Goal: Navigation & Orientation: Find specific page/section

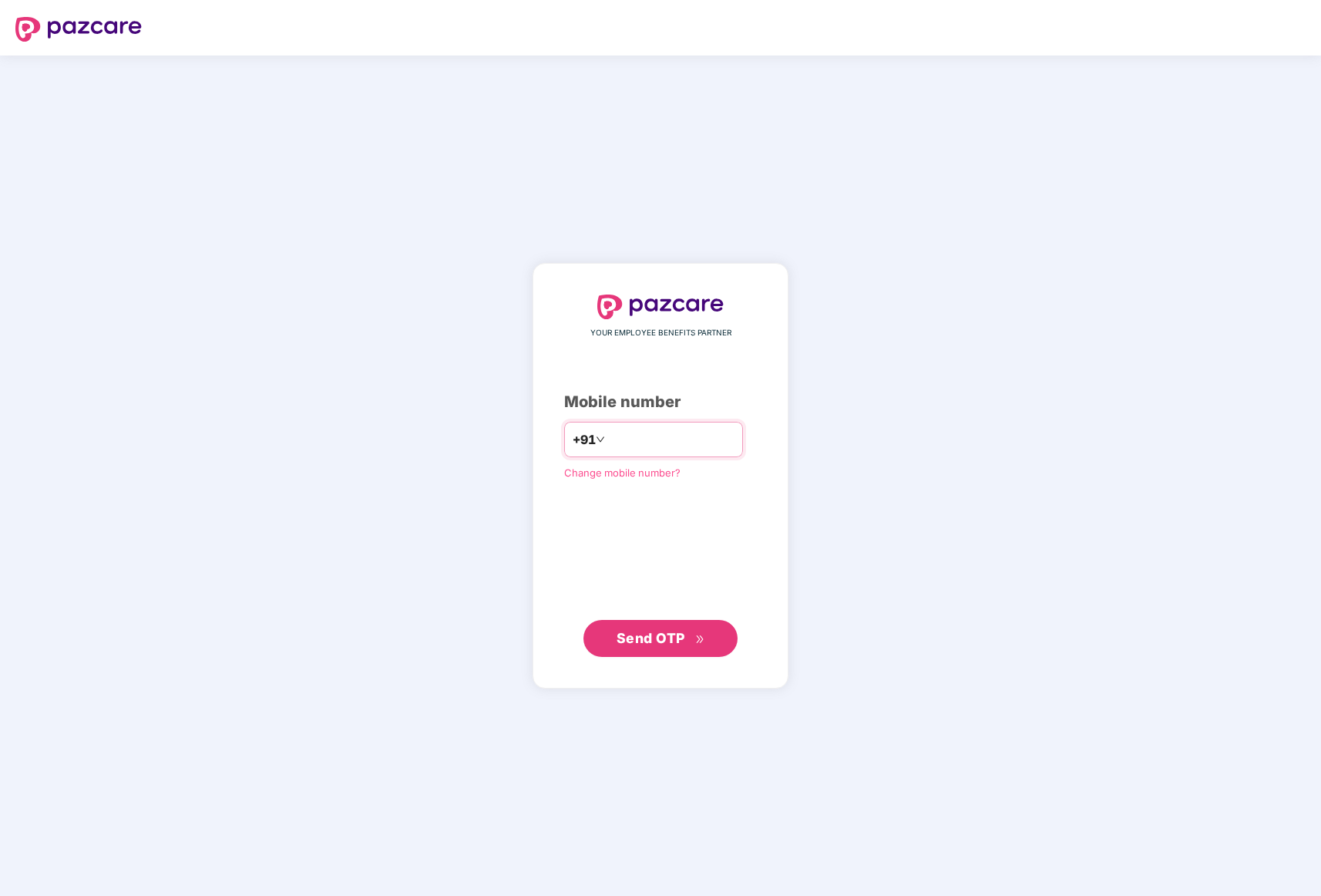
click at [656, 446] on input "number" at bounding box center [671, 439] width 126 height 24
type input "**********"
click at [662, 634] on span "Send OTP" at bounding box center [651, 637] width 68 height 16
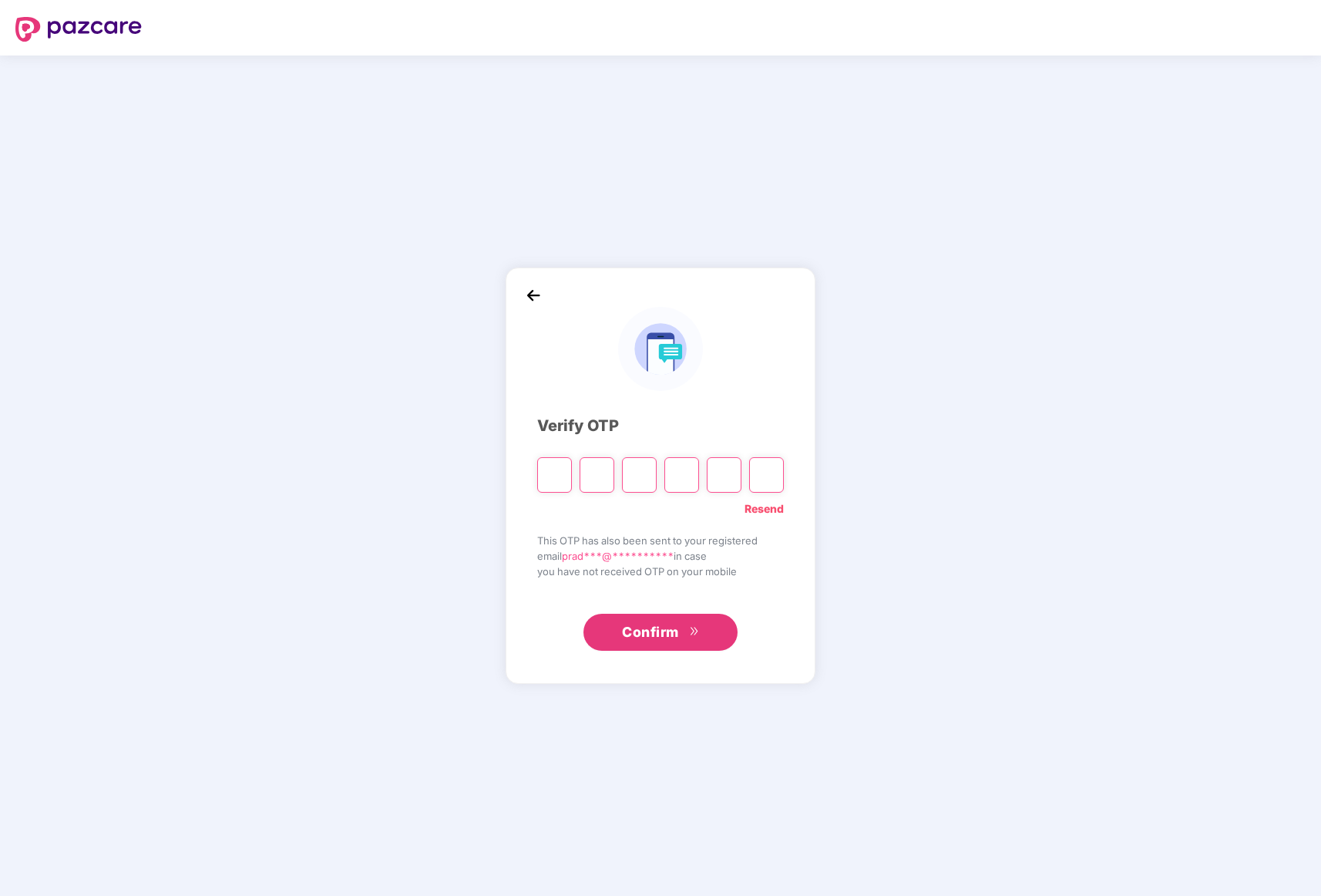
type input "*"
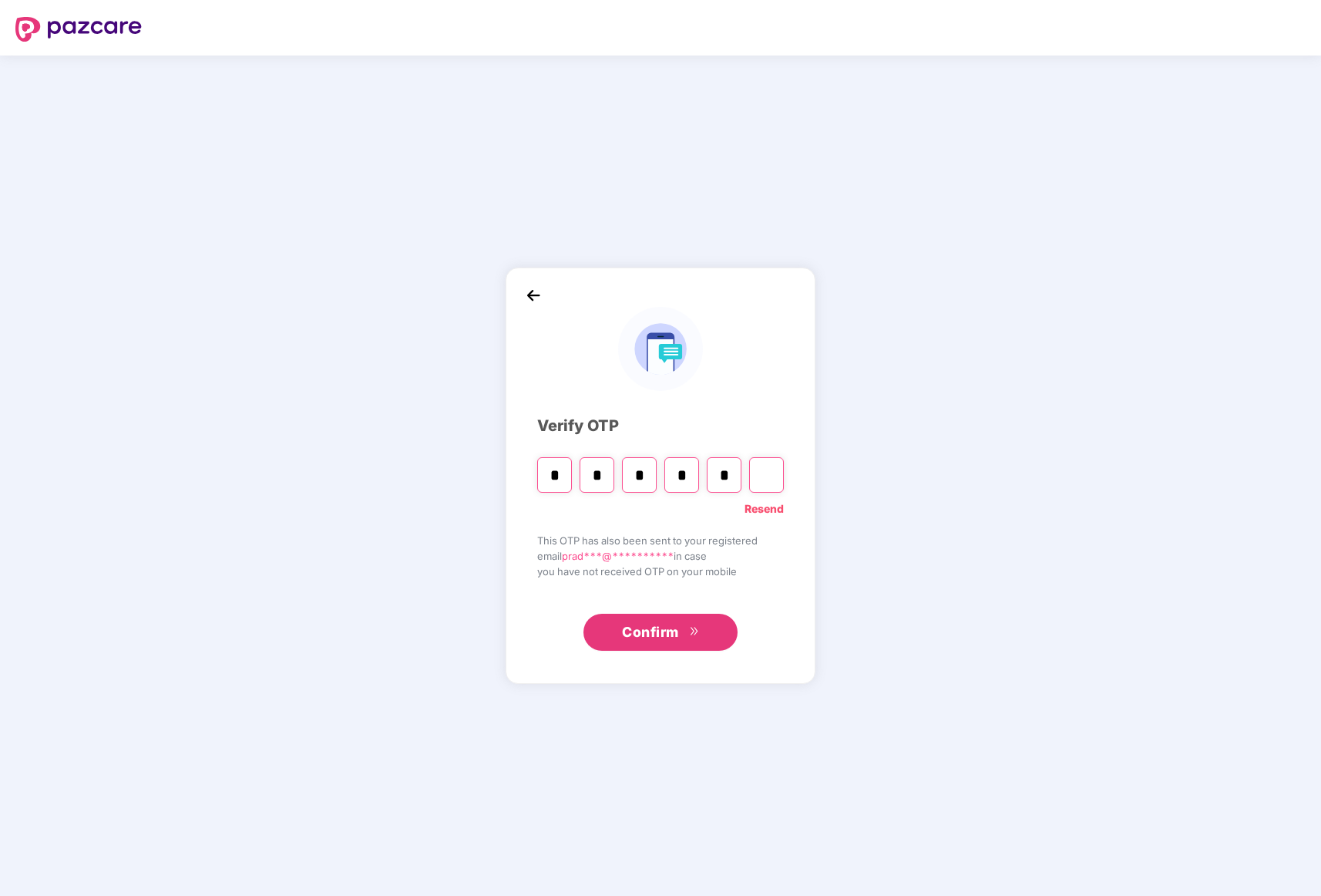
type input "*"
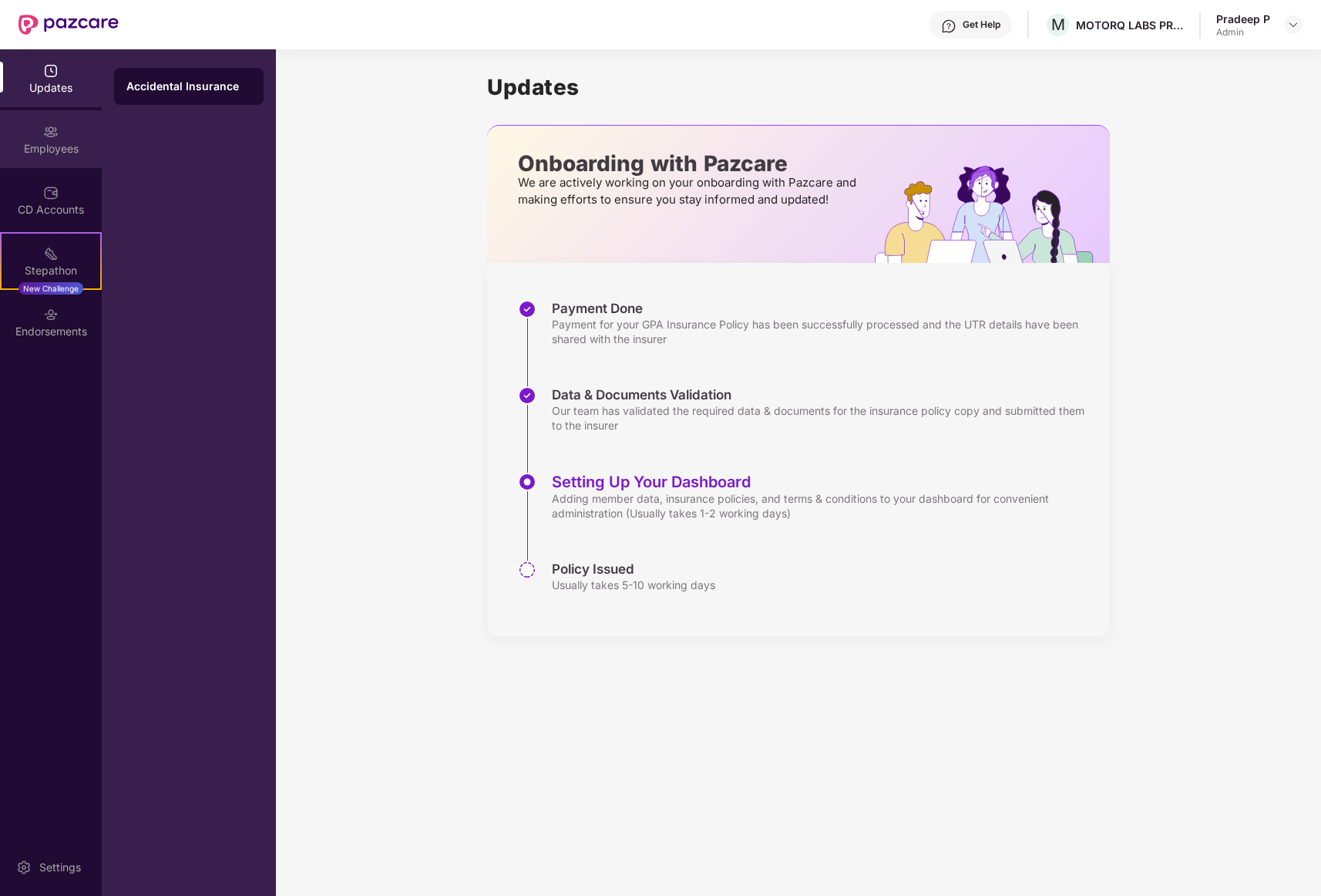
click at [42, 134] on div "Employees" at bounding box center [50, 138] width 102 height 58
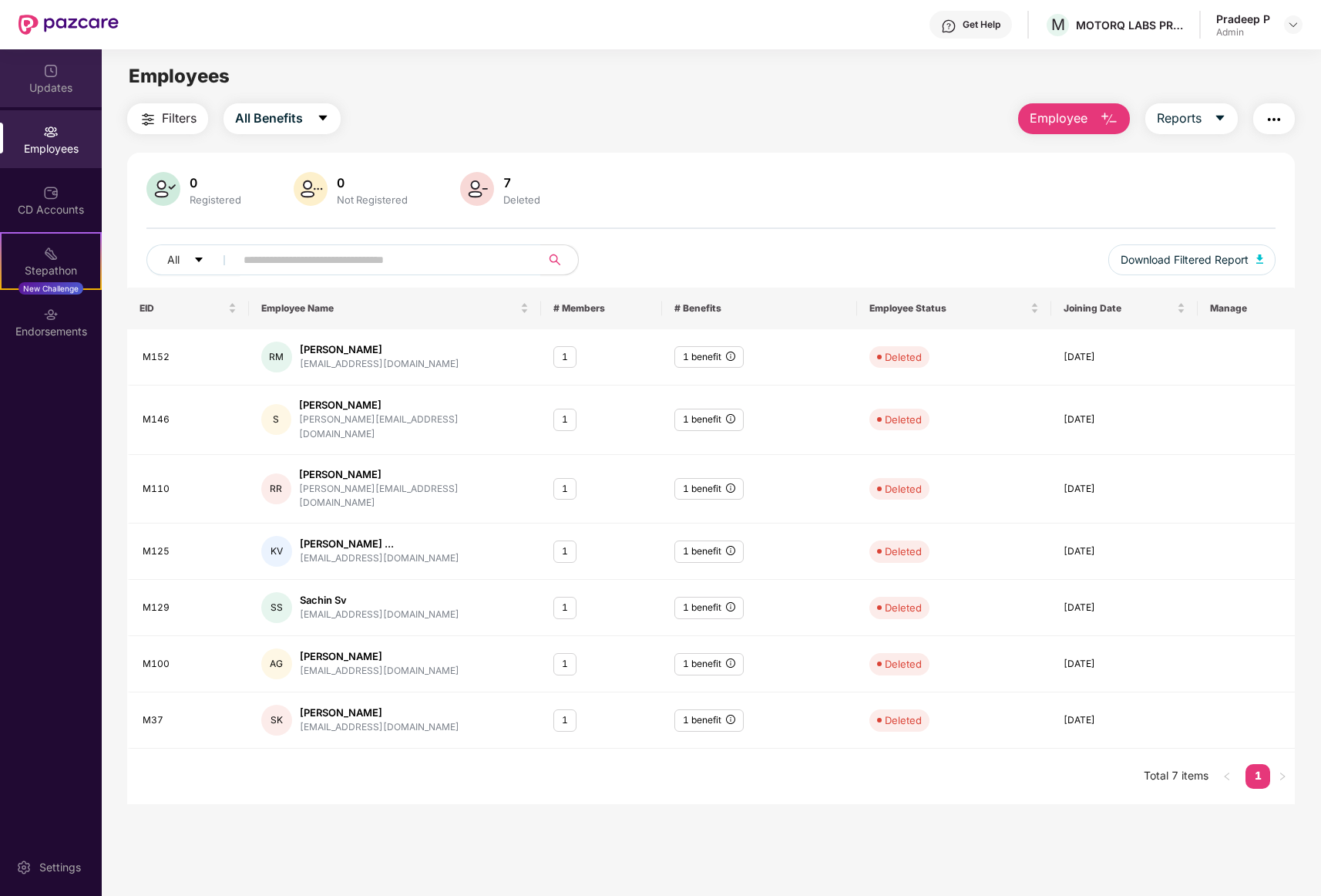
click at [63, 83] on div "Updates" at bounding box center [50, 87] width 102 height 15
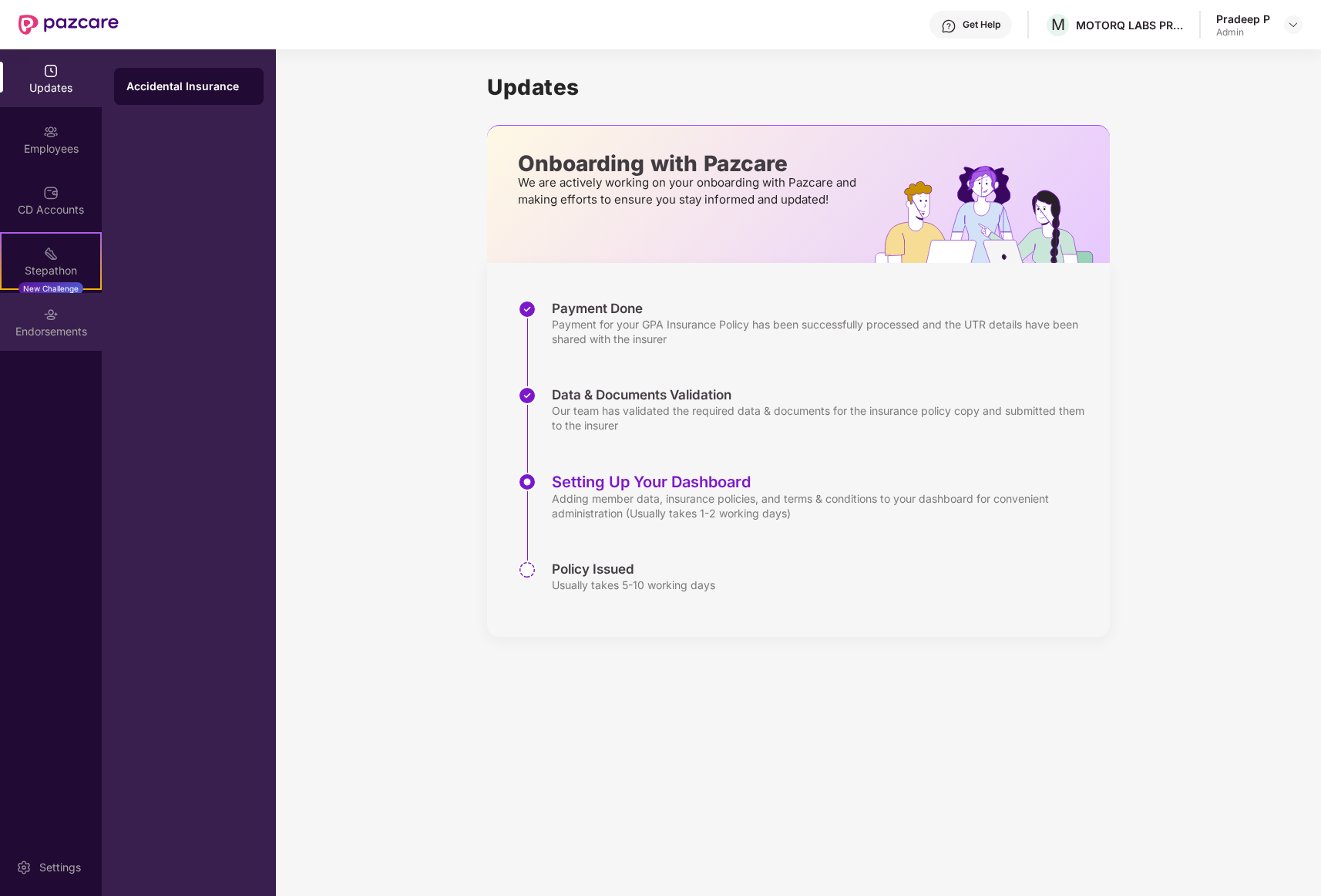
click at [60, 327] on div "Endorsements" at bounding box center [50, 332] width 102 height 15
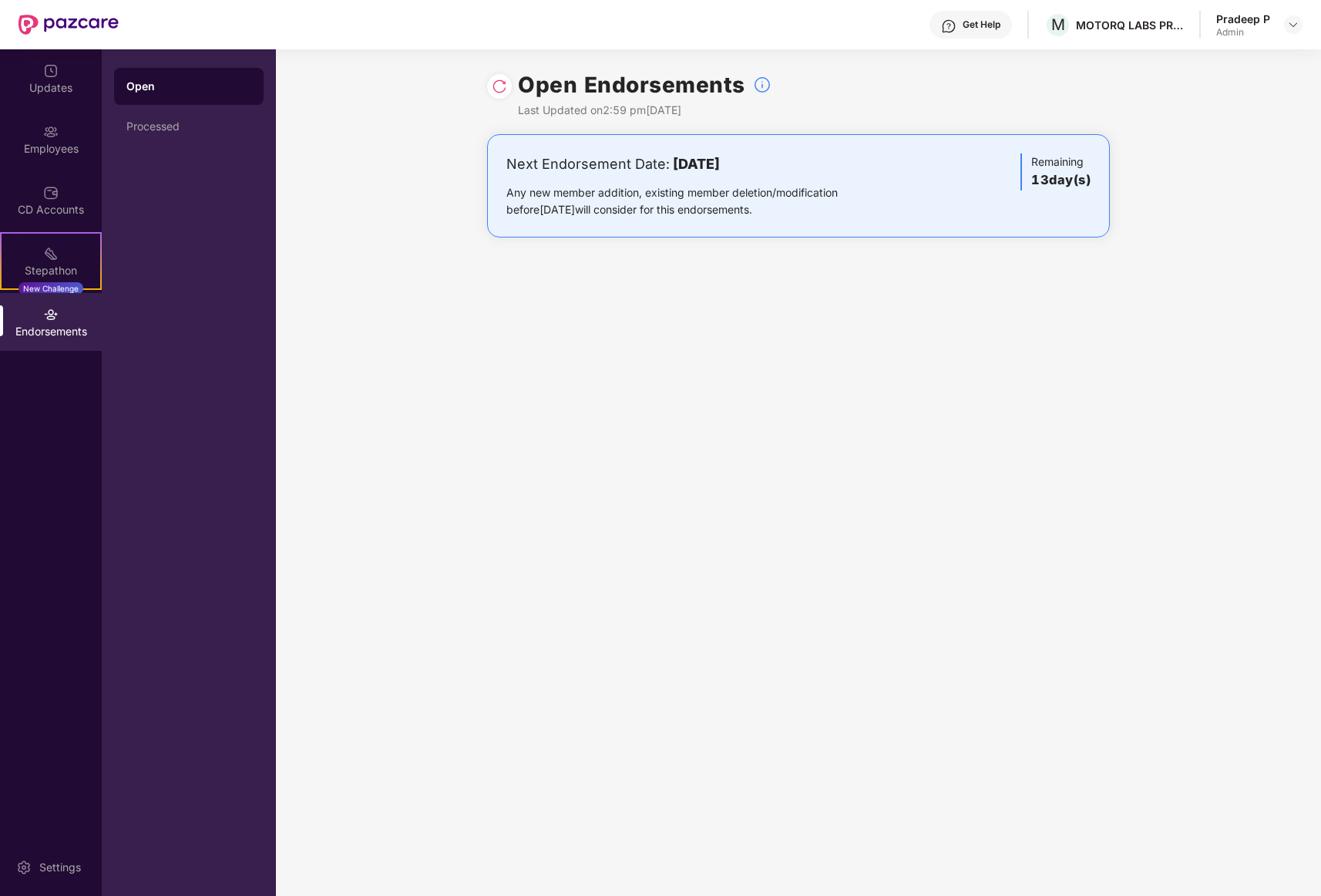
click at [59, 24] on img at bounding box center [68, 24] width 100 height 20
click at [1252, 26] on div "Admin" at bounding box center [1244, 32] width 54 height 12
click at [1295, 29] on img at bounding box center [1293, 24] width 12 height 12
click at [1205, 65] on div "Switch to User view" at bounding box center [1221, 61] width 200 height 30
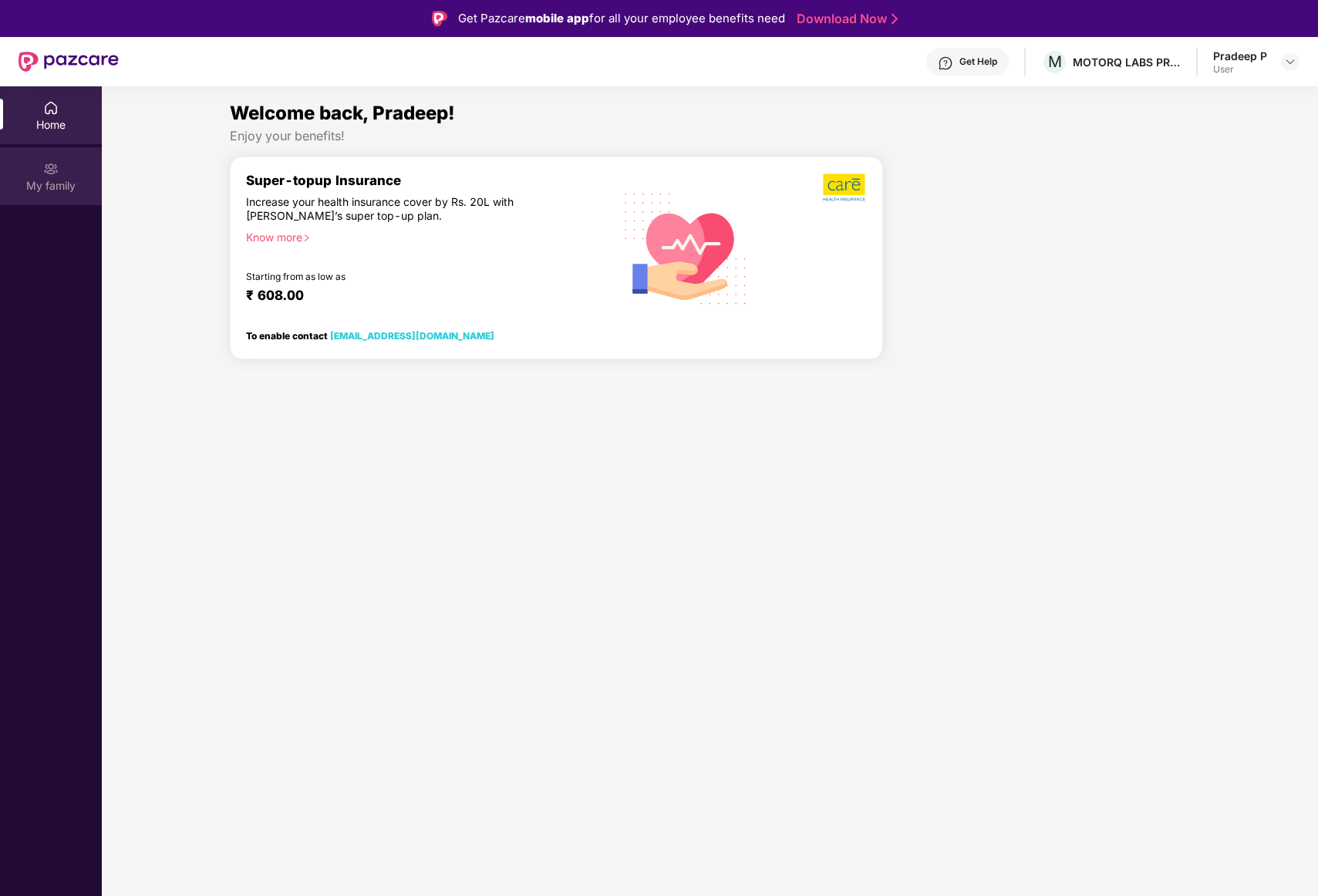
click at [62, 168] on div "My family" at bounding box center [51, 176] width 102 height 58
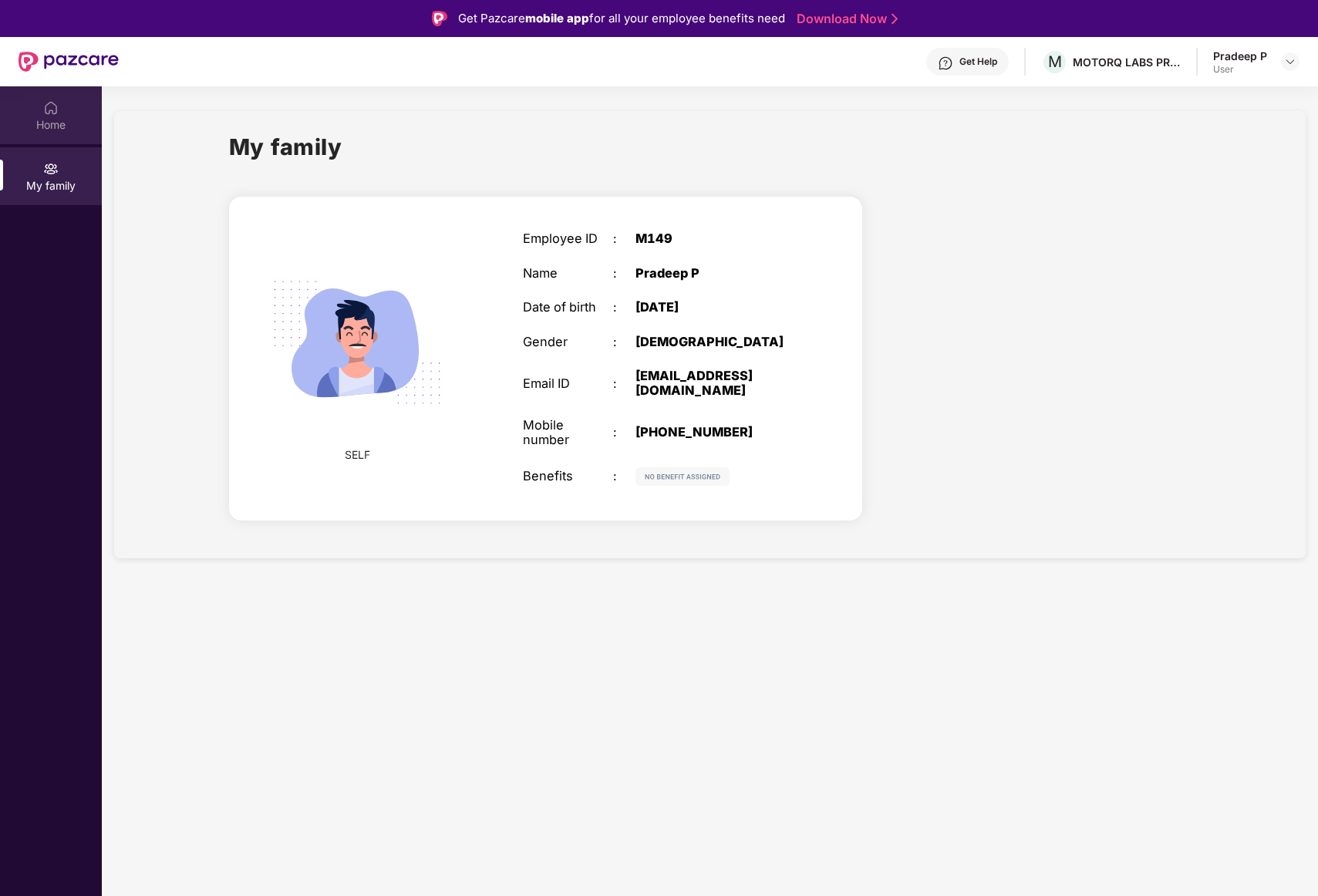
click at [59, 131] on div "Home" at bounding box center [51, 125] width 102 height 15
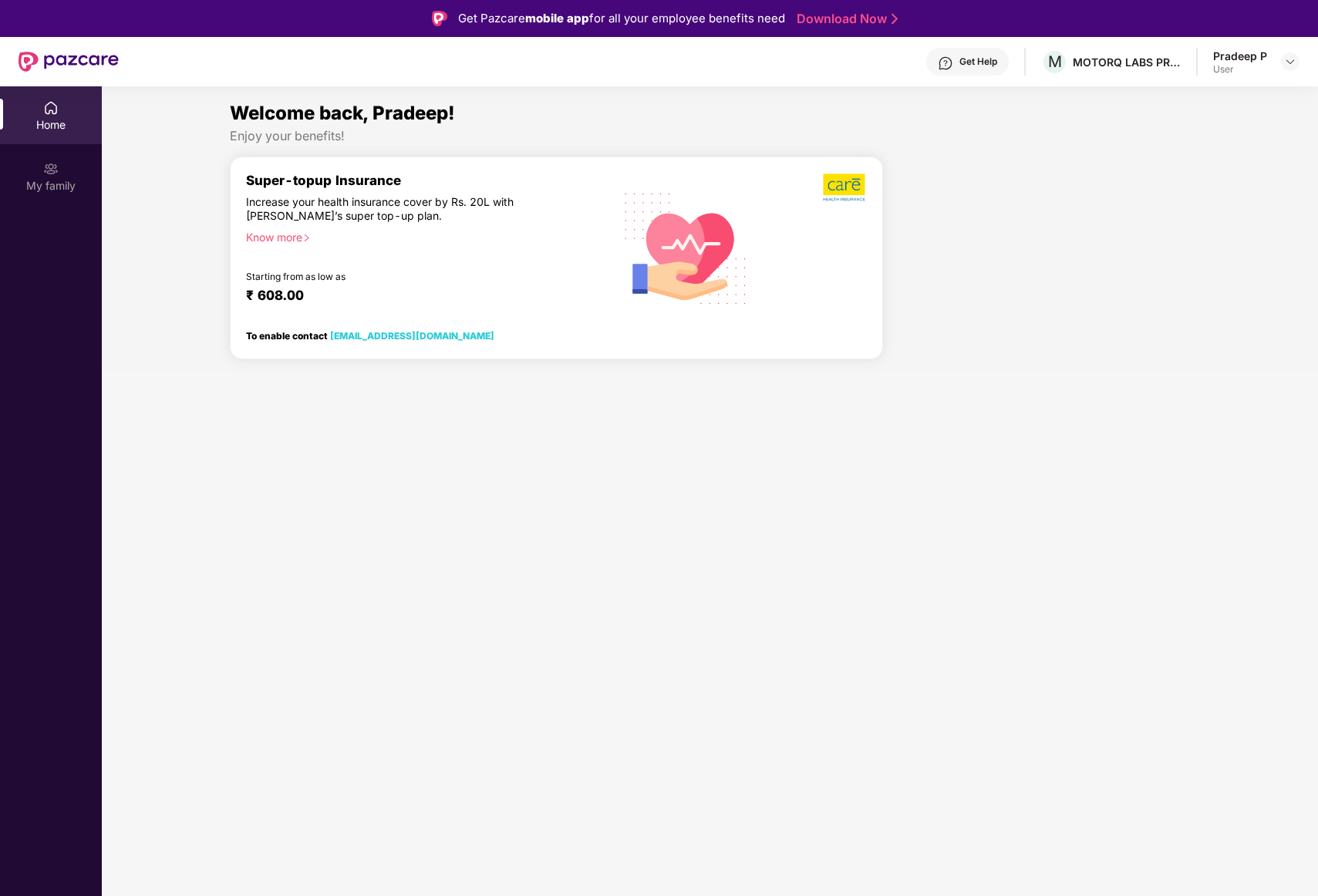
click at [59, 106] on div "Home" at bounding box center [51, 115] width 102 height 58
click at [1294, 64] on img at bounding box center [1289, 61] width 12 height 12
click at [1182, 150] on div "User" at bounding box center [1188, 154] width 54 height 12
click at [1255, 59] on div "Pradeep P" at bounding box center [1240, 56] width 54 height 15
click at [1294, 60] on img at bounding box center [1289, 61] width 12 height 12
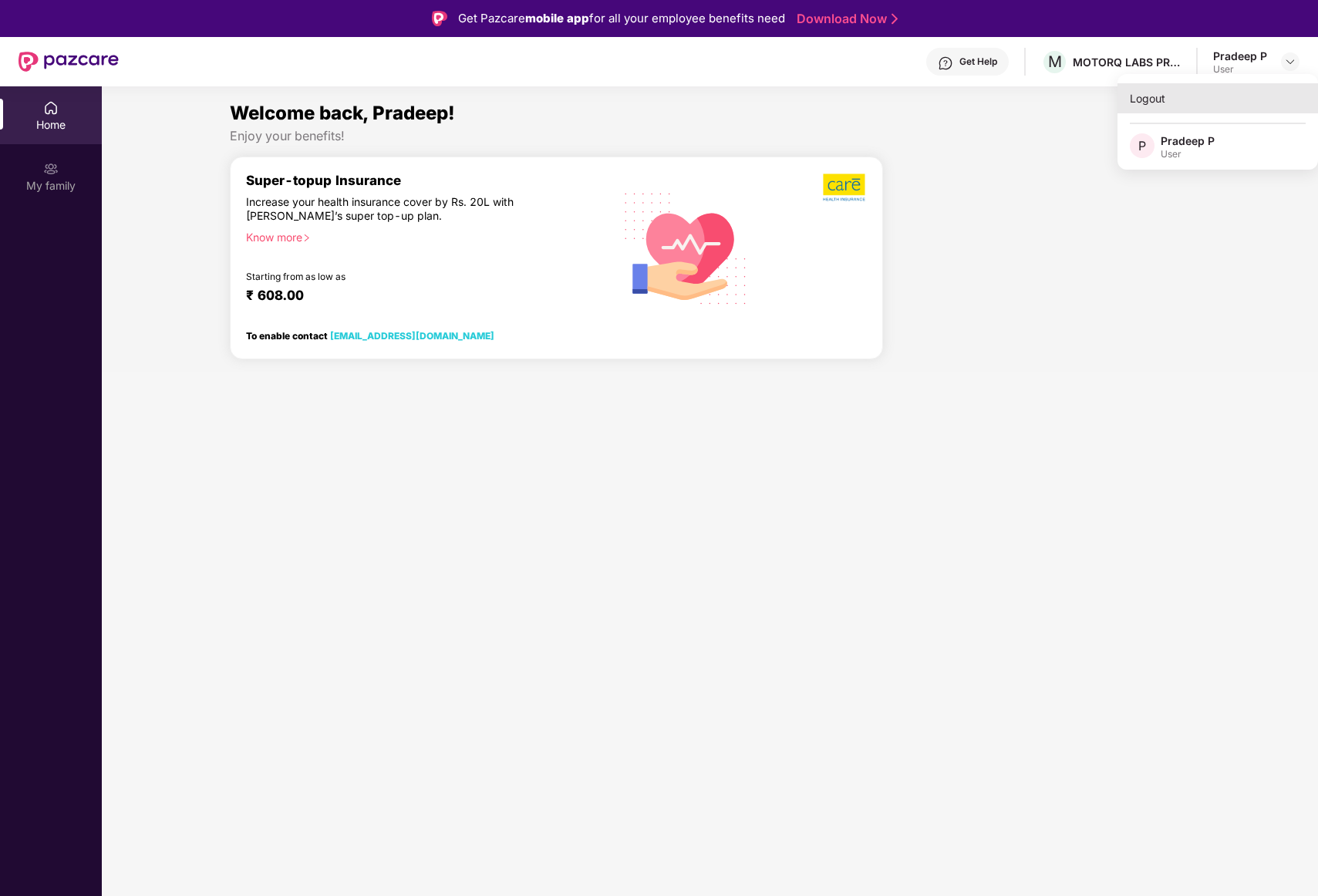
click at [1174, 99] on div "Logout" at bounding box center [1218, 98] width 200 height 30
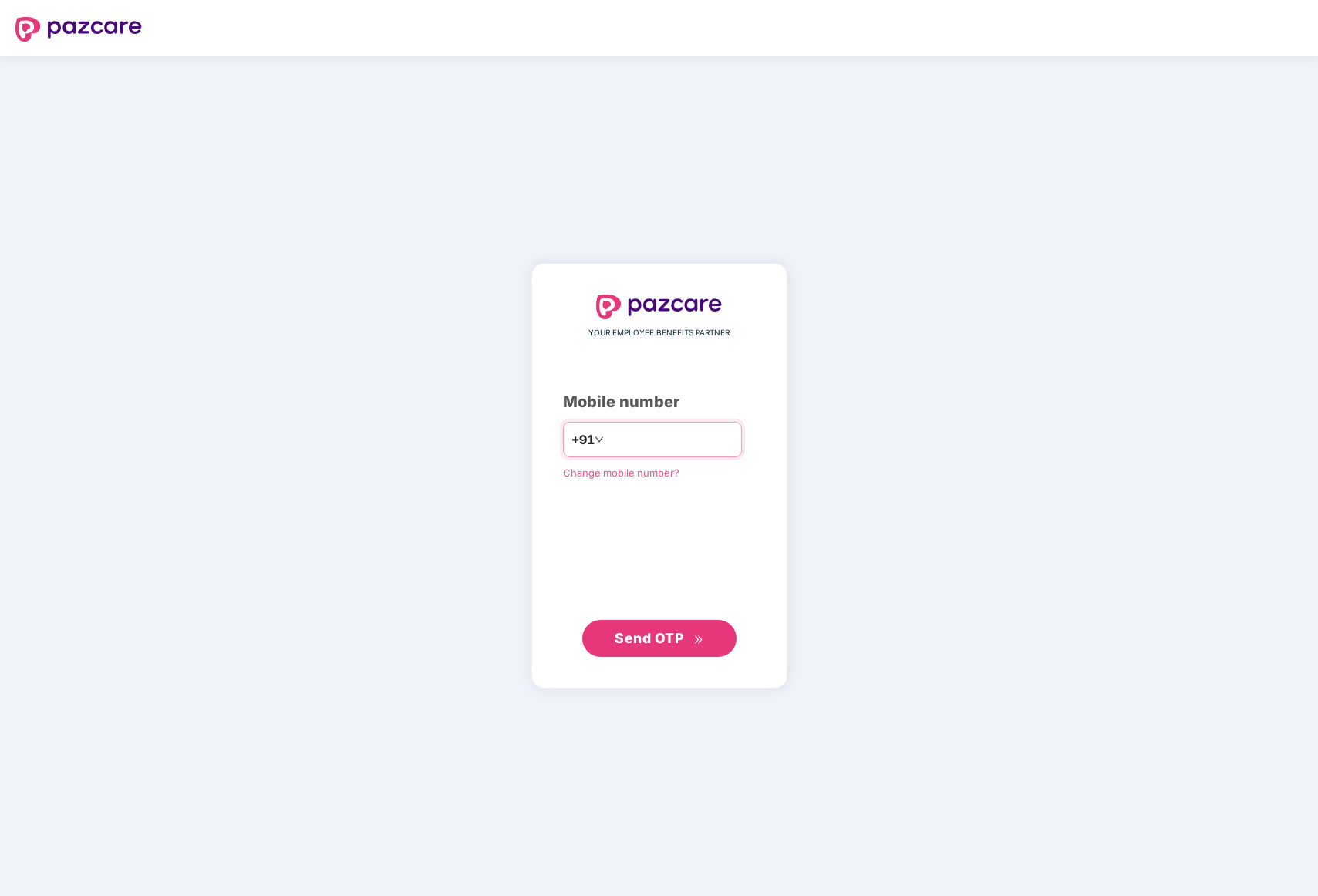
click at [644, 433] on input "number" at bounding box center [670, 439] width 126 height 24
type input "**********"
click at [630, 637] on span "Send OTP" at bounding box center [648, 638] width 68 height 16
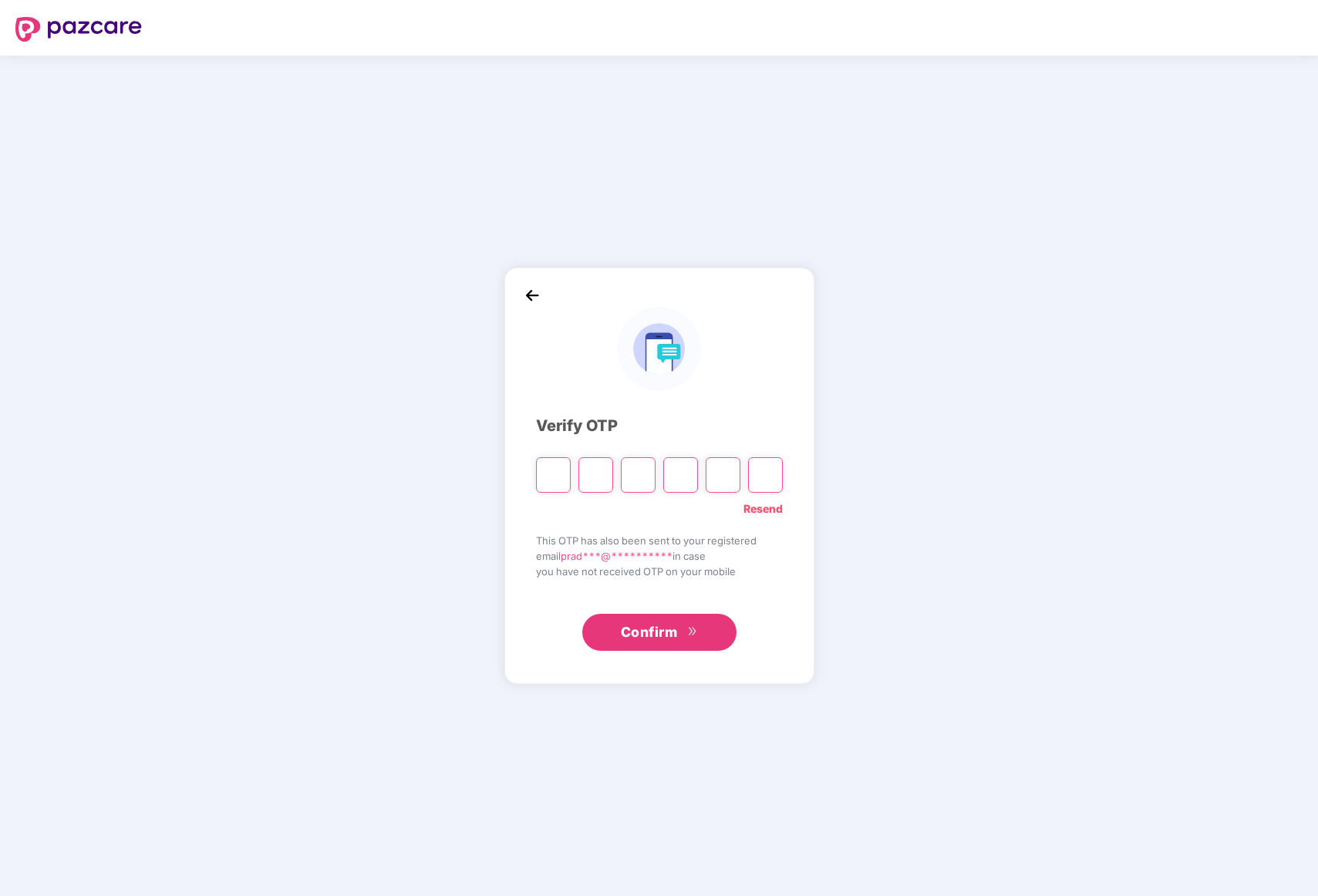
type input "*"
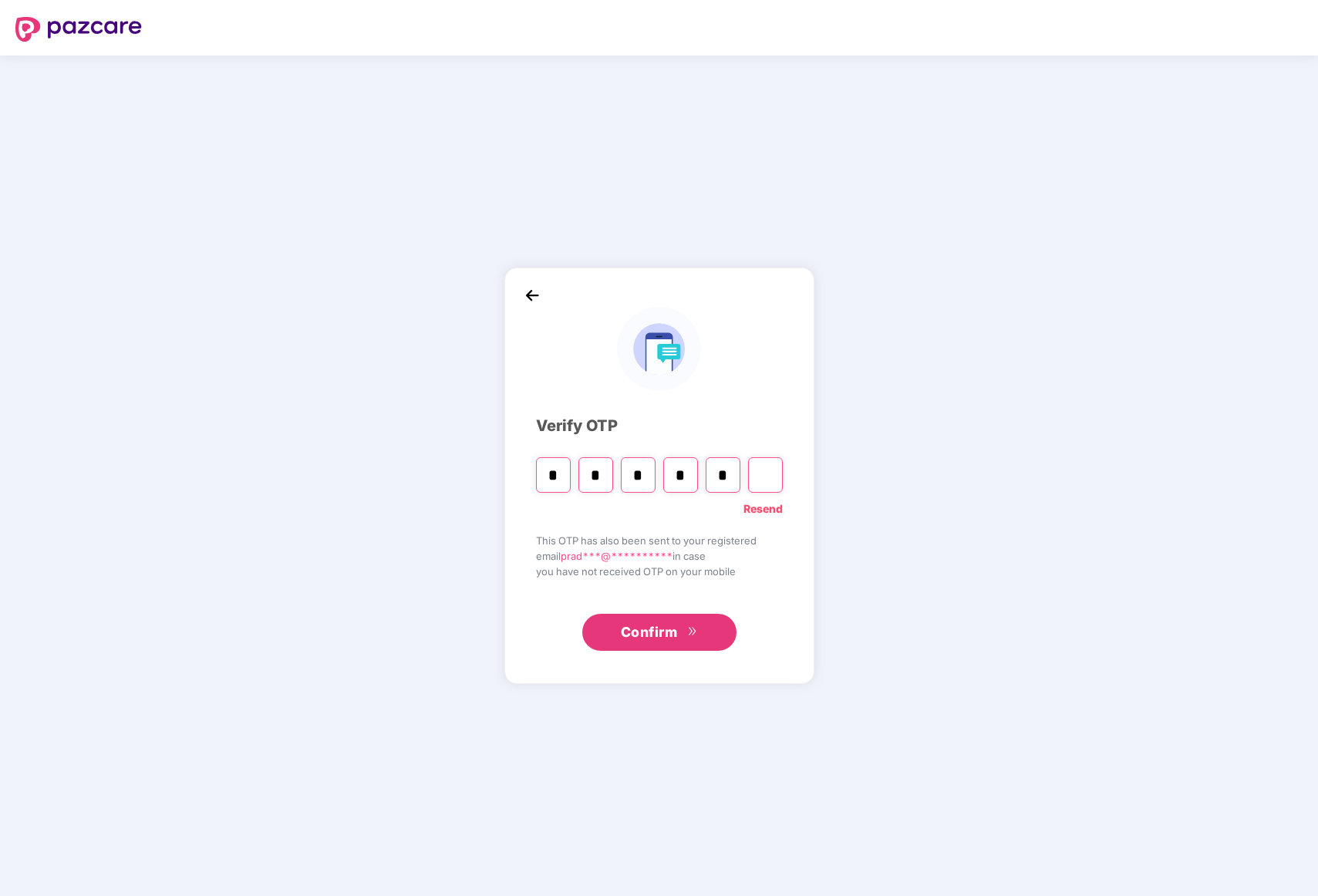
type input "*"
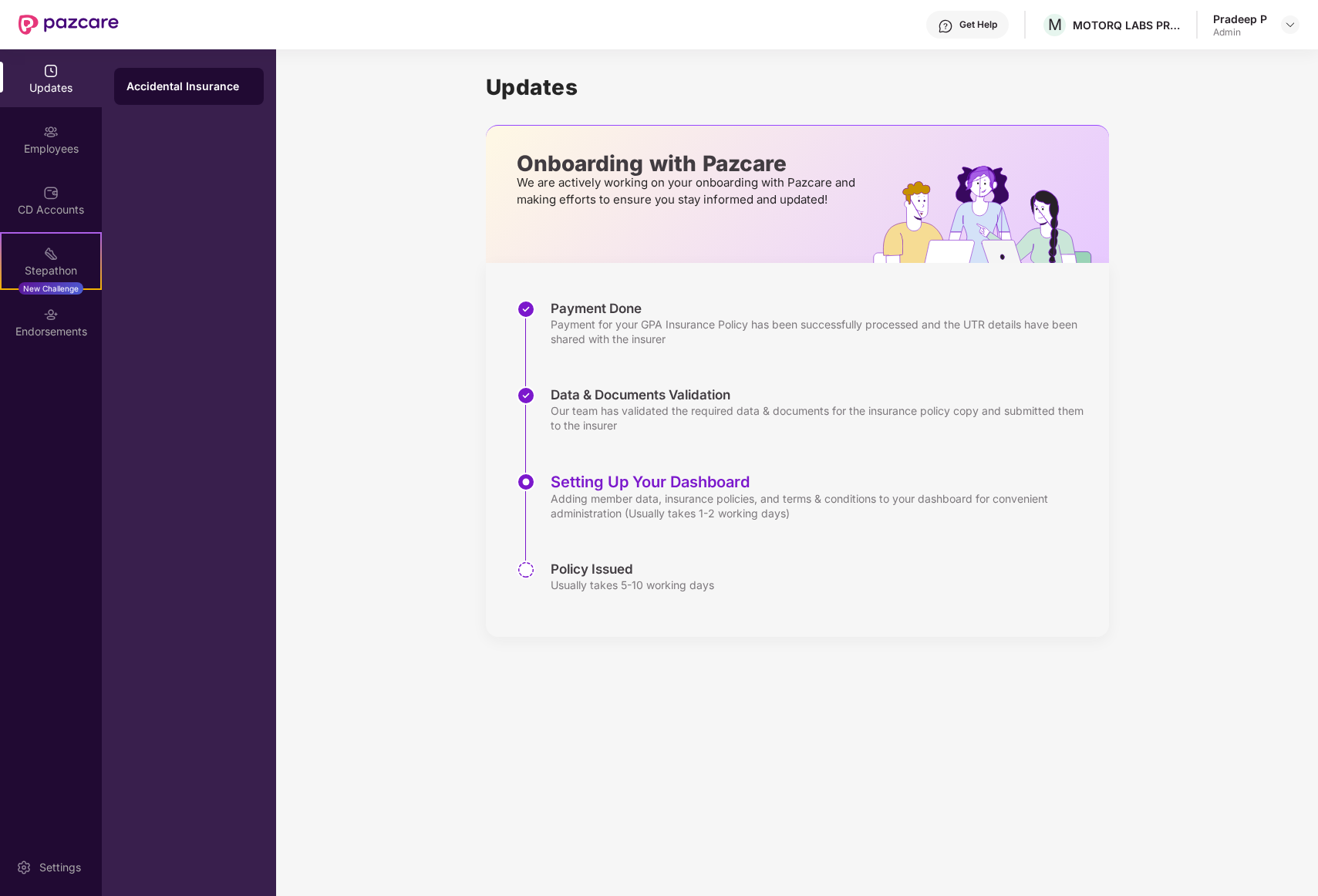
click at [64, 80] on div "Updates" at bounding box center [51, 87] width 102 height 15
click at [65, 143] on div "Employees" at bounding box center [51, 148] width 102 height 15
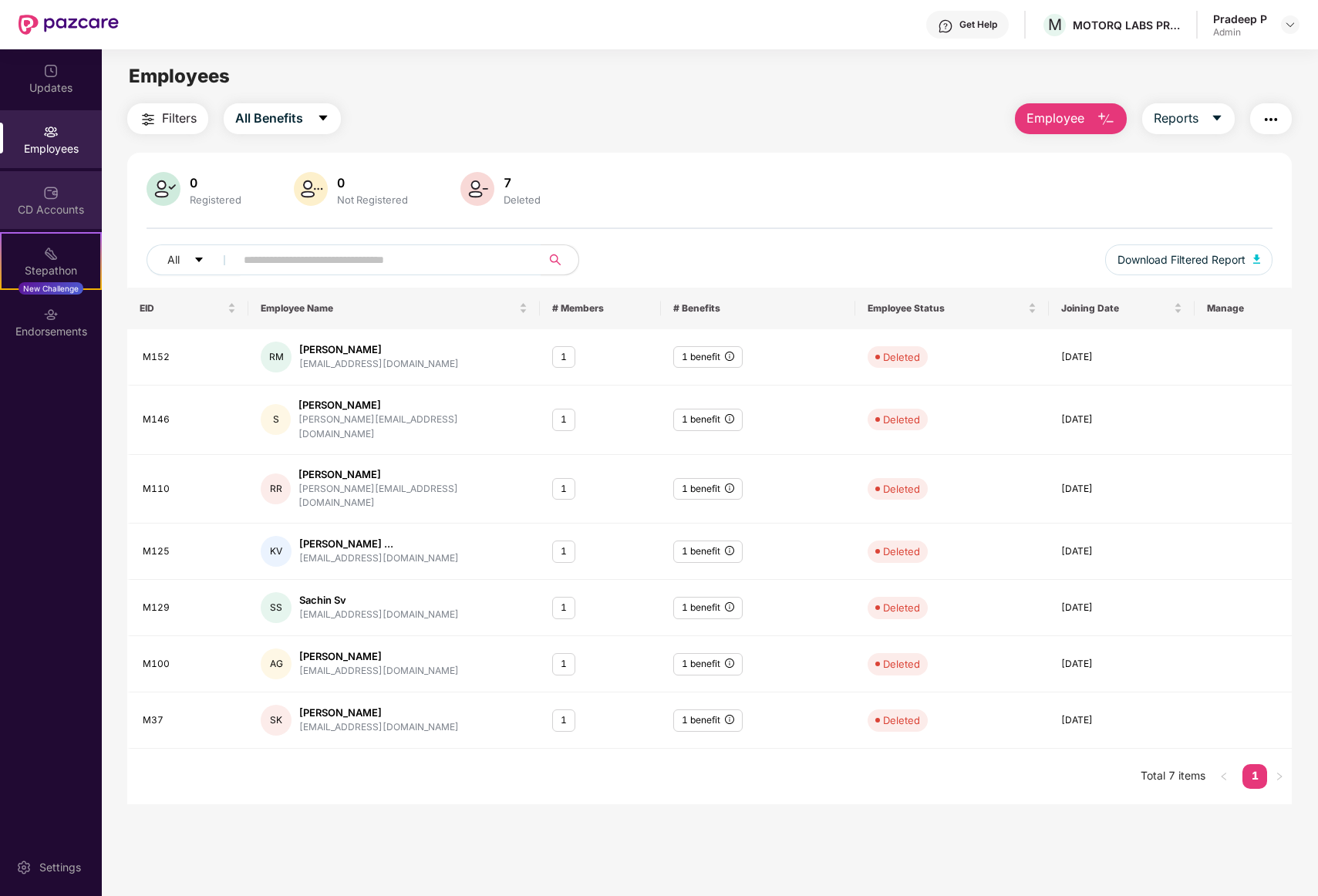
click at [57, 185] on img at bounding box center [51, 192] width 15 height 15
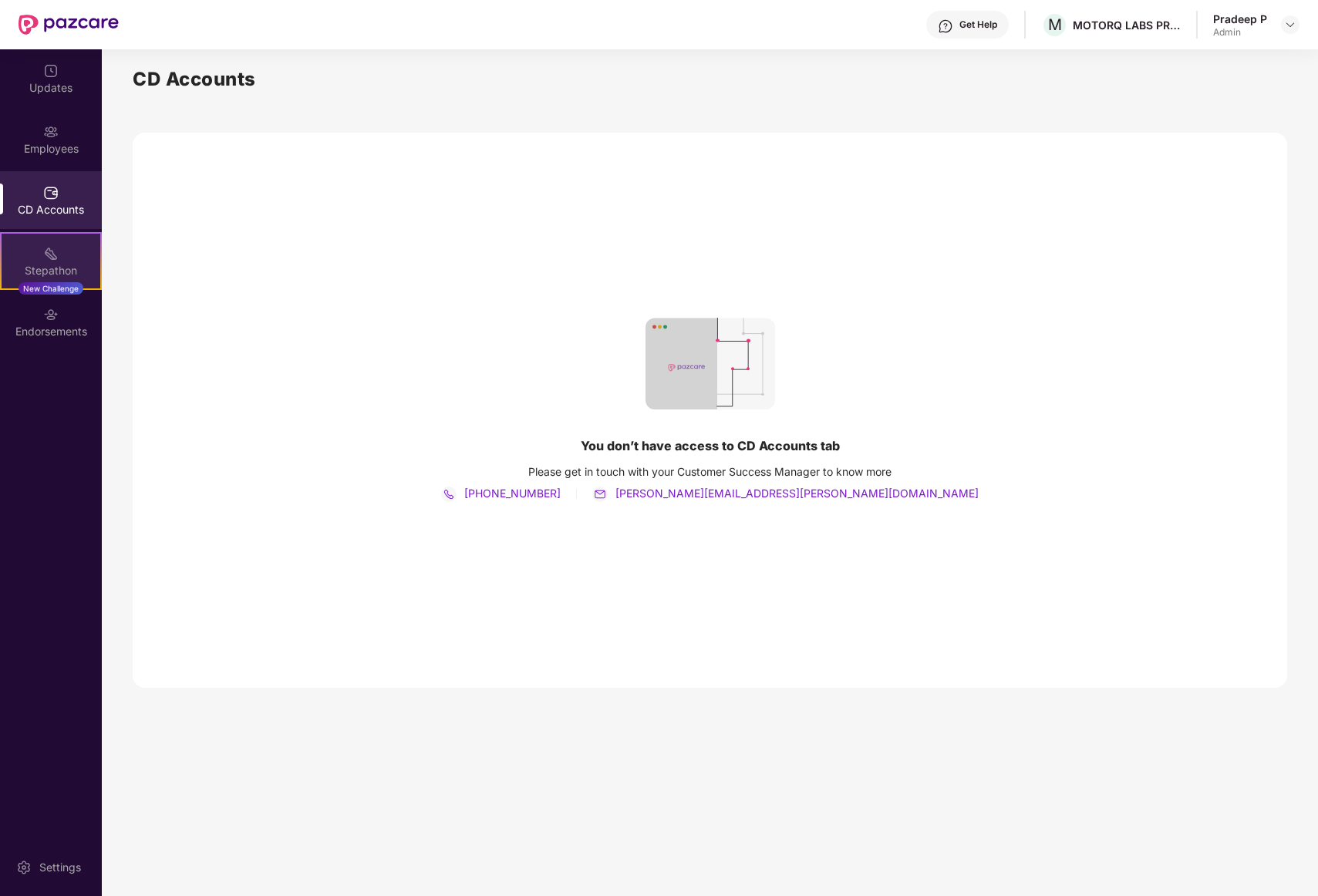
click at [52, 266] on div "Stepathon" at bounding box center [51, 270] width 99 height 15
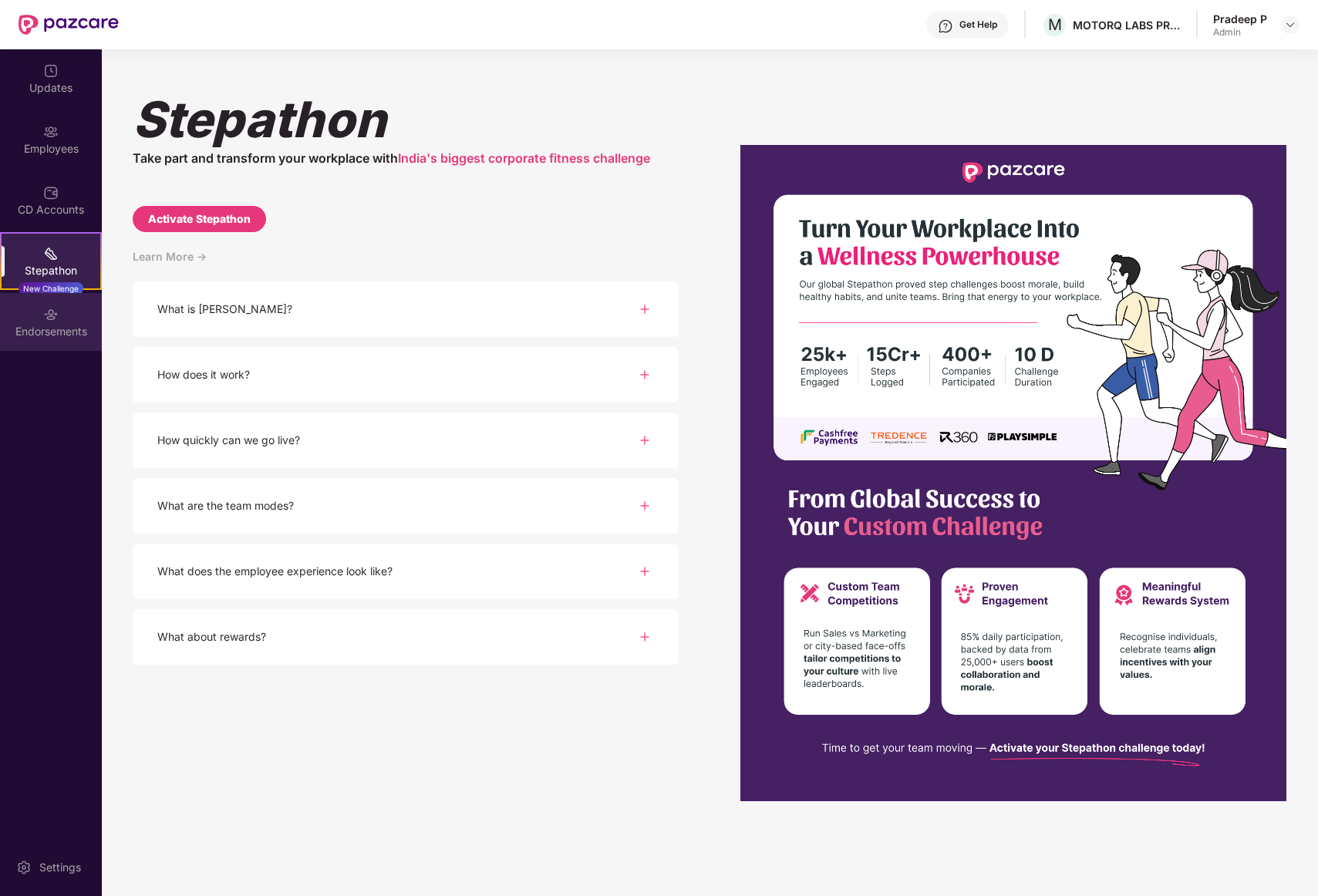
click at [35, 321] on div "Endorsements" at bounding box center [51, 322] width 102 height 58
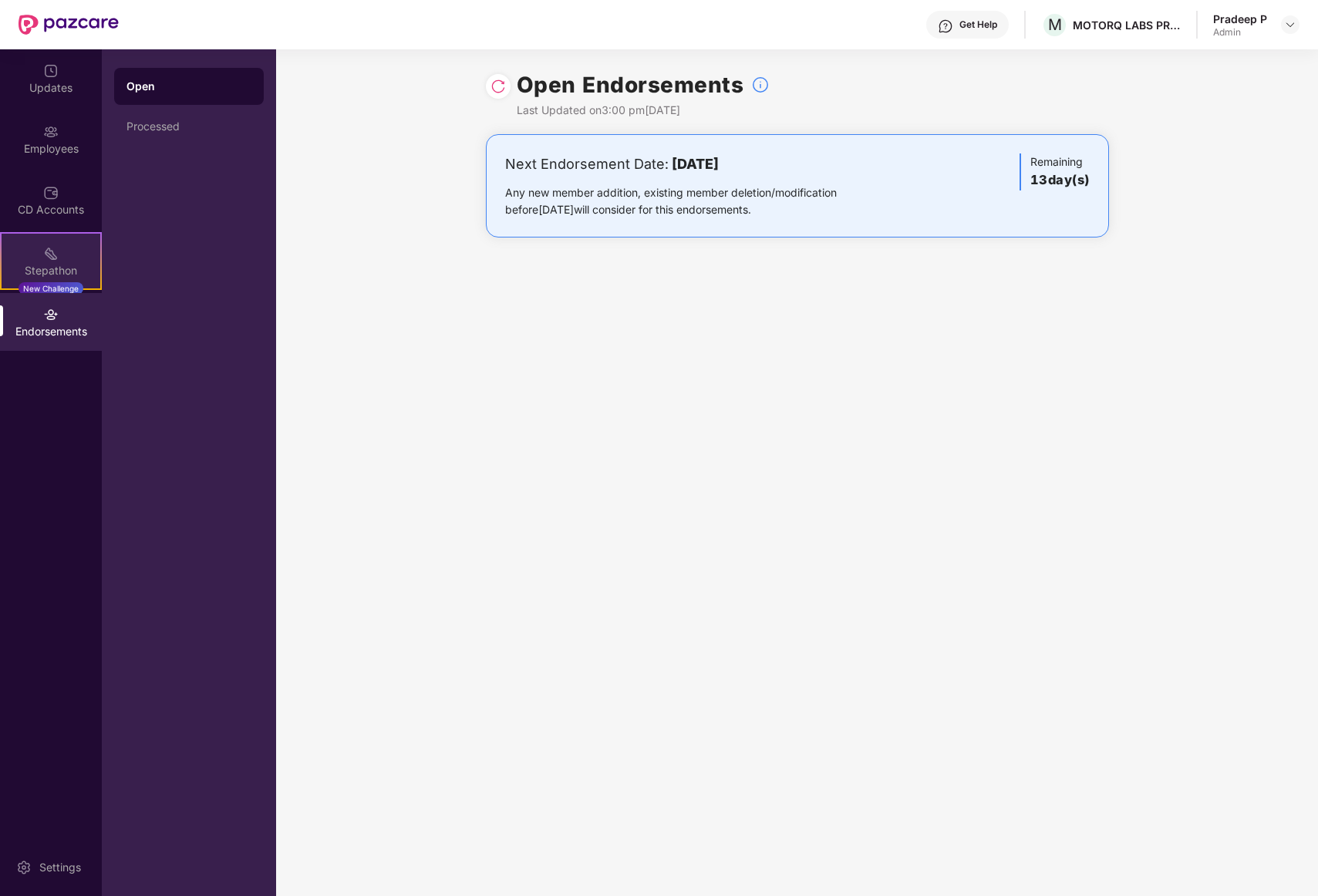
click at [52, 257] on img at bounding box center [51, 253] width 15 height 15
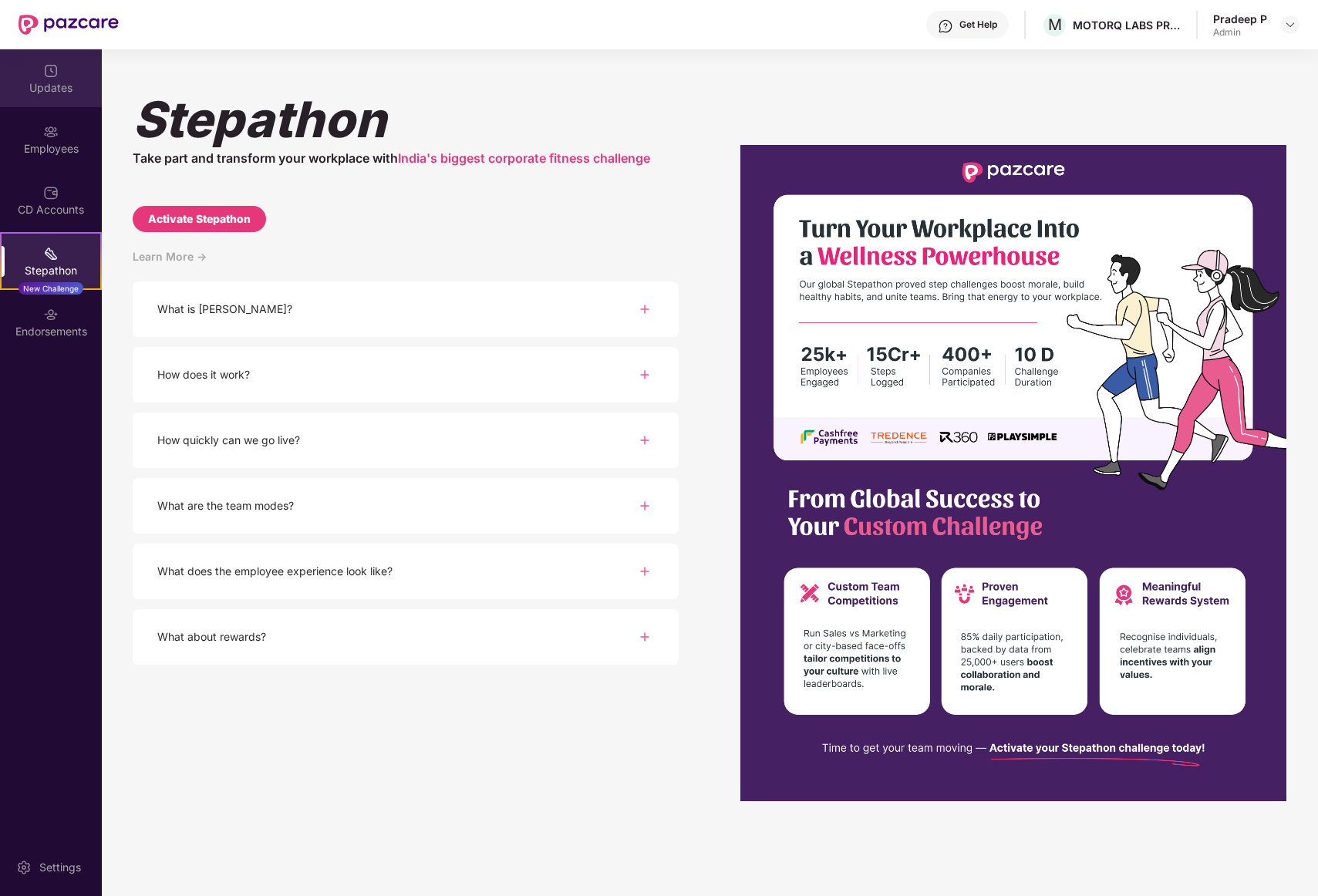
click at [65, 86] on div "Updates" at bounding box center [51, 87] width 102 height 15
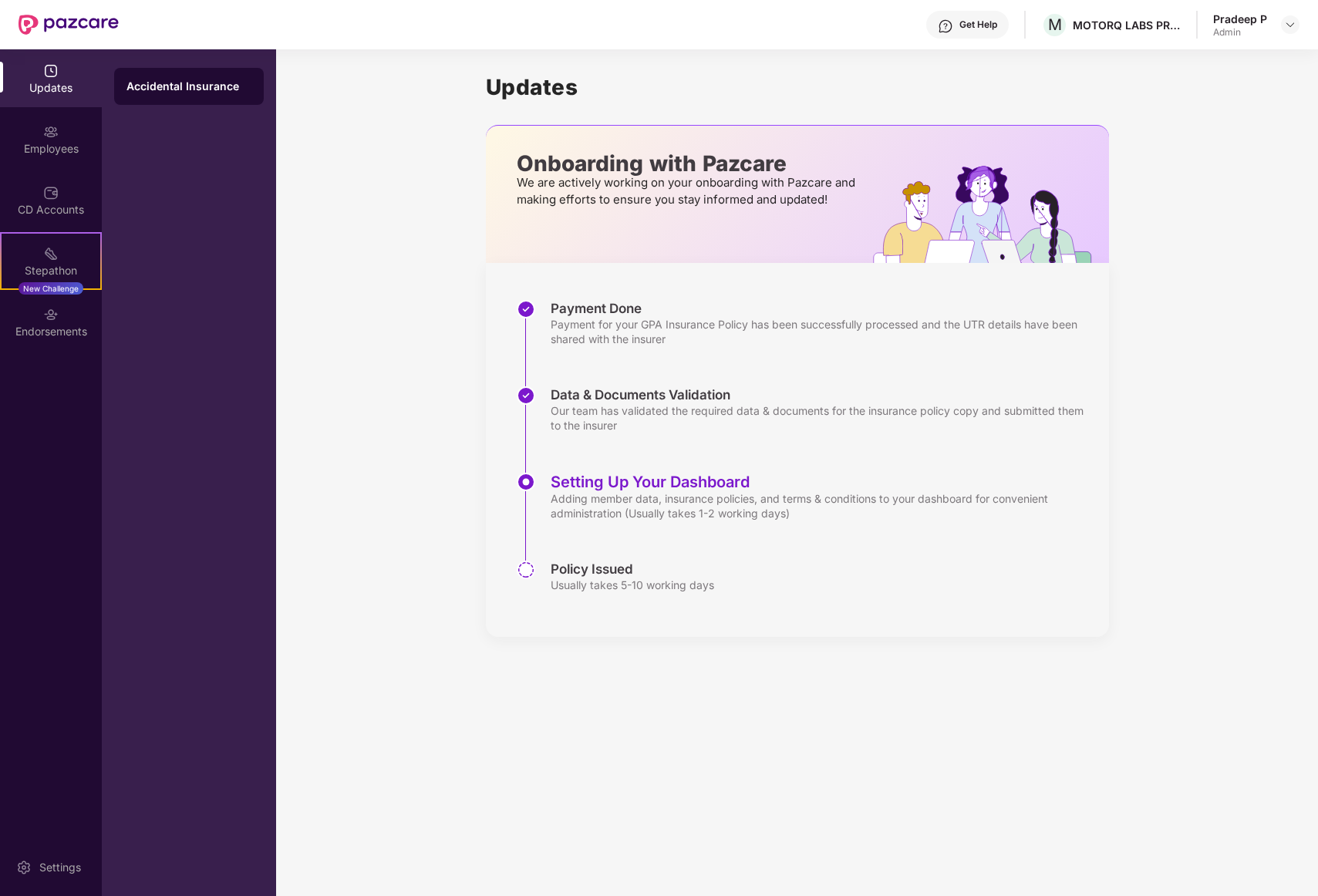
click at [480, 325] on div "Updates Onboarding with Pazcare We are actively working on your onboarding with…" at bounding box center [797, 356] width 1042 height 613
click at [101, 21] on img at bounding box center [68, 24] width 100 height 20
click at [51, 205] on div "CD Accounts" at bounding box center [51, 209] width 102 height 15
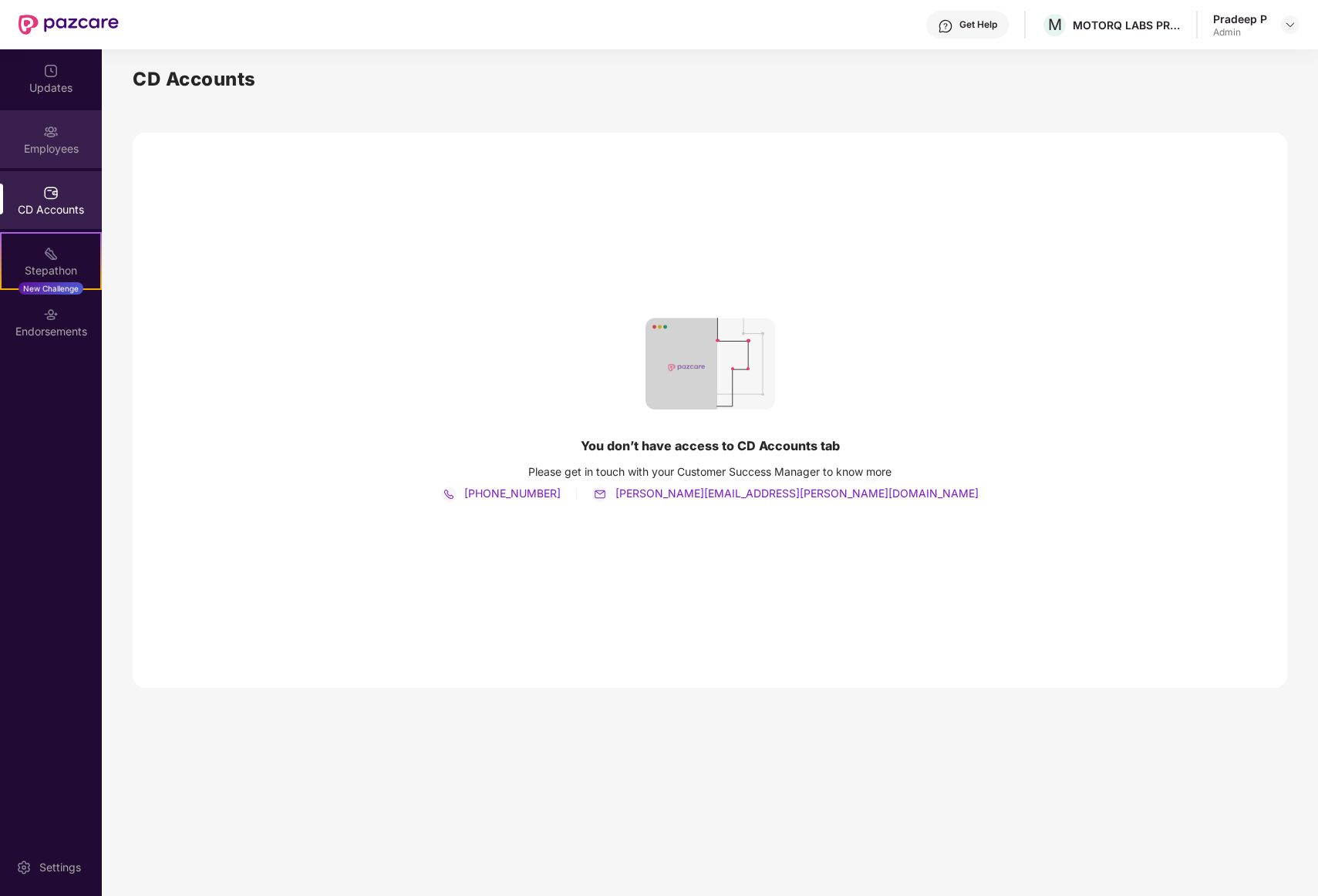
click at [59, 149] on div "Employees" at bounding box center [51, 148] width 102 height 15
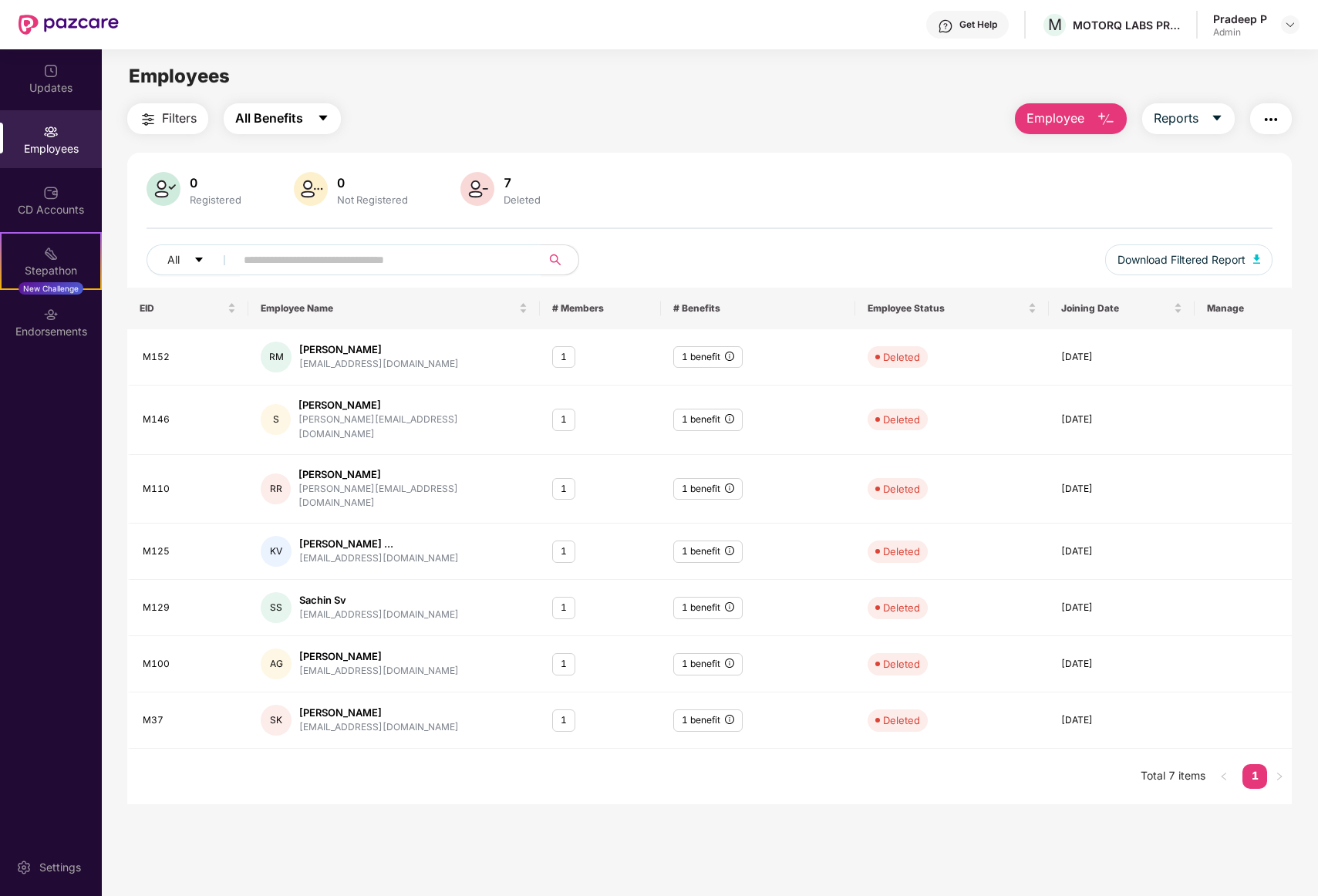
click at [316, 122] on button "All Benefits" at bounding box center [283, 119] width 117 height 31
click at [297, 161] on span "All Benefits" at bounding box center [289, 160] width 68 height 17
click at [72, 862] on div "Settings" at bounding box center [60, 867] width 51 height 15
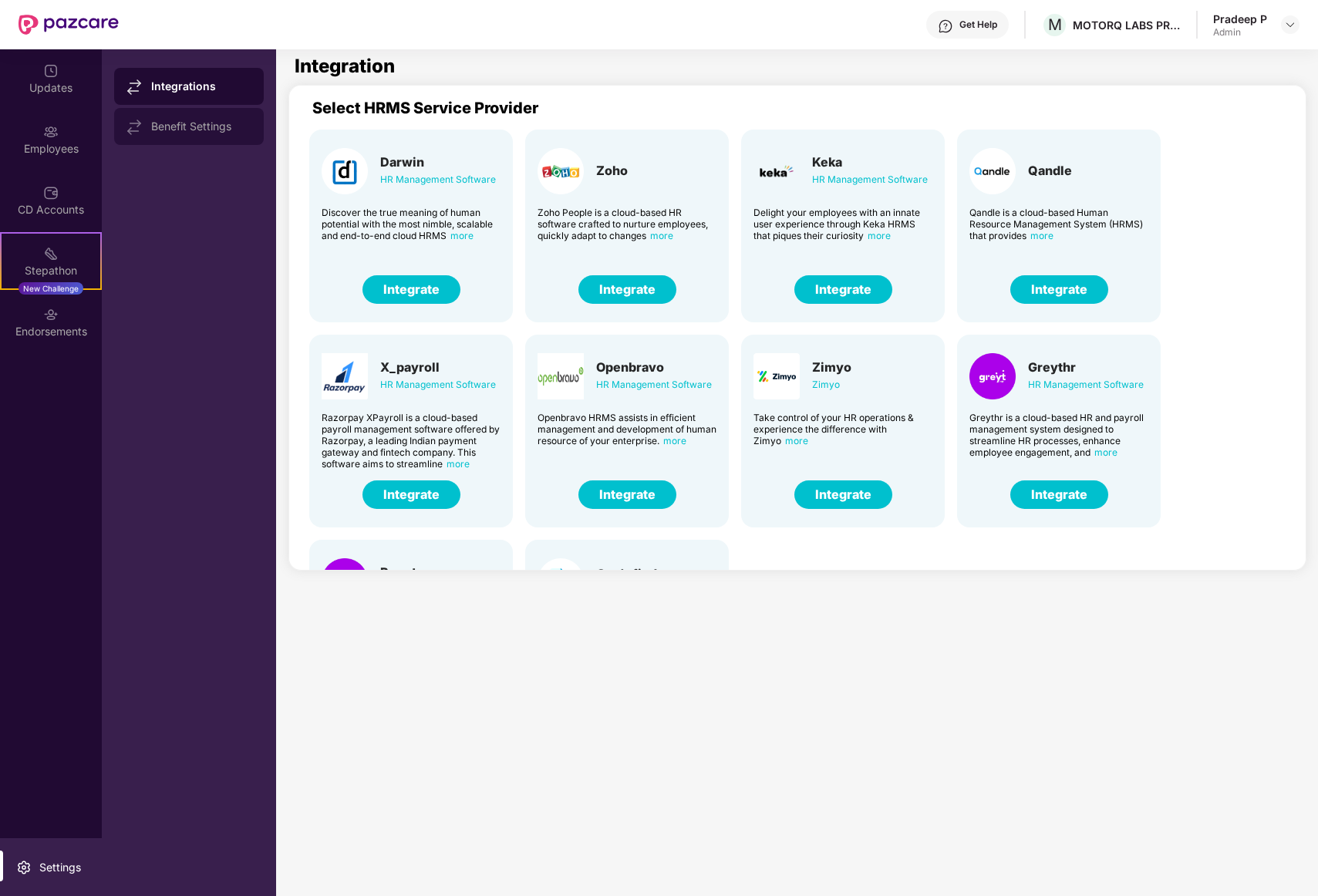
click at [211, 119] on div "Benefit Settings" at bounding box center [189, 126] width 150 height 37
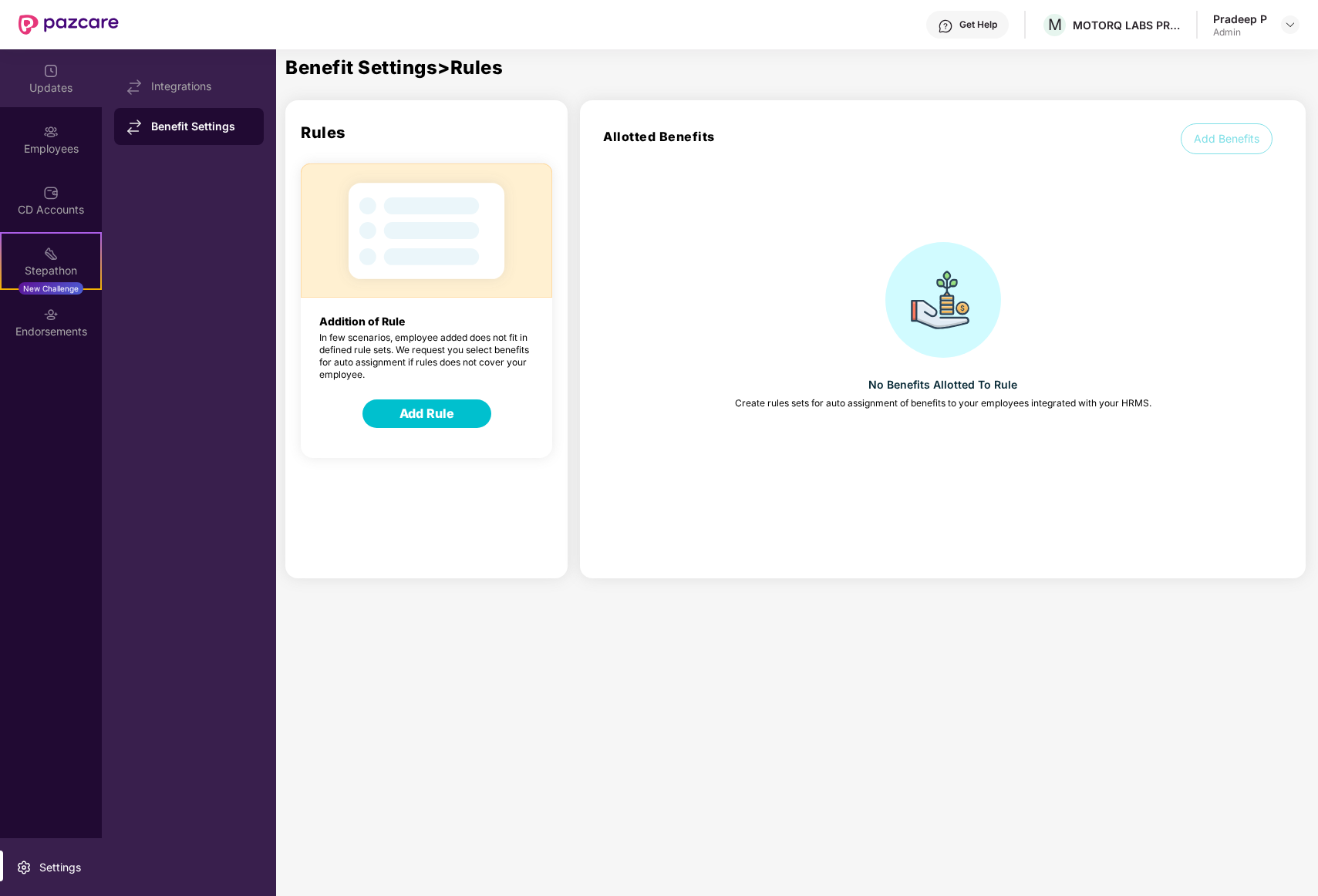
click at [73, 94] on div "Updates" at bounding box center [51, 87] width 102 height 15
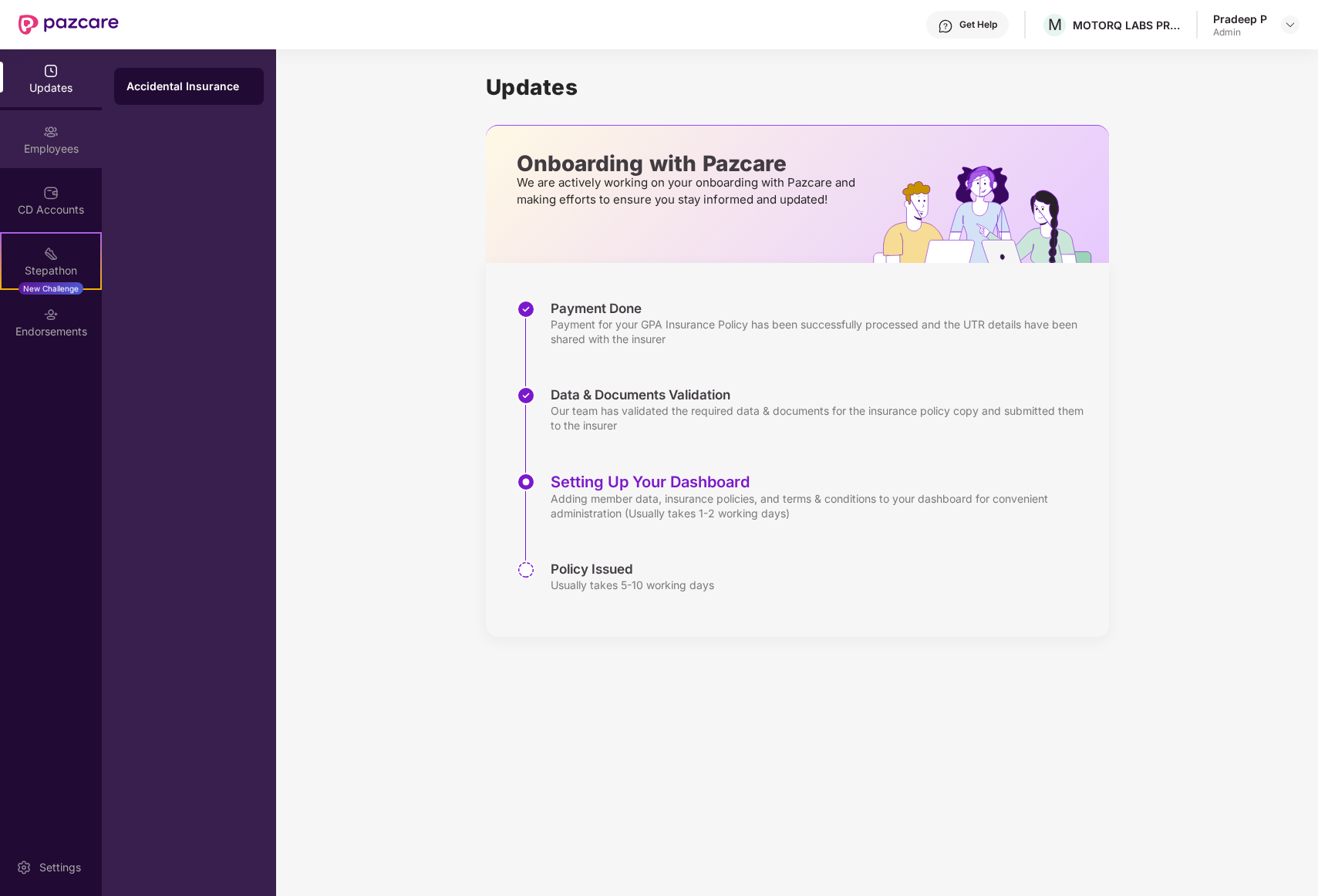
click at [74, 135] on div "Employees" at bounding box center [51, 138] width 102 height 58
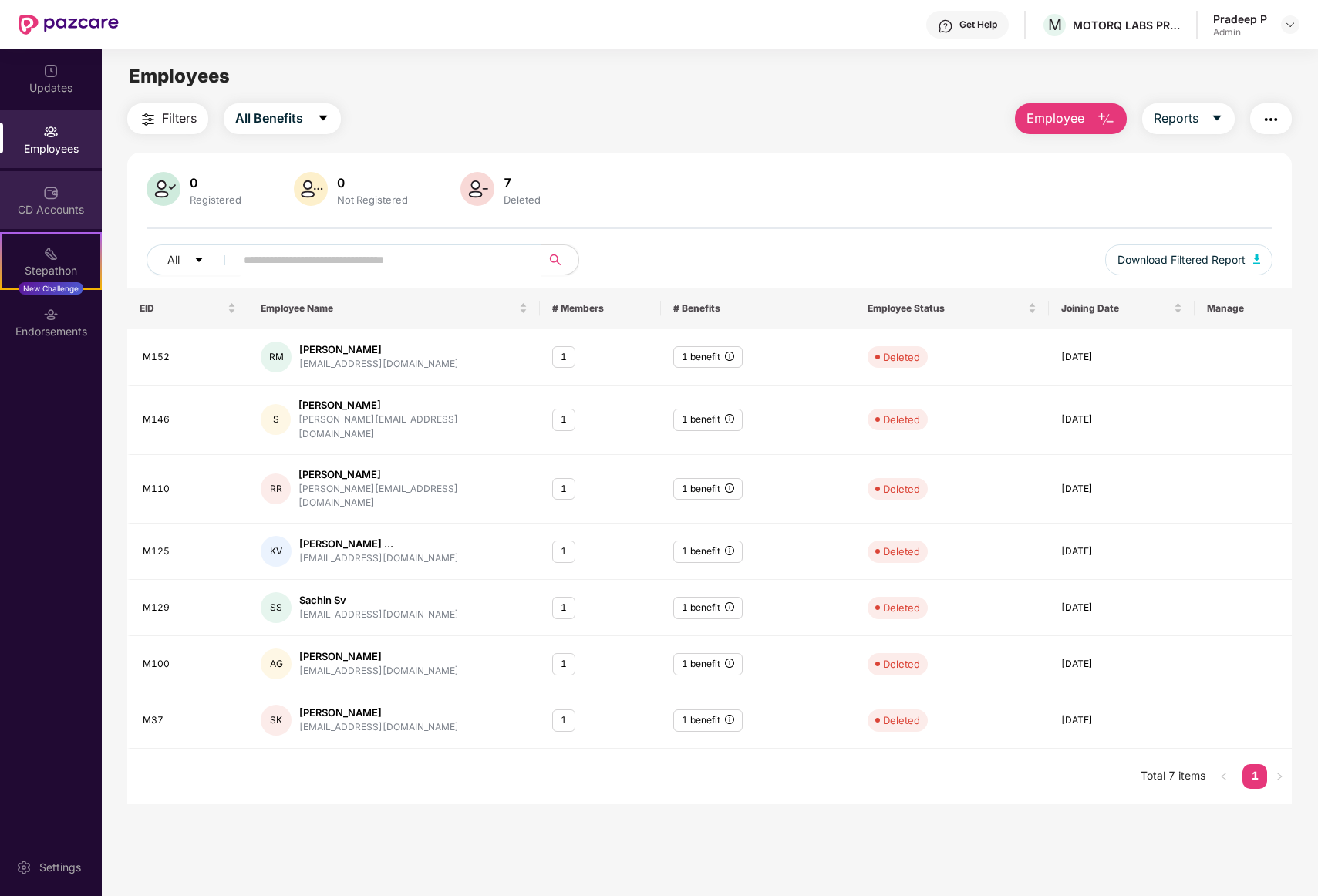
click at [70, 202] on div "CD Accounts" at bounding box center [51, 209] width 102 height 15
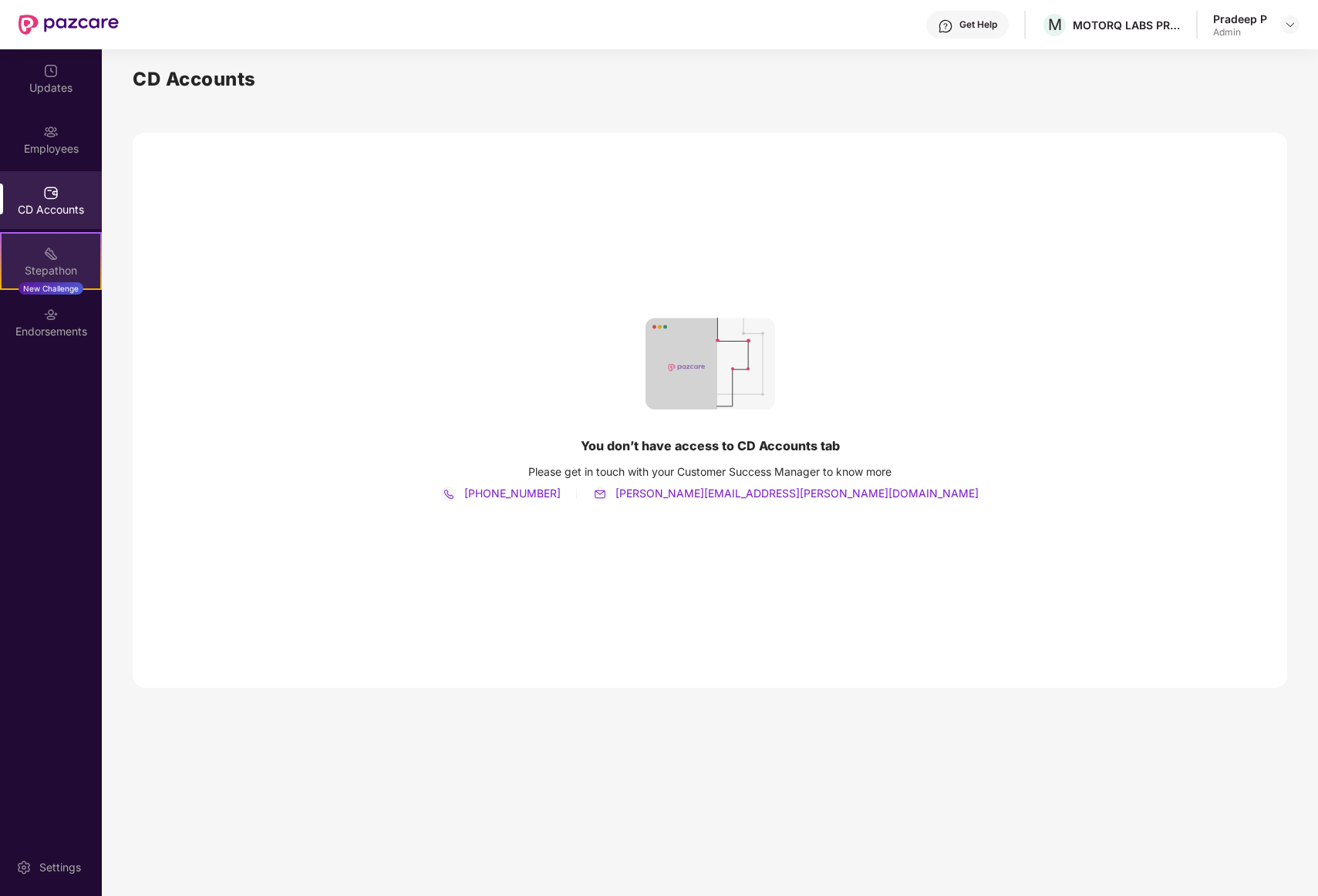
click at [69, 261] on div "Stepathon New Challenge" at bounding box center [51, 261] width 102 height 58
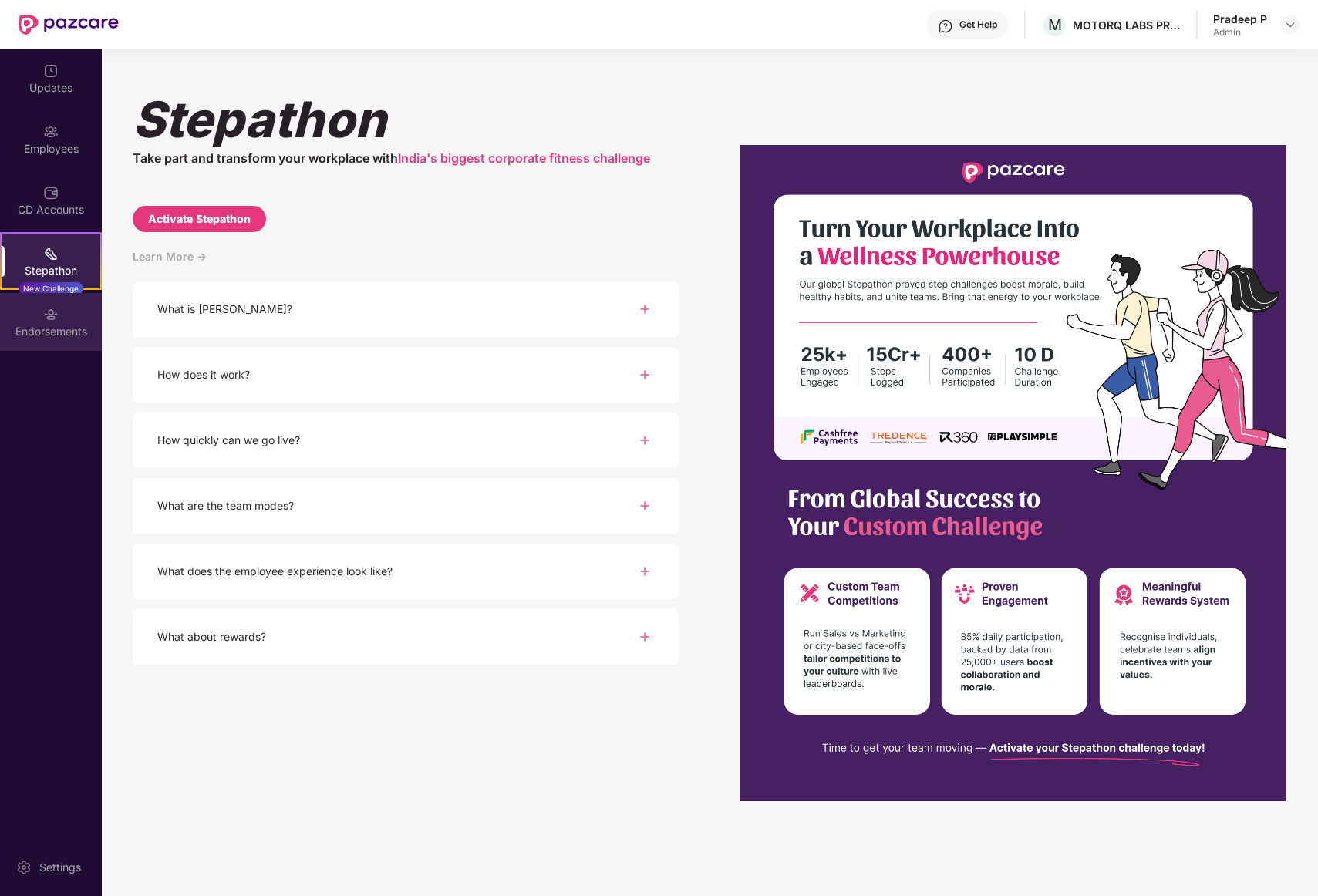
click at [47, 320] on img at bounding box center [51, 314] width 15 height 15
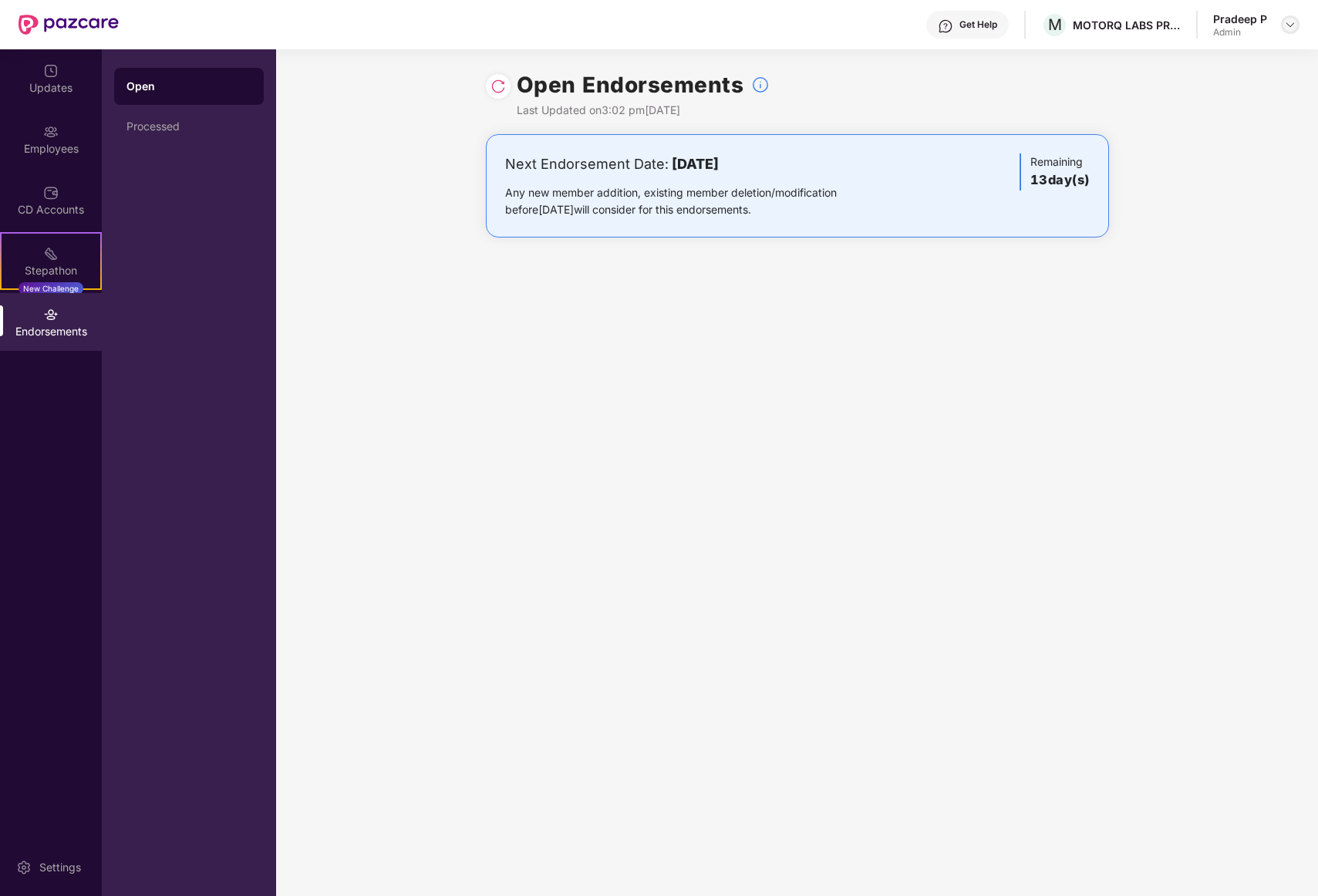
click at [1281, 24] on div at bounding box center [1289, 24] width 19 height 19
click at [1209, 62] on div "Switch to User view" at bounding box center [1218, 61] width 200 height 30
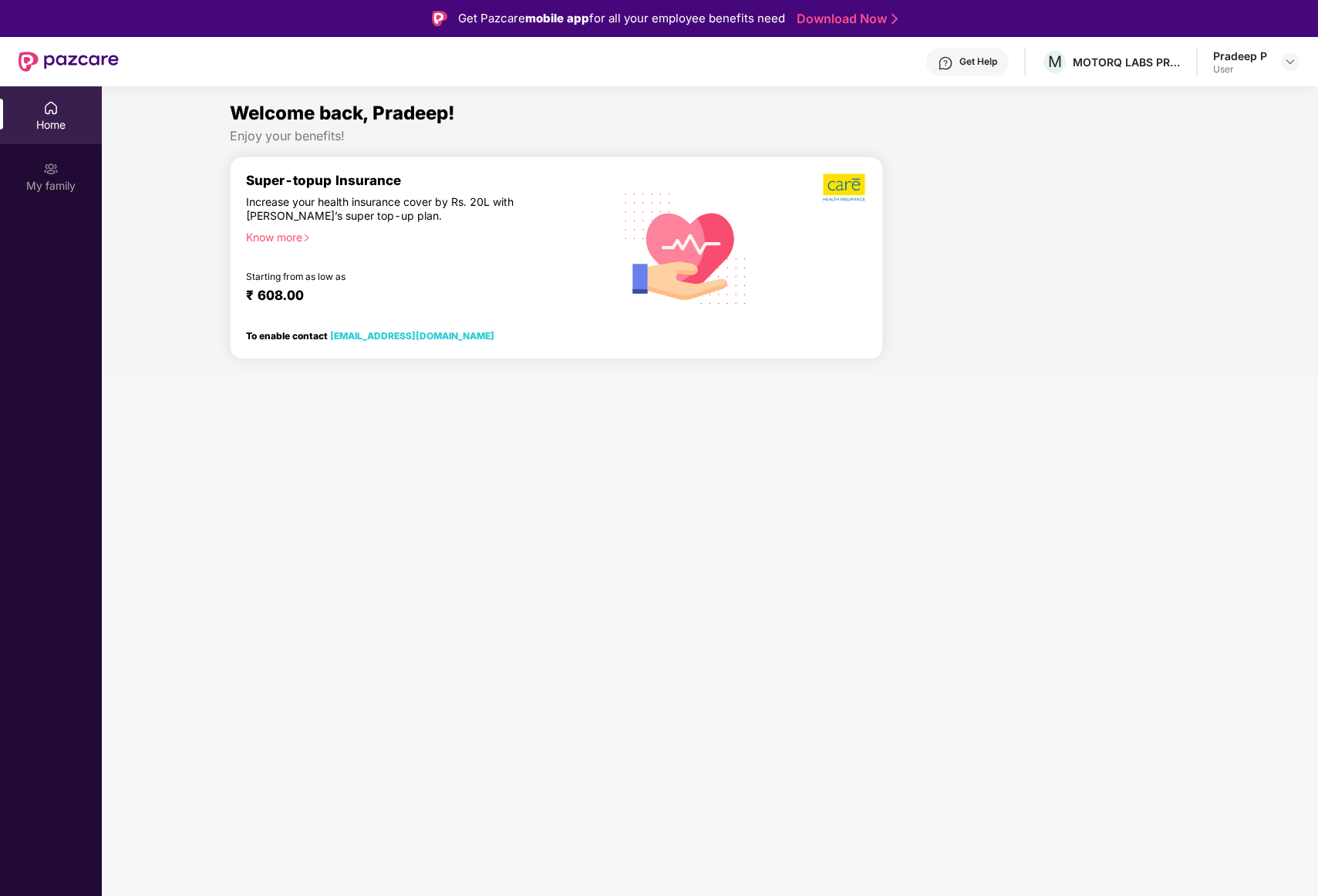
click at [78, 124] on div "Home" at bounding box center [51, 125] width 102 height 15
click at [103, 59] on img at bounding box center [68, 61] width 100 height 20
click at [100, 59] on img at bounding box center [68, 61] width 100 height 20
click at [646, 78] on div "Get Help M MOTORQ LABS PRIVATE LIMITED Pradeep P User" at bounding box center [709, 61] width 1180 height 50
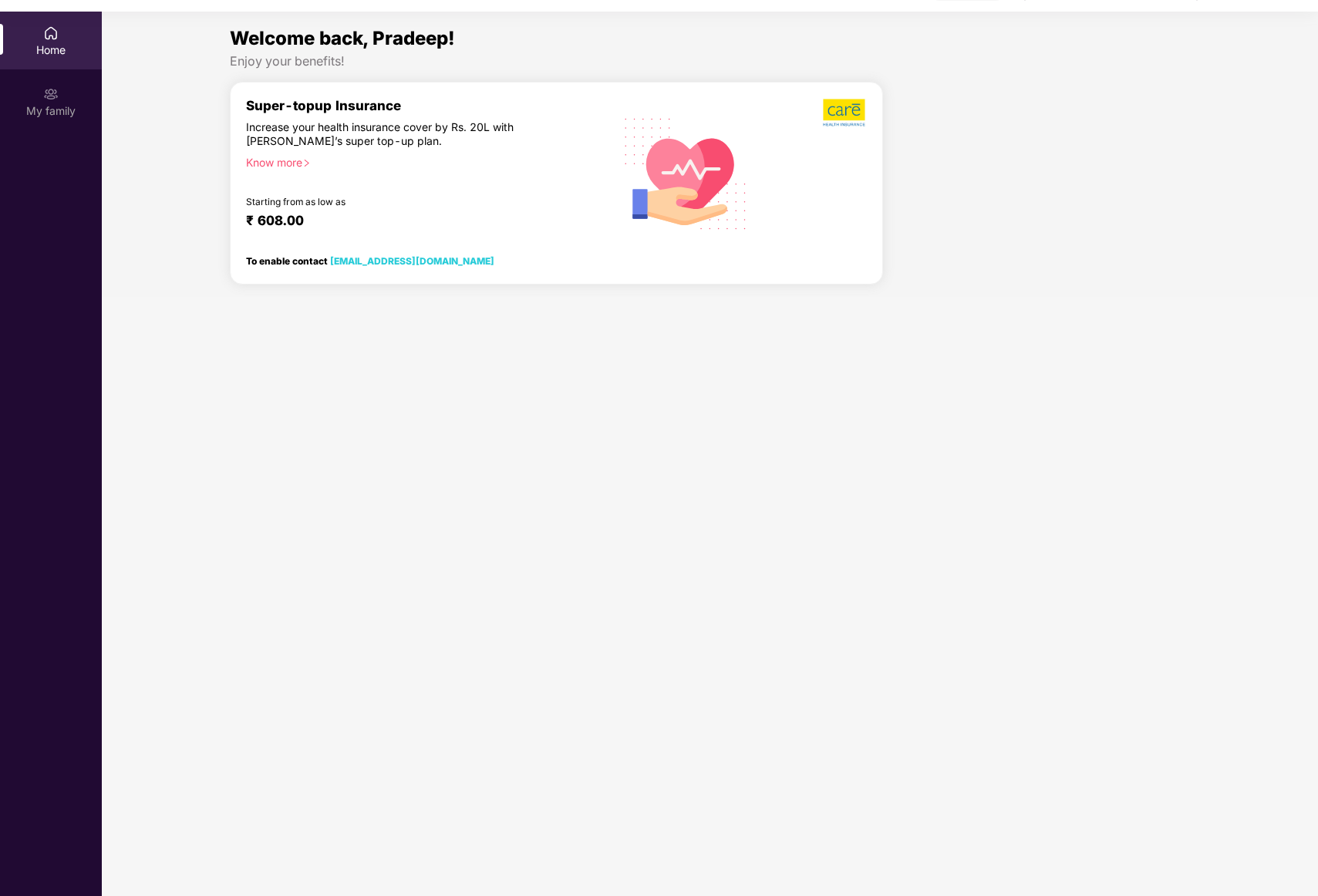
scroll to position [86, 0]
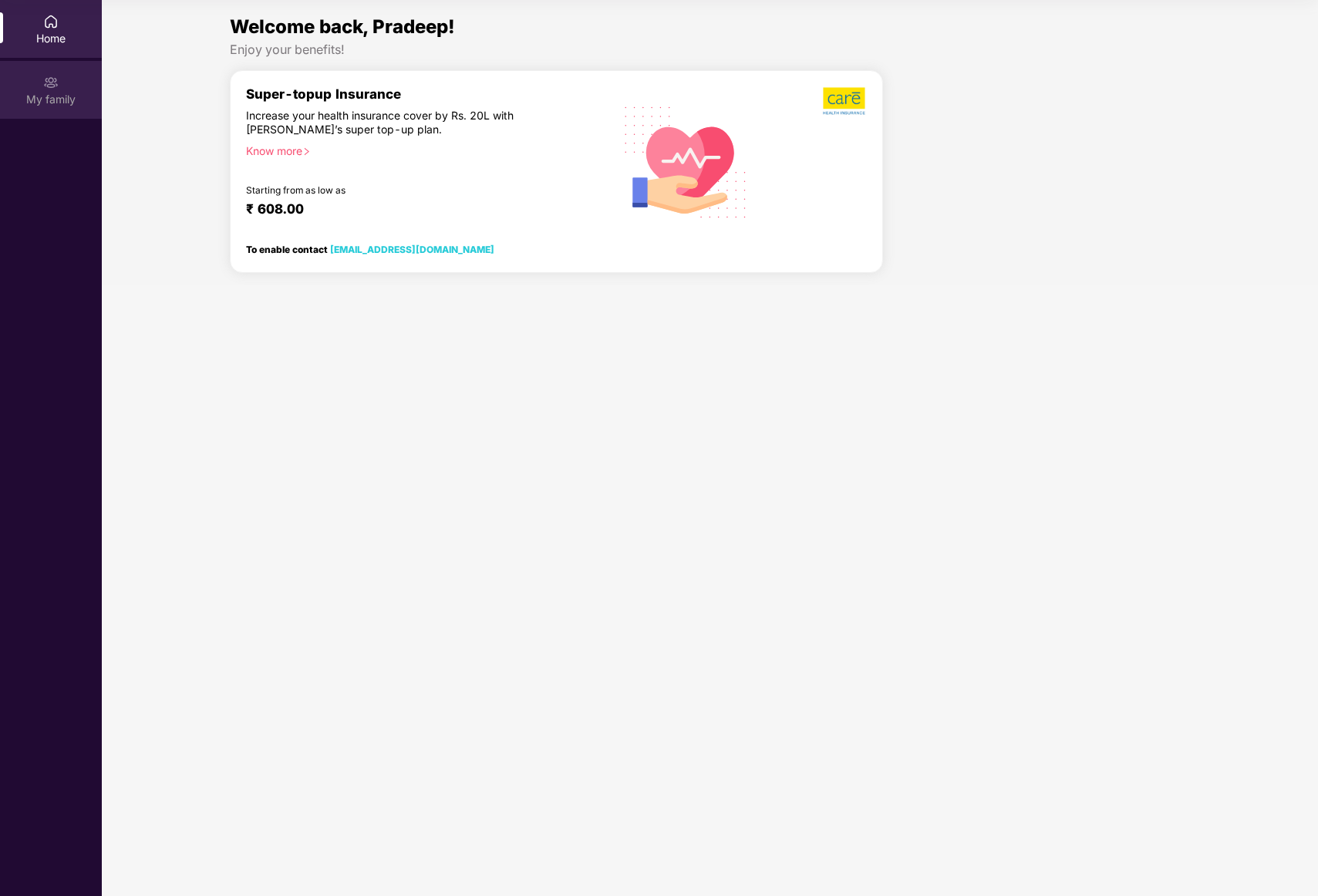
click at [67, 80] on div "My family" at bounding box center [51, 90] width 102 height 58
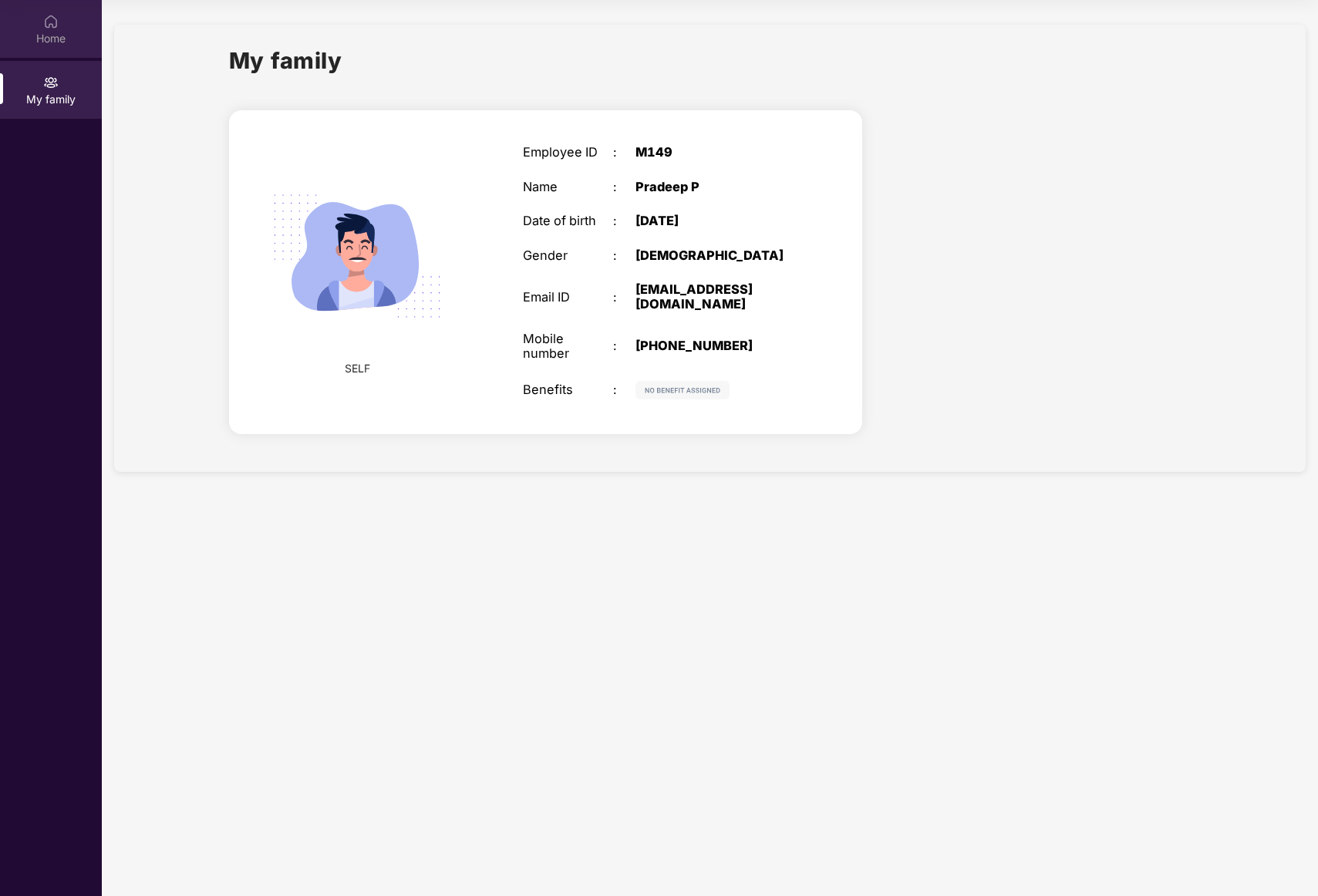
click at [61, 41] on div "Home" at bounding box center [51, 38] width 102 height 15
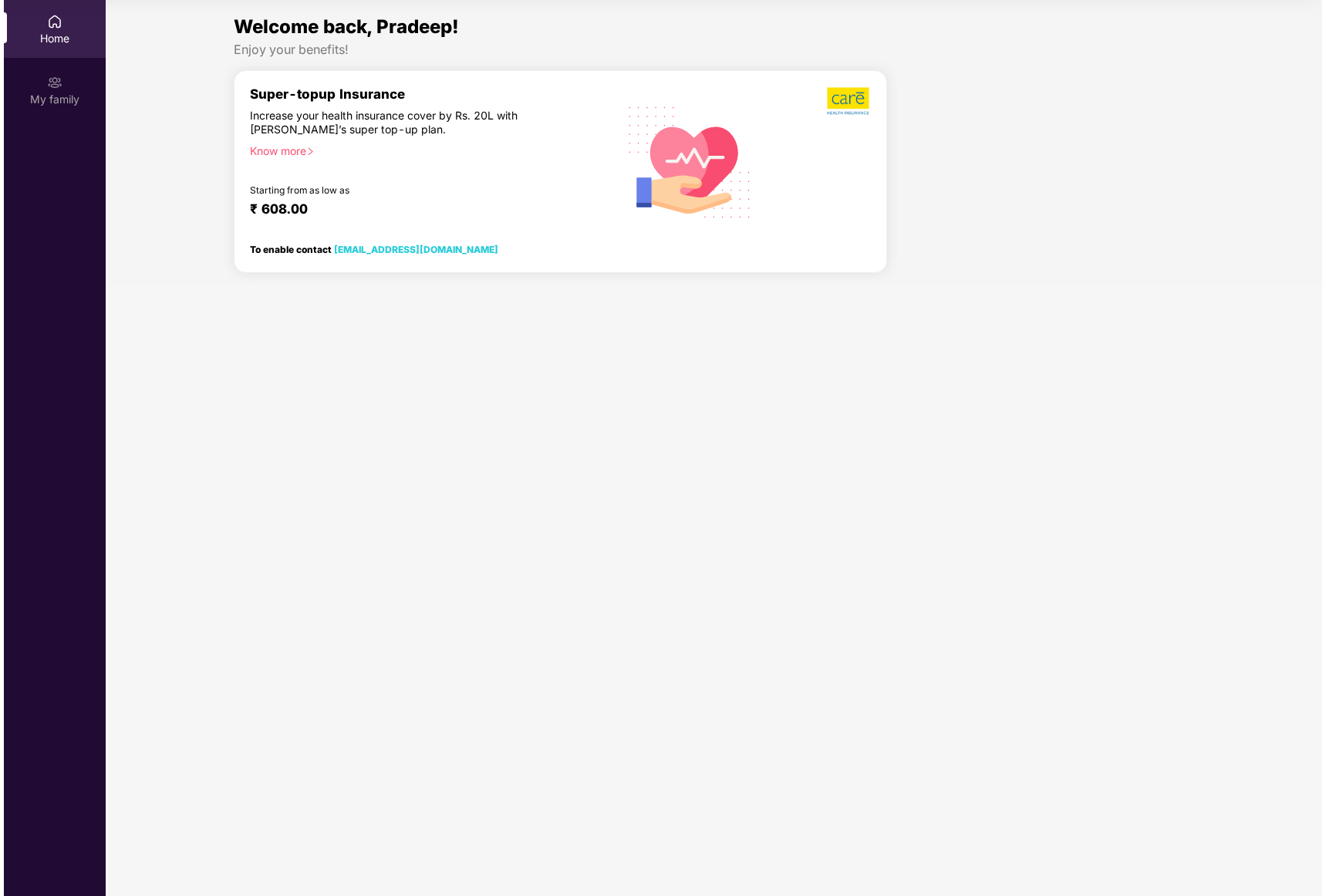
scroll to position [0, 0]
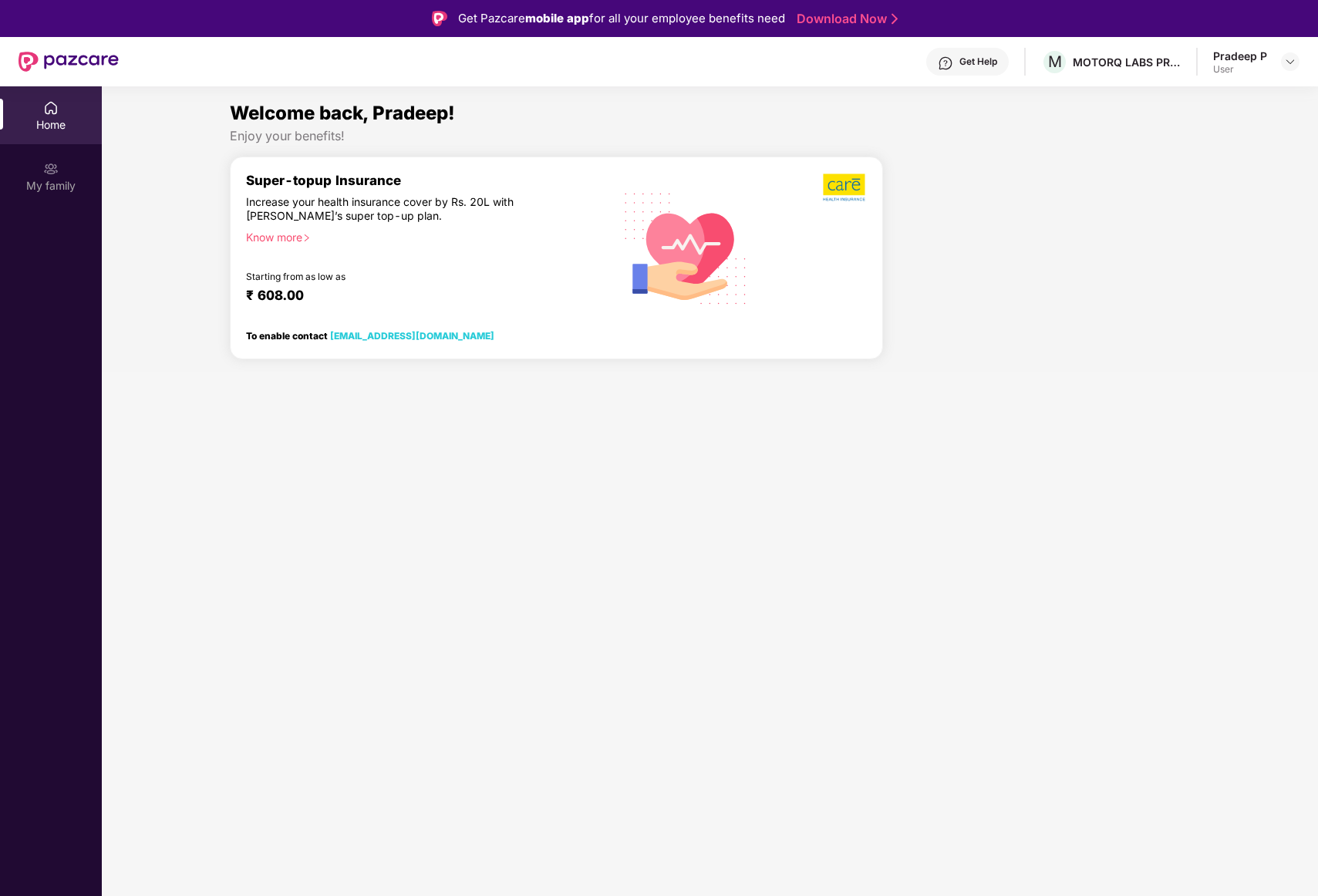
click at [2, 121] on div "Home" at bounding box center [51, 115] width 102 height 58
click at [5, 121] on div "Home" at bounding box center [51, 125] width 102 height 15
click at [23, 123] on div "Home" at bounding box center [51, 125] width 102 height 15
click at [4, 118] on div "Home" at bounding box center [51, 125] width 102 height 15
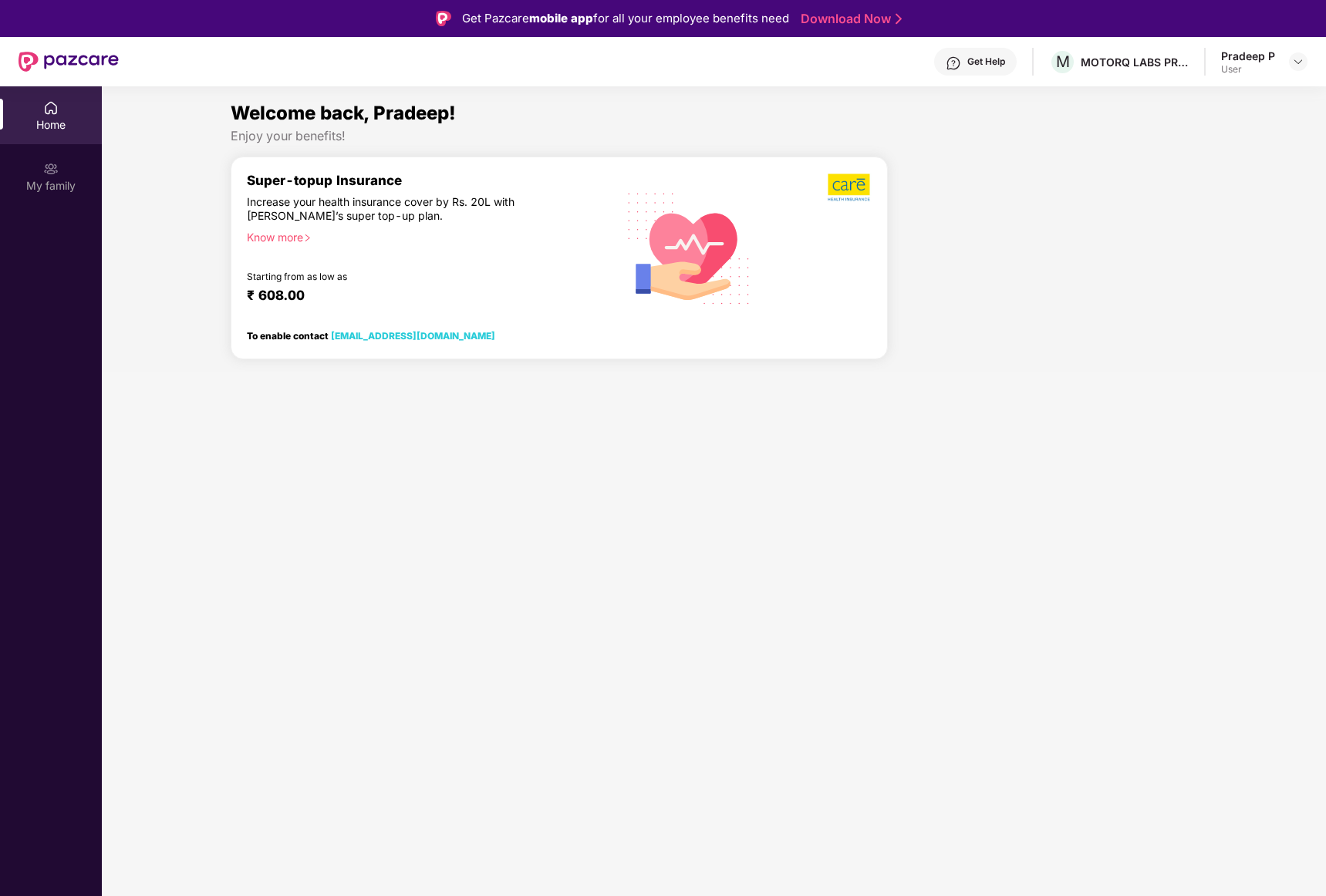
click at [850, 197] on img at bounding box center [850, 187] width 44 height 29
click at [857, 186] on img at bounding box center [850, 187] width 44 height 29
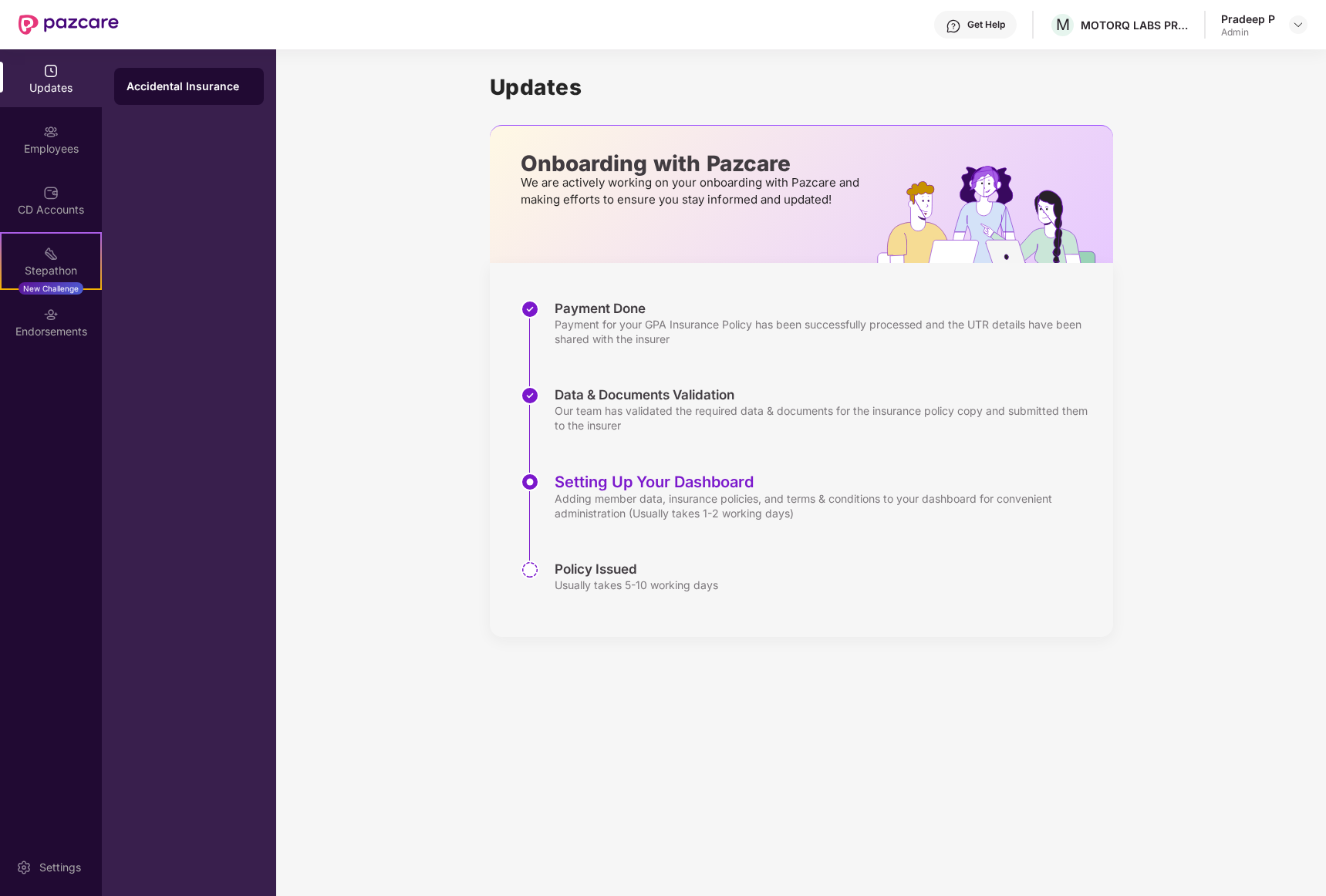
click at [223, 90] on div "Accidental Insurance" at bounding box center [188, 86] width 125 height 15
click at [214, 83] on div "Accidental Insurance" at bounding box center [188, 86] width 125 height 15
click at [67, 134] on div "Employees" at bounding box center [51, 138] width 102 height 58
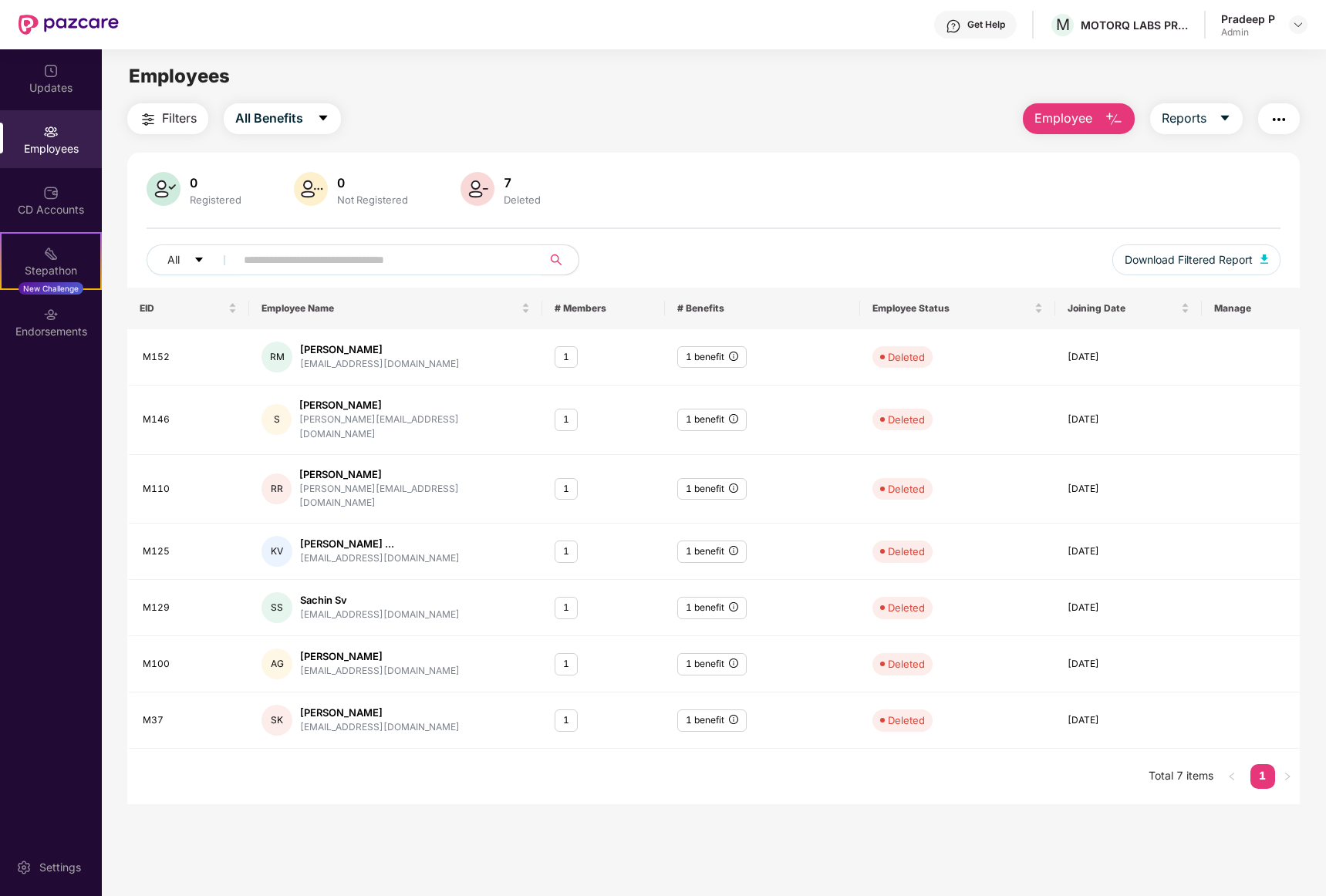
click at [1279, 113] on img "button" at bounding box center [1279, 119] width 19 height 19
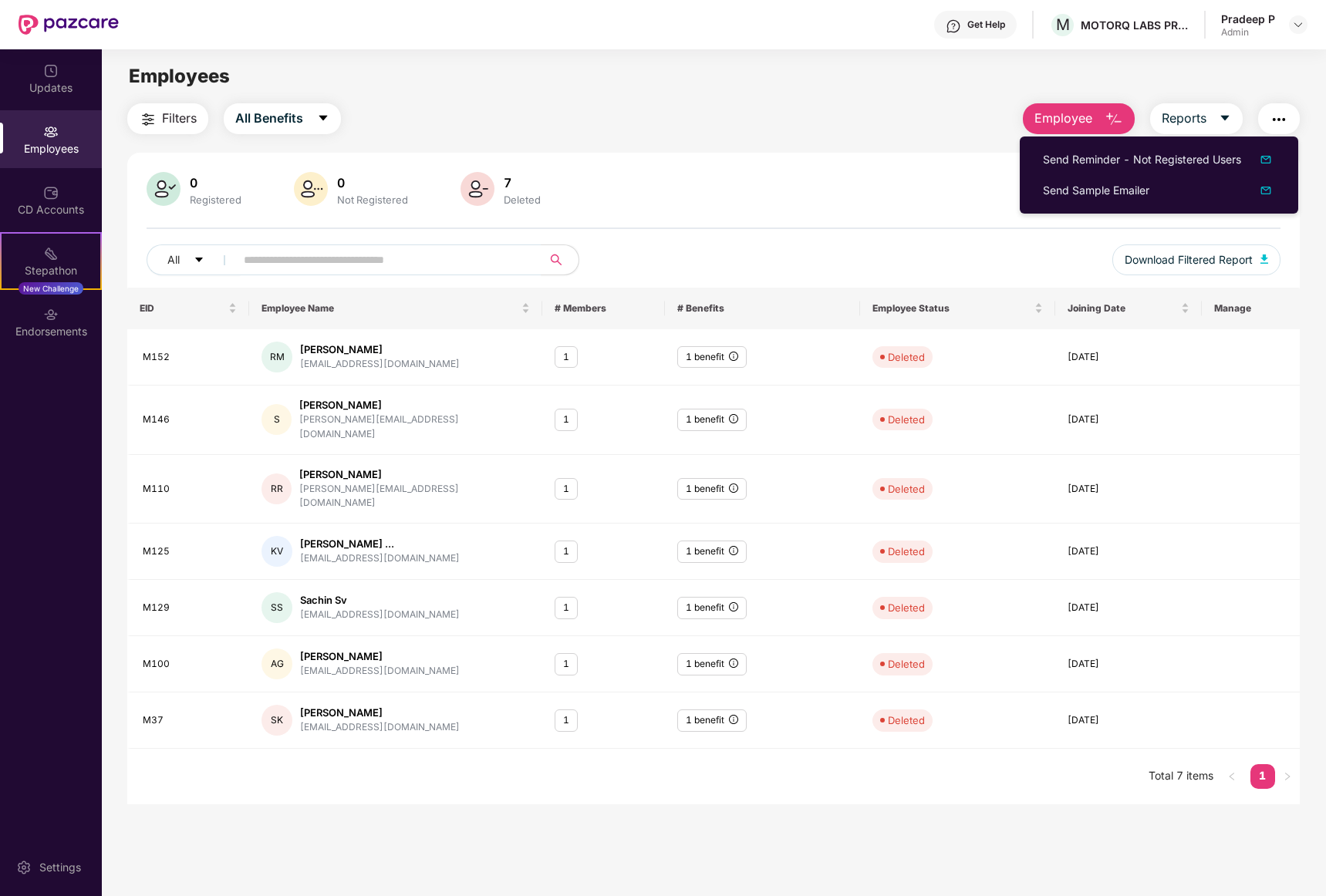
click at [923, 127] on div "Filters All Benefits Employee Reports" at bounding box center [713, 119] width 1173 height 31
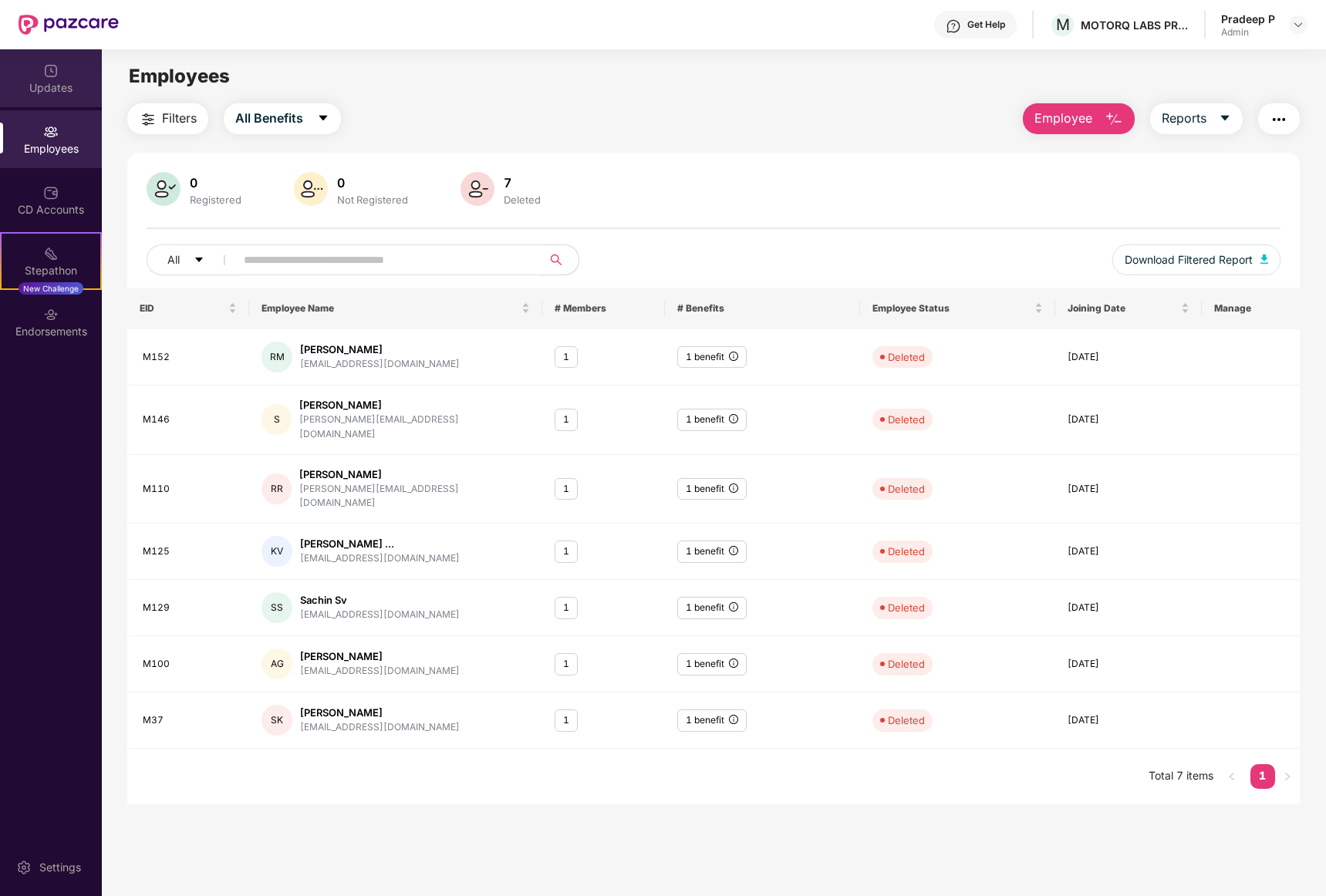
click at [59, 94] on div "Updates" at bounding box center [51, 87] width 102 height 15
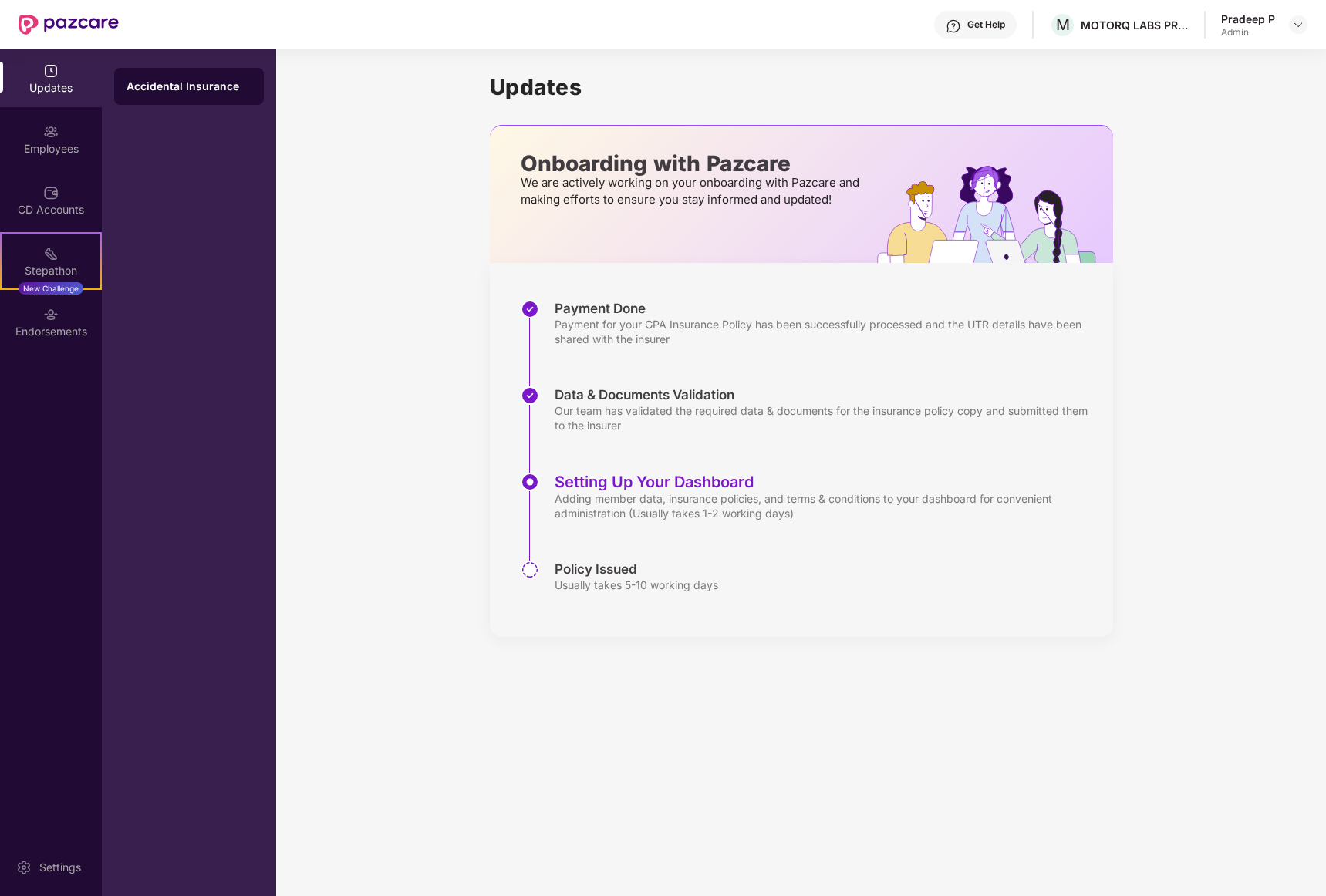
click at [151, 89] on div "Accidental Insurance" at bounding box center [188, 86] width 125 height 15
click at [663, 300] on div "Payment Done" at bounding box center [826, 308] width 543 height 17
click at [635, 478] on div "Setting Up Your Dashboard" at bounding box center [826, 481] width 543 height 19
click at [619, 570] on div "Policy Issued" at bounding box center [637, 569] width 164 height 17
click at [516, 567] on div "Payment Done Payment for your GPA Insurance Policy has been successfully proces…" at bounding box center [801, 450] width 623 height 374
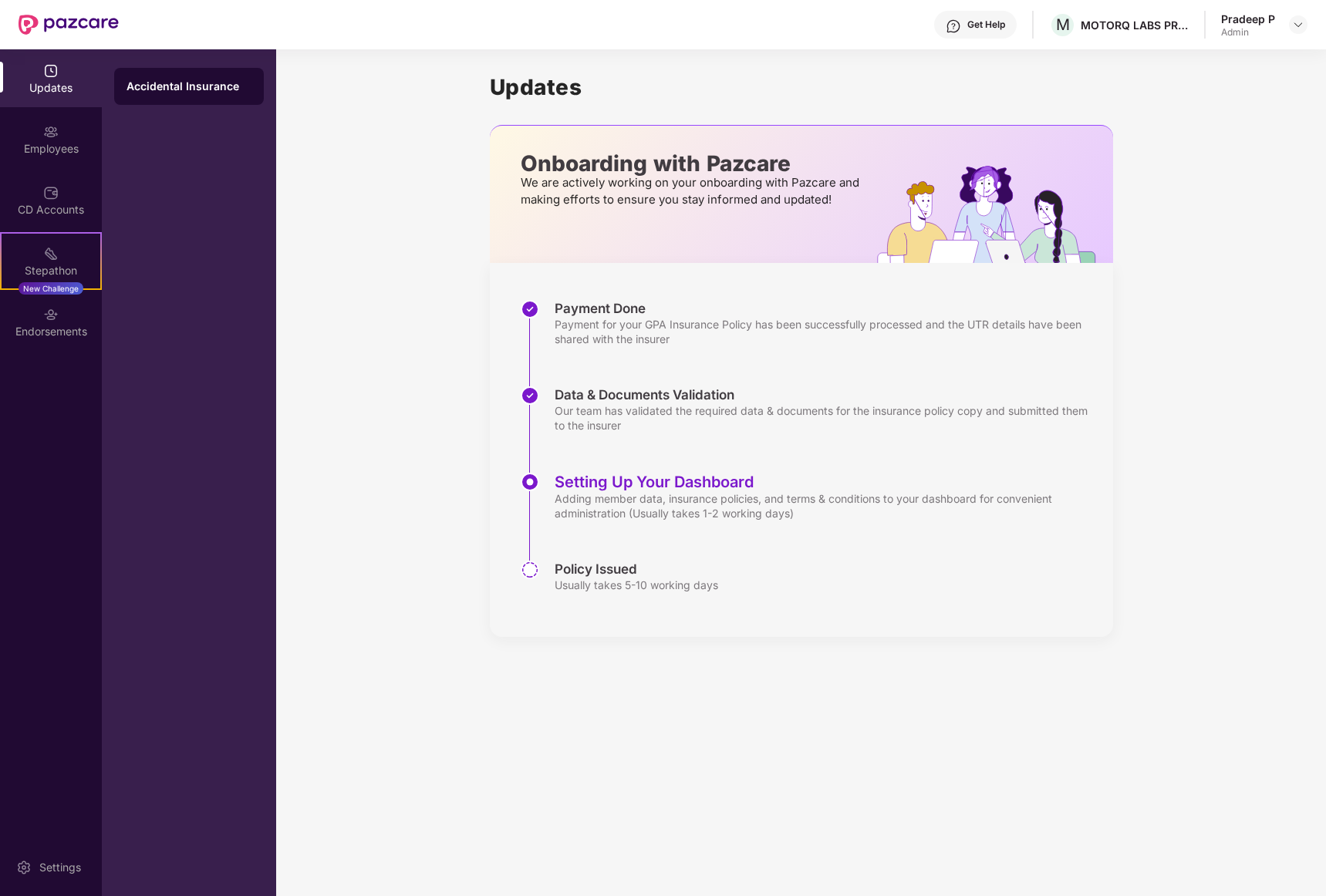
click at [533, 573] on img at bounding box center [530, 569] width 19 height 19
click at [59, 204] on div "CD Accounts" at bounding box center [51, 209] width 102 height 15
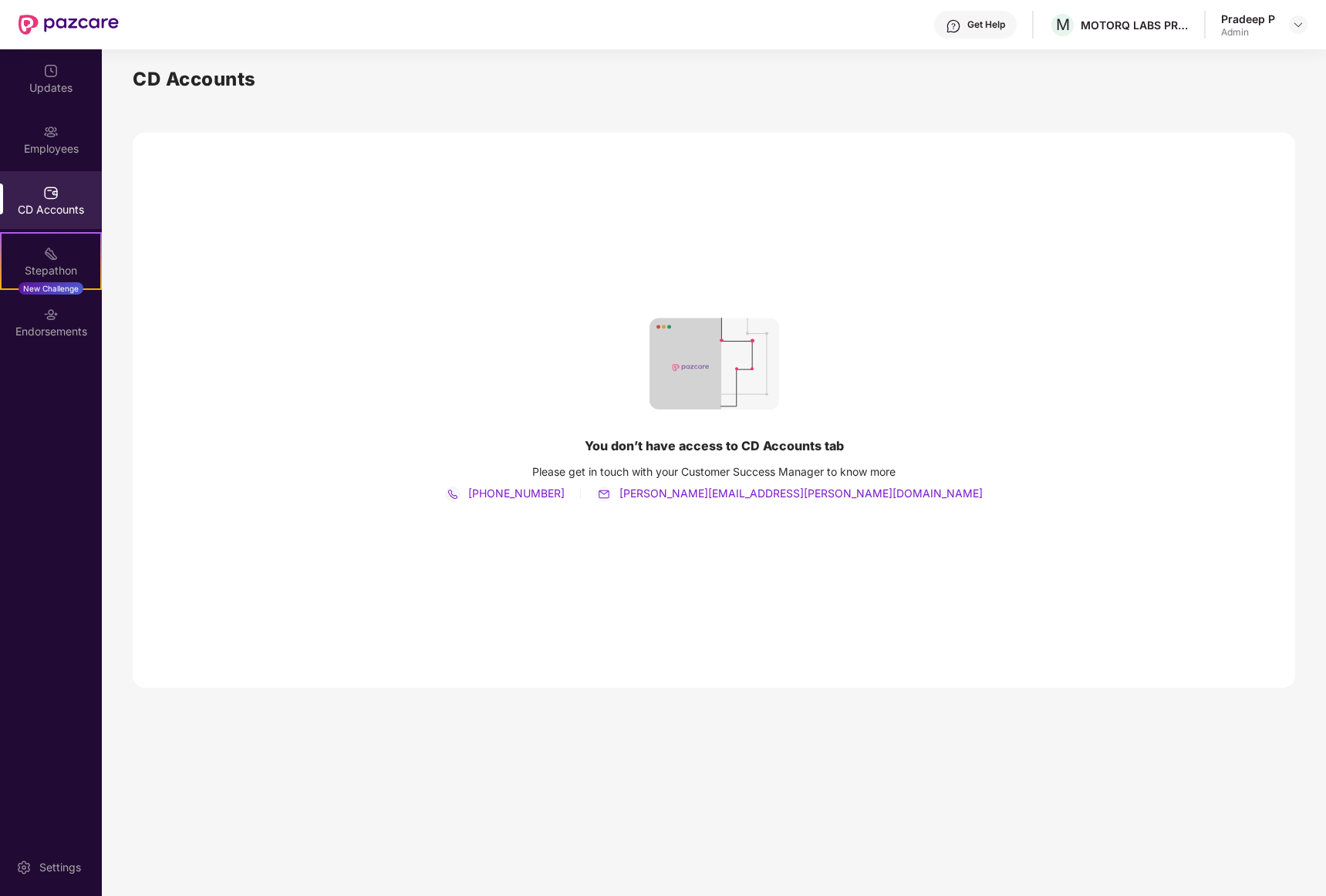
click at [516, 383] on div "You don’t have access to CD Accounts tab Please get in touch with your Customer…" at bounding box center [714, 411] width 1163 height 556
click at [53, 316] on img at bounding box center [51, 314] width 15 height 15
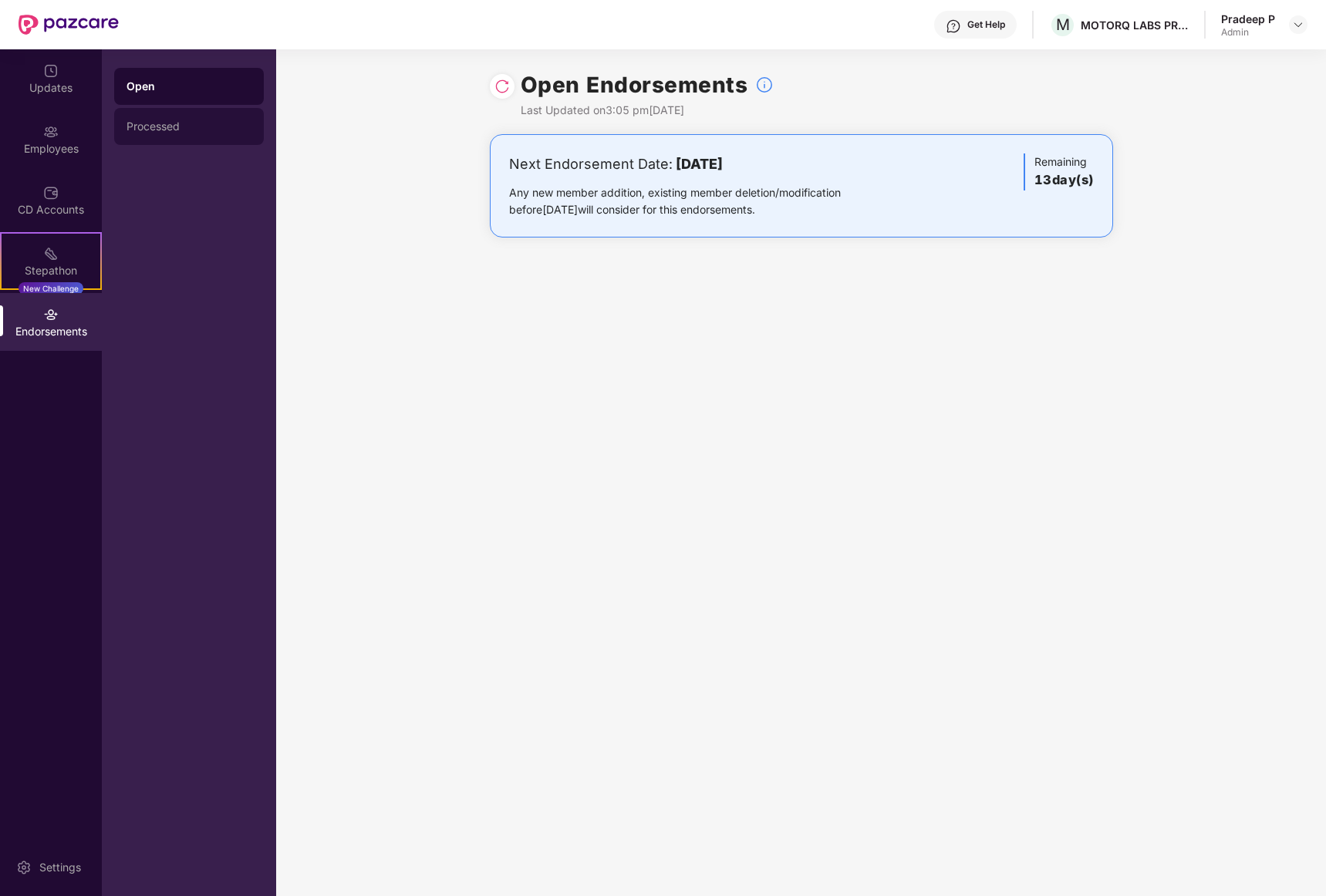
click at [178, 125] on div "Processed" at bounding box center [188, 126] width 125 height 12
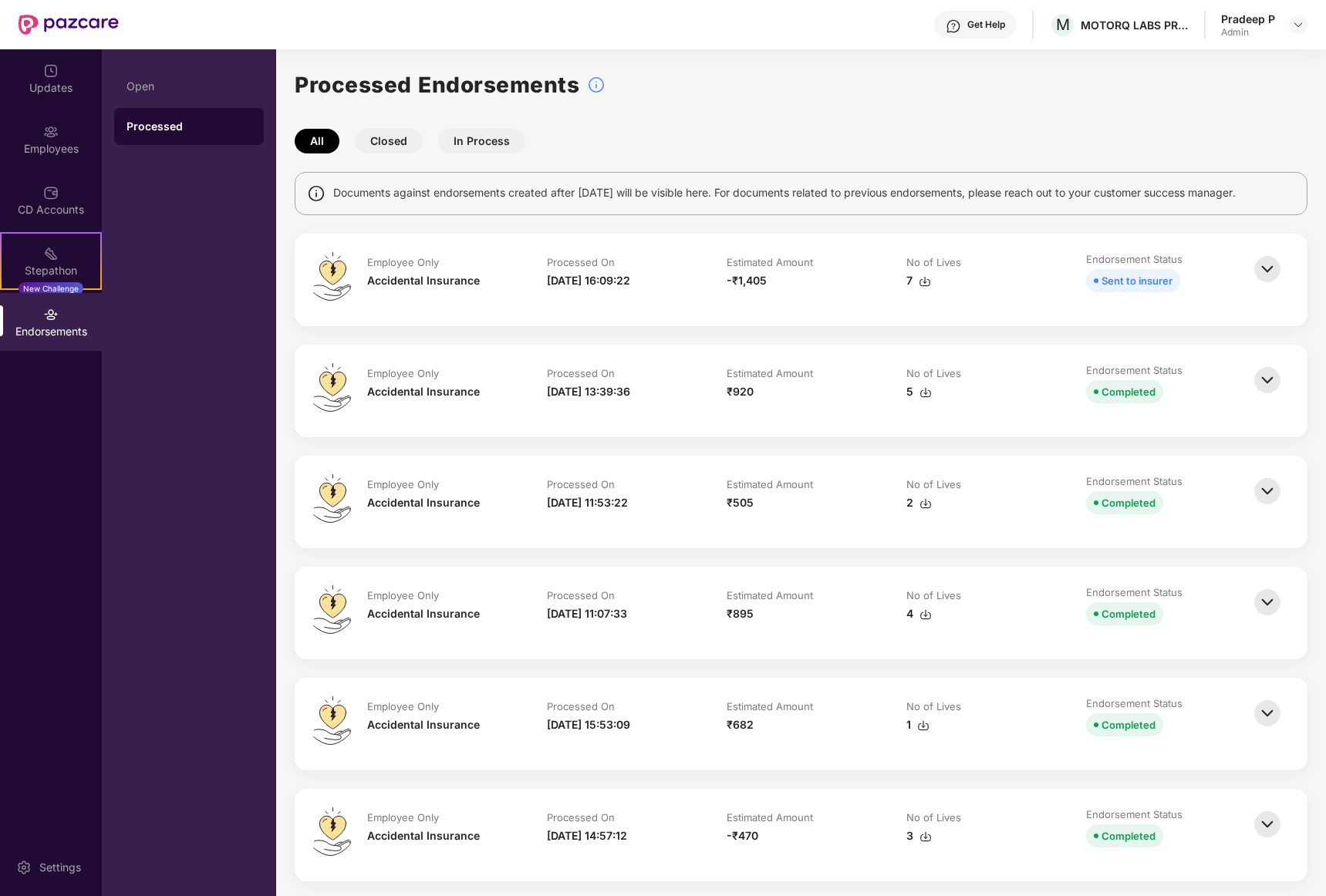
click at [465, 146] on button "In Process" at bounding box center [482, 141] width 87 height 24
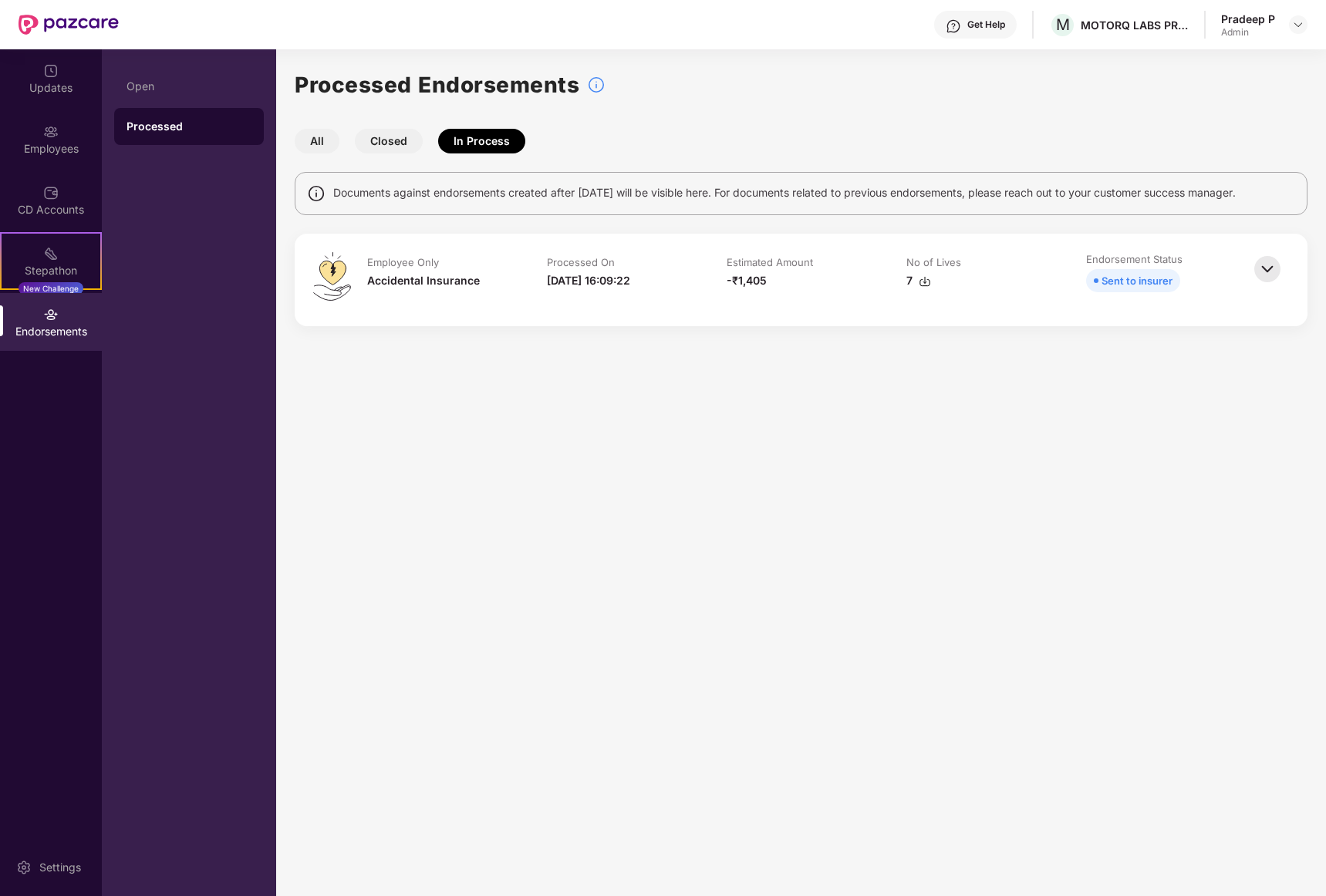
click at [409, 139] on button "Closed" at bounding box center [388, 141] width 68 height 24
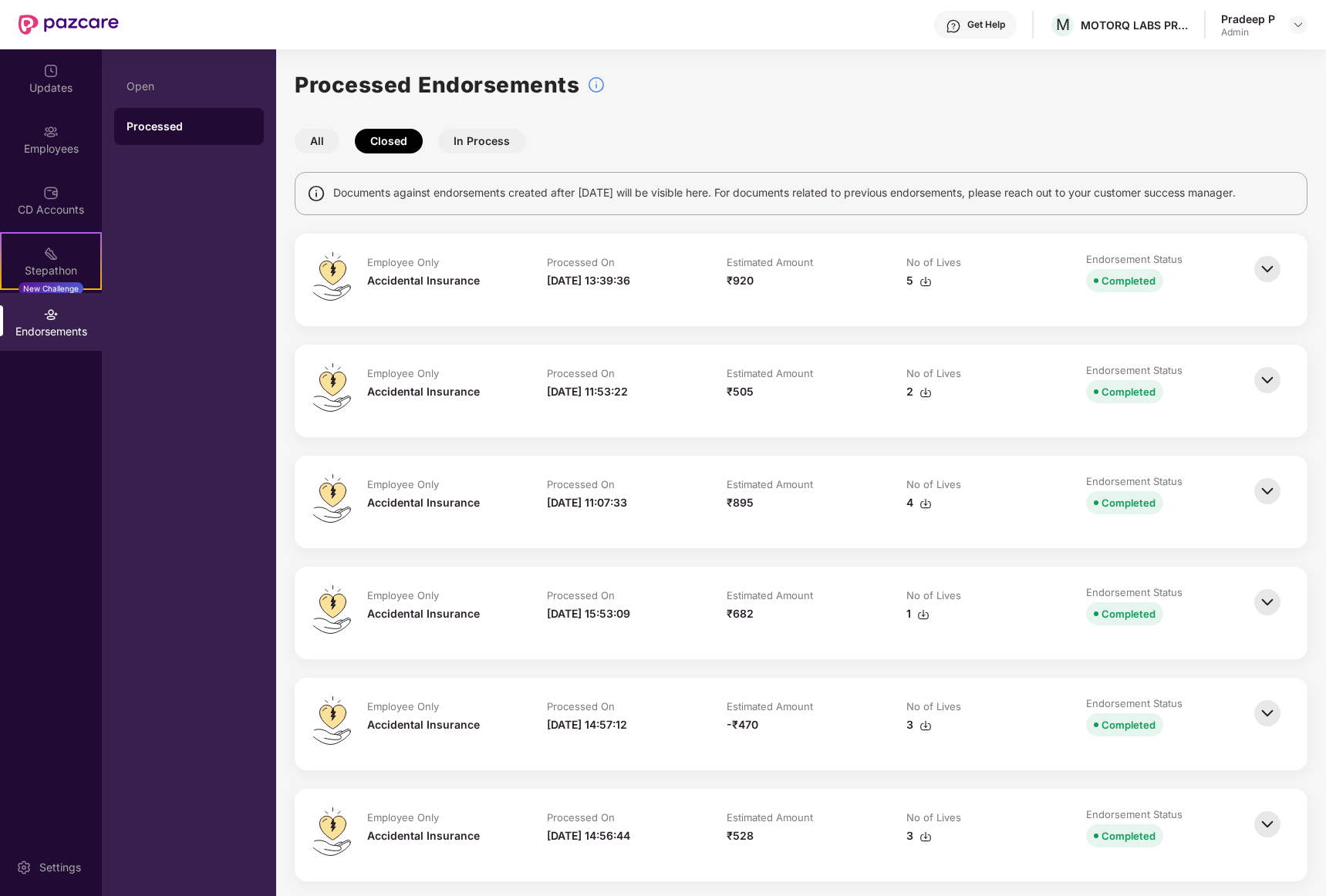
click at [40, 327] on div "Endorsements" at bounding box center [51, 332] width 102 height 15
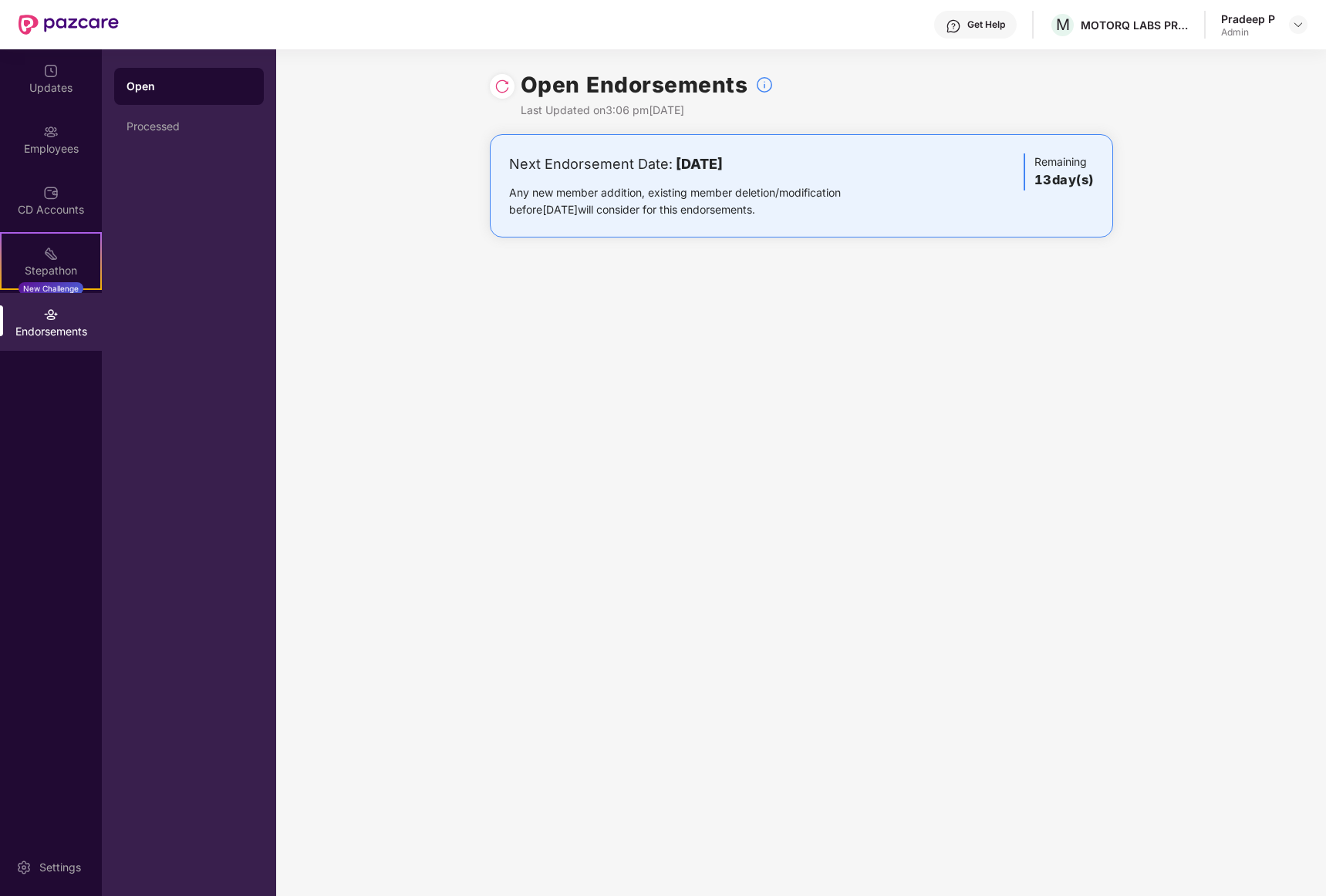
click at [998, 195] on div "Next Endorsement Date: [DATE] Any new member addition, existing member deletion…" at bounding box center [802, 186] width 585 height 65
click at [48, 86] on div "Updates" at bounding box center [51, 87] width 102 height 15
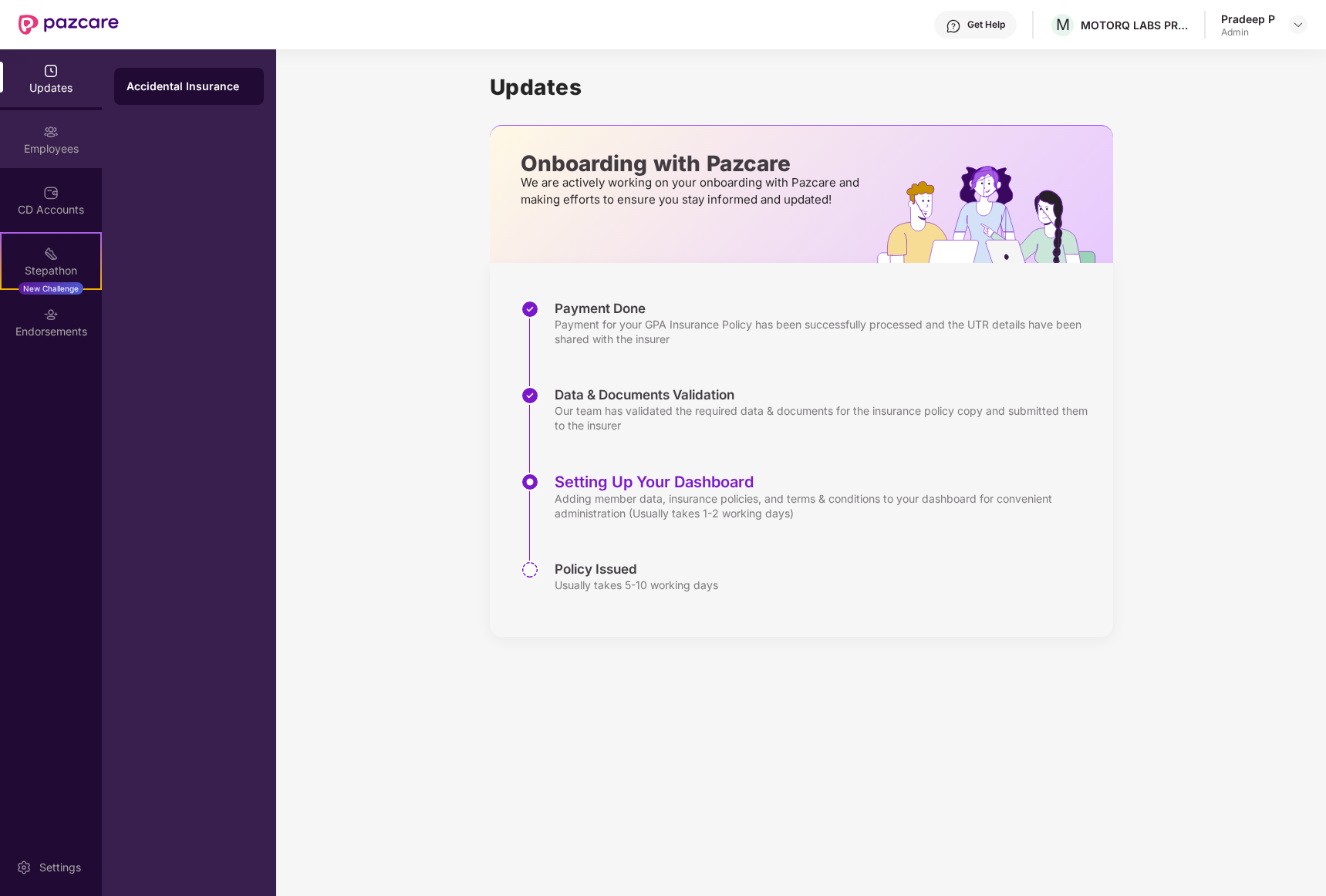
click at [55, 137] on img at bounding box center [51, 131] width 15 height 15
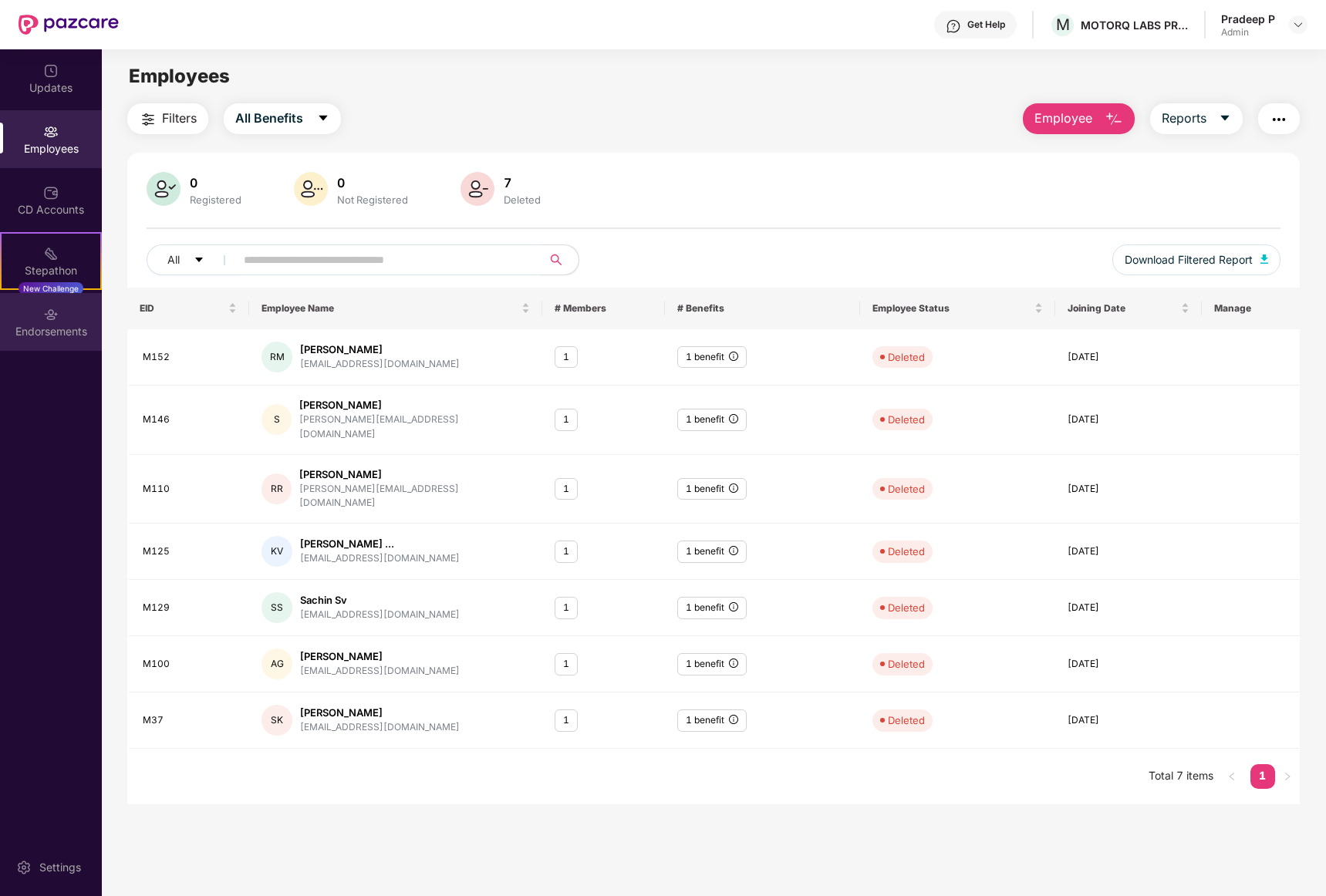
click at [51, 336] on div "Endorsements" at bounding box center [51, 332] width 102 height 15
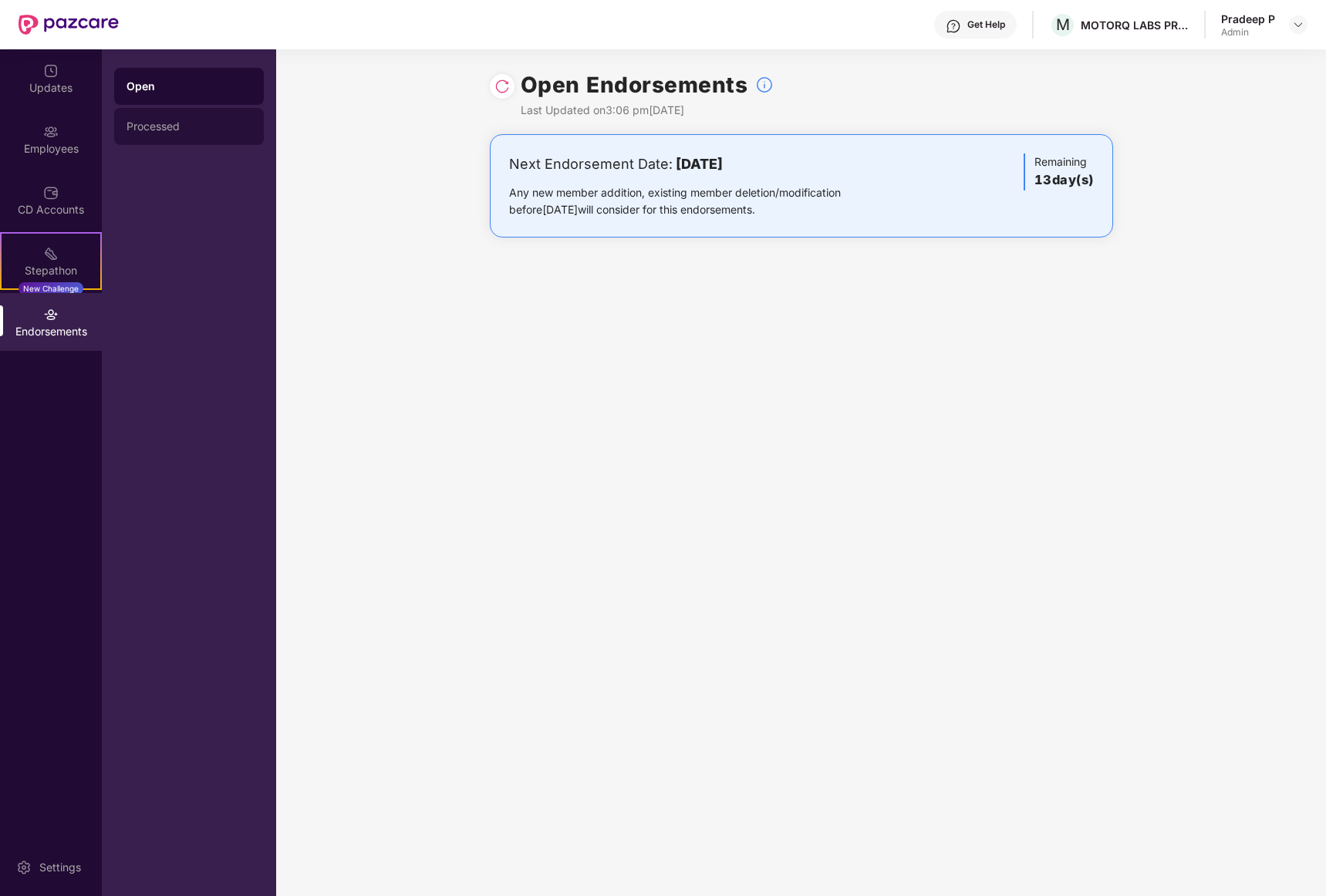
click at [170, 114] on div "Processed" at bounding box center [189, 126] width 150 height 37
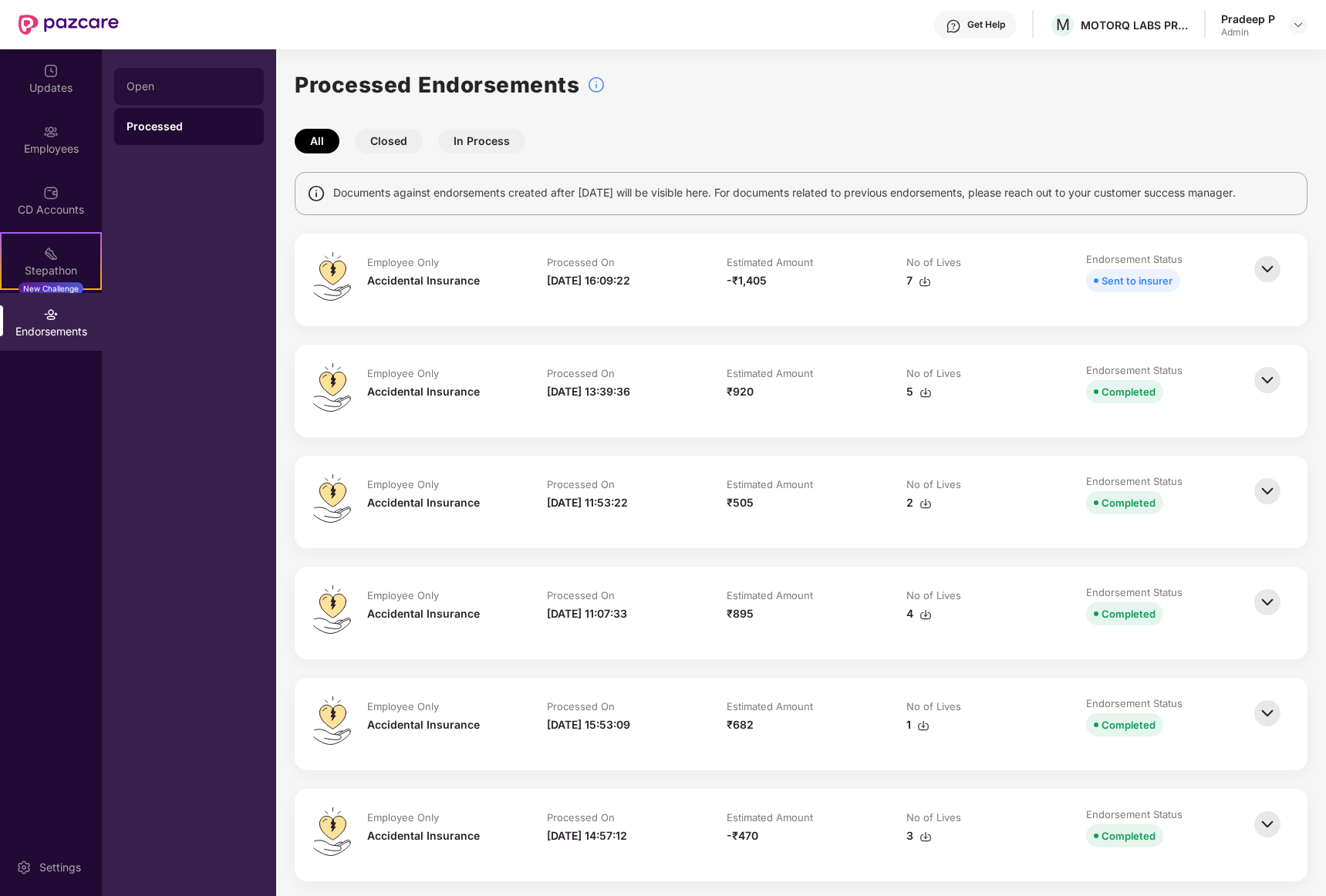
click at [148, 82] on div "Open" at bounding box center [188, 86] width 125 height 12
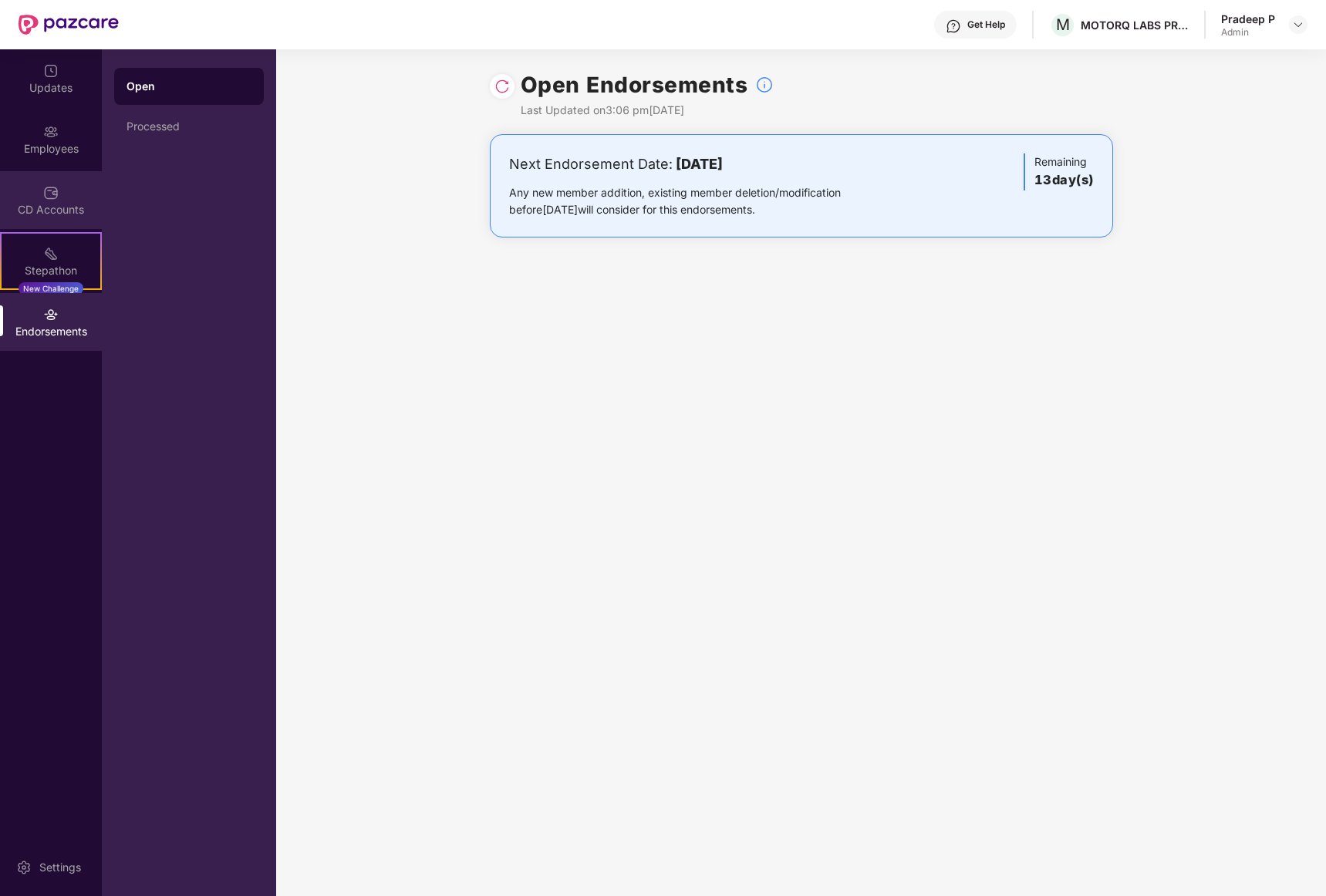
click at [37, 211] on div "CD Accounts" at bounding box center [51, 209] width 102 height 15
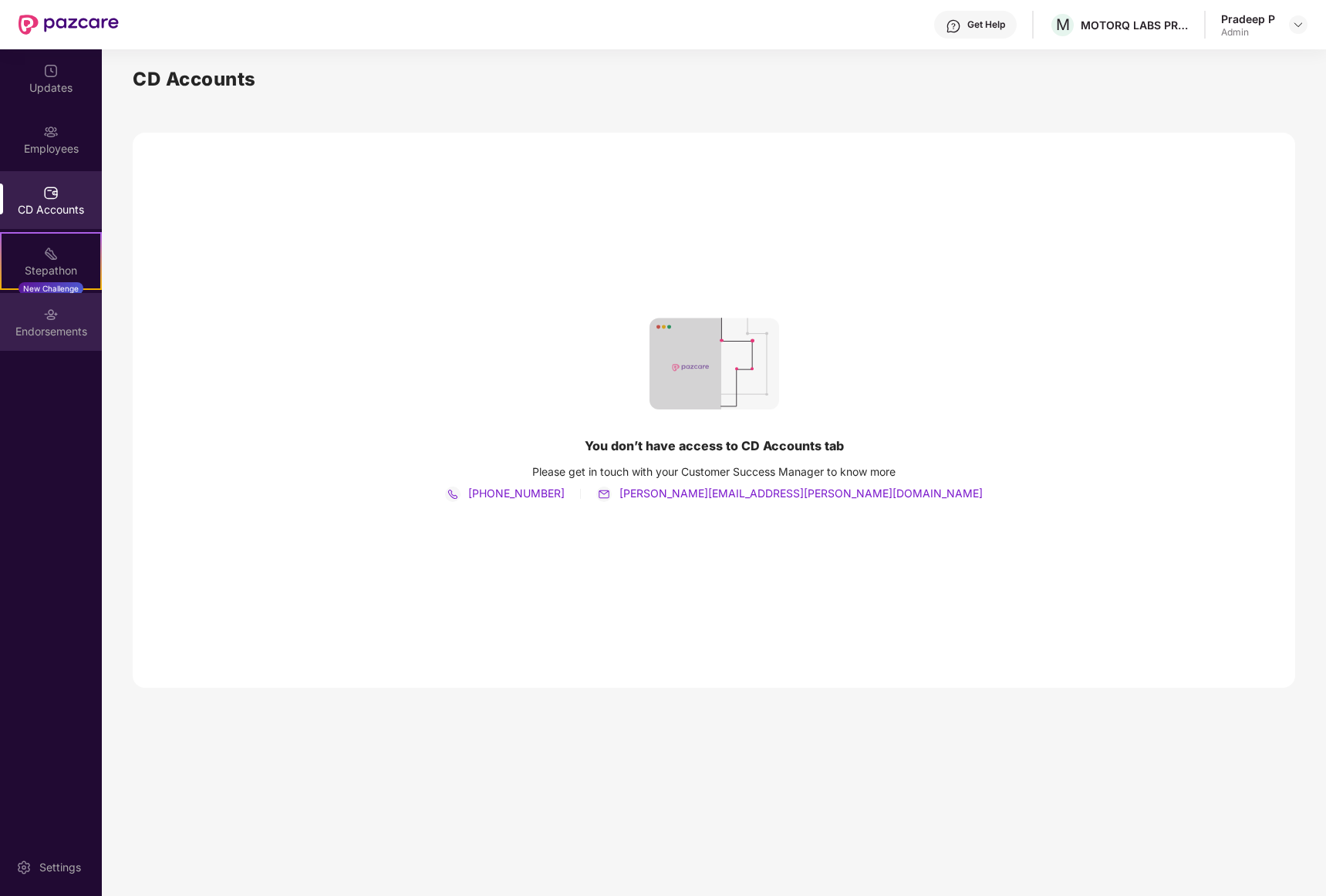
click at [49, 325] on div "Endorsements" at bounding box center [51, 332] width 102 height 15
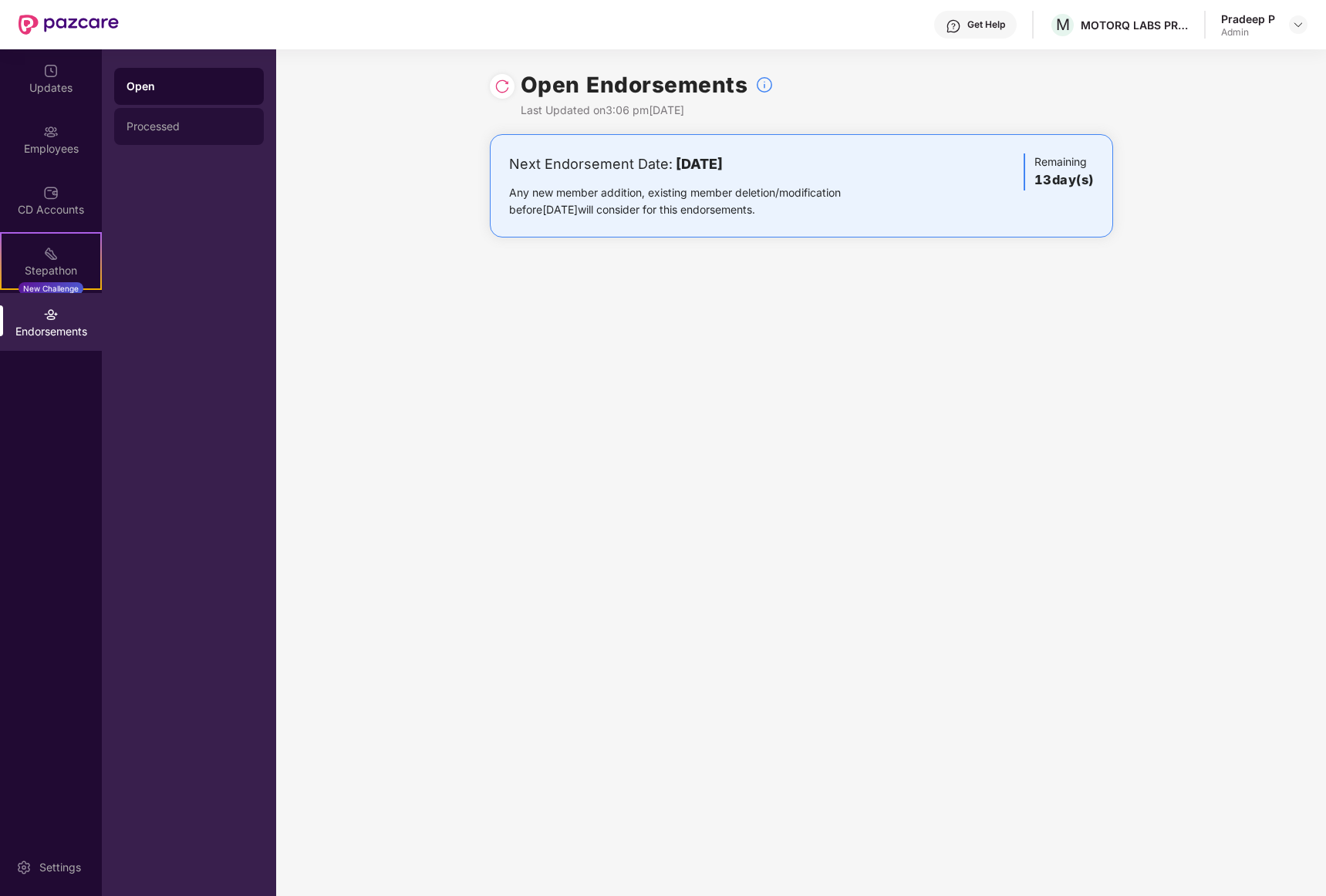
click at [152, 127] on div "Processed" at bounding box center [188, 126] width 125 height 12
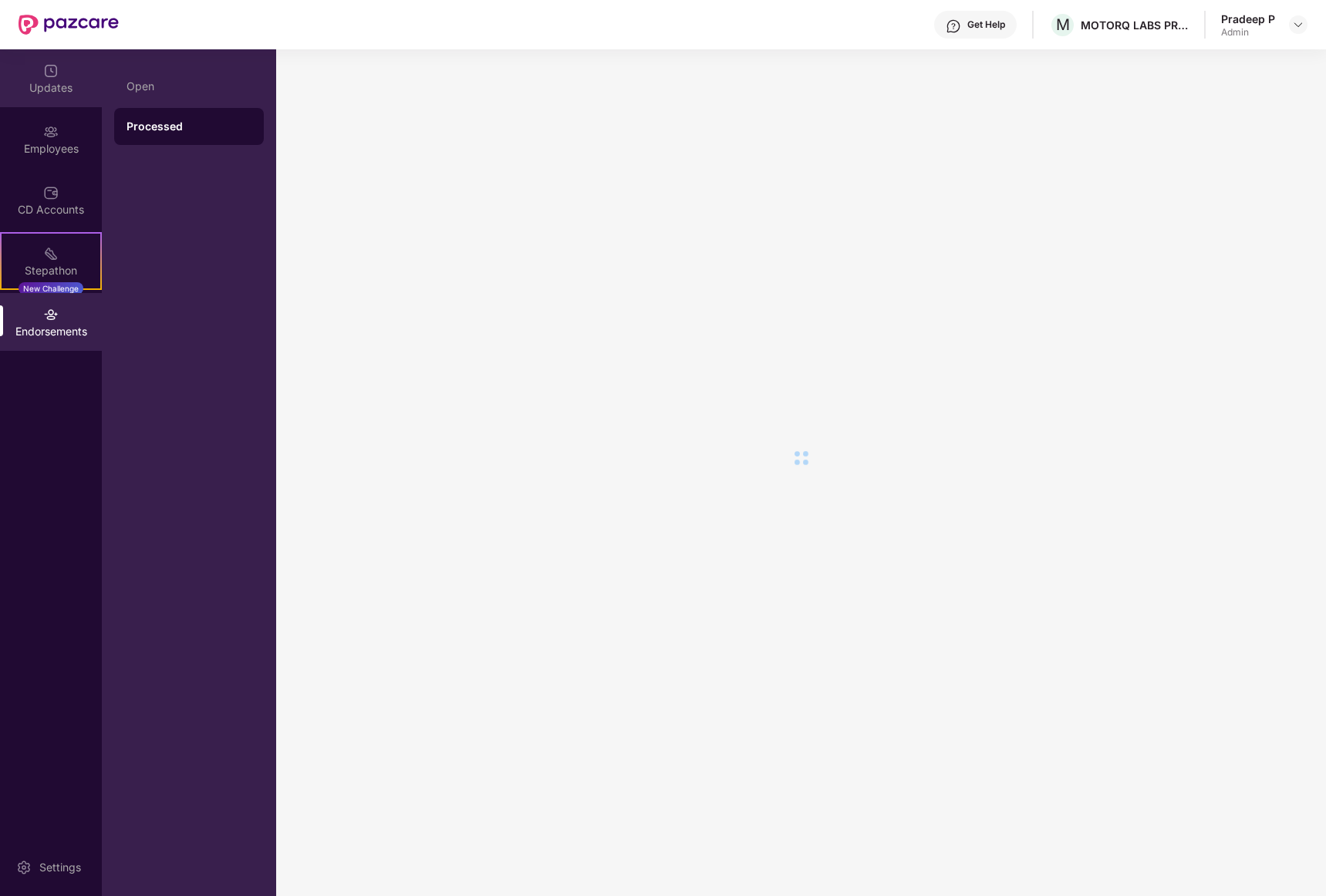
click at [58, 82] on div "Updates" at bounding box center [51, 87] width 102 height 15
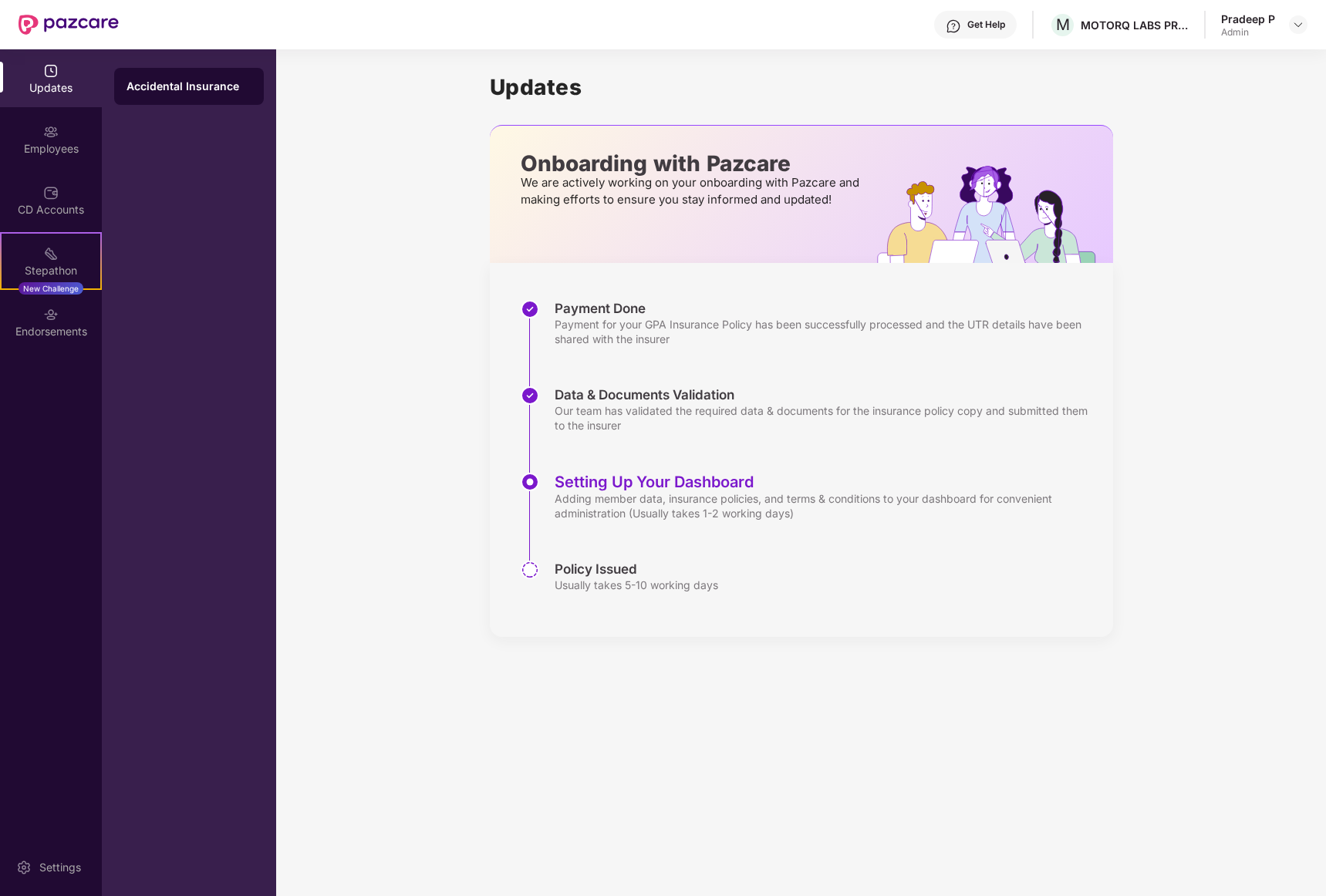
click at [537, 571] on img at bounding box center [530, 569] width 19 height 19
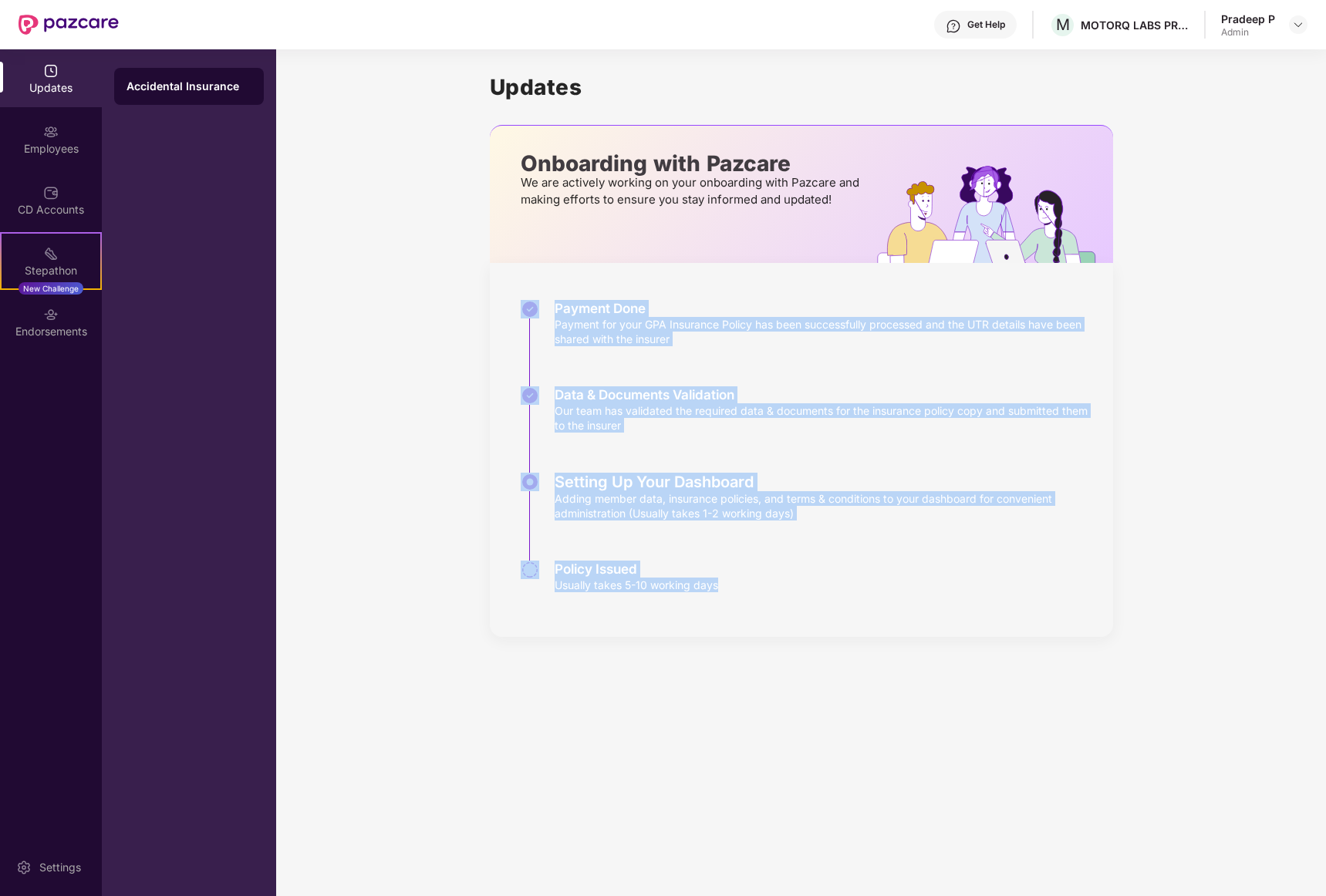
drag, startPoint x: 760, startPoint y: 584, endPoint x: 513, endPoint y: 301, distance: 375.6
click at [513, 301] on div "Payment Done Payment for your GPA Insurance Policy has been successfully proces…" at bounding box center [801, 450] width 623 height 374
click at [1107, 522] on div "Setting Up Your Dashboard Adding member data, insurance policies, and terms & c…" at bounding box center [817, 516] width 593 height 88
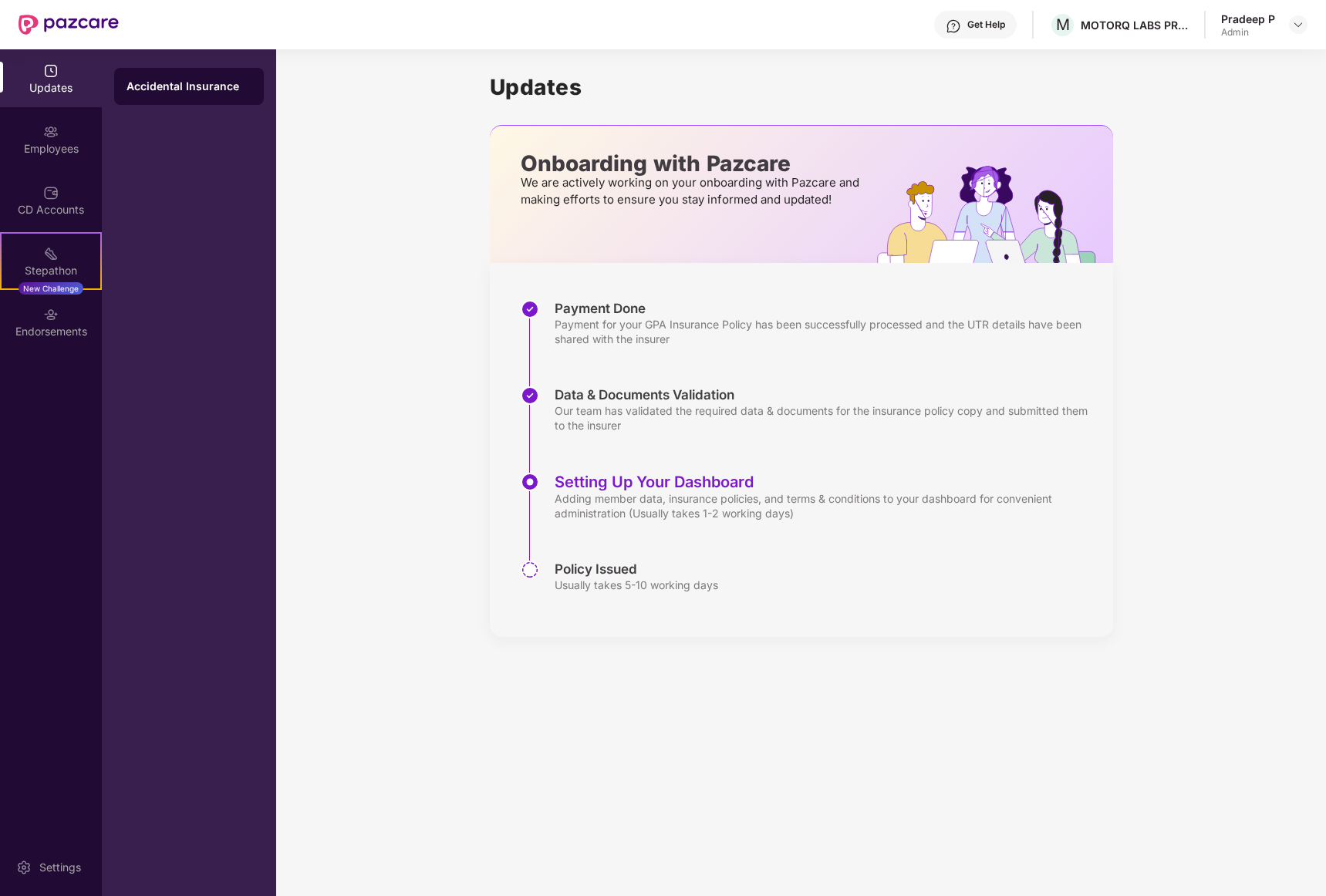
drag, startPoint x: 579, startPoint y: 400, endPoint x: 710, endPoint y: 384, distance: 132.0
click at [710, 384] on div "Payment Done Payment for your GPA Insurance Policy has been successfully proces…" at bounding box center [817, 450] width 593 height 300
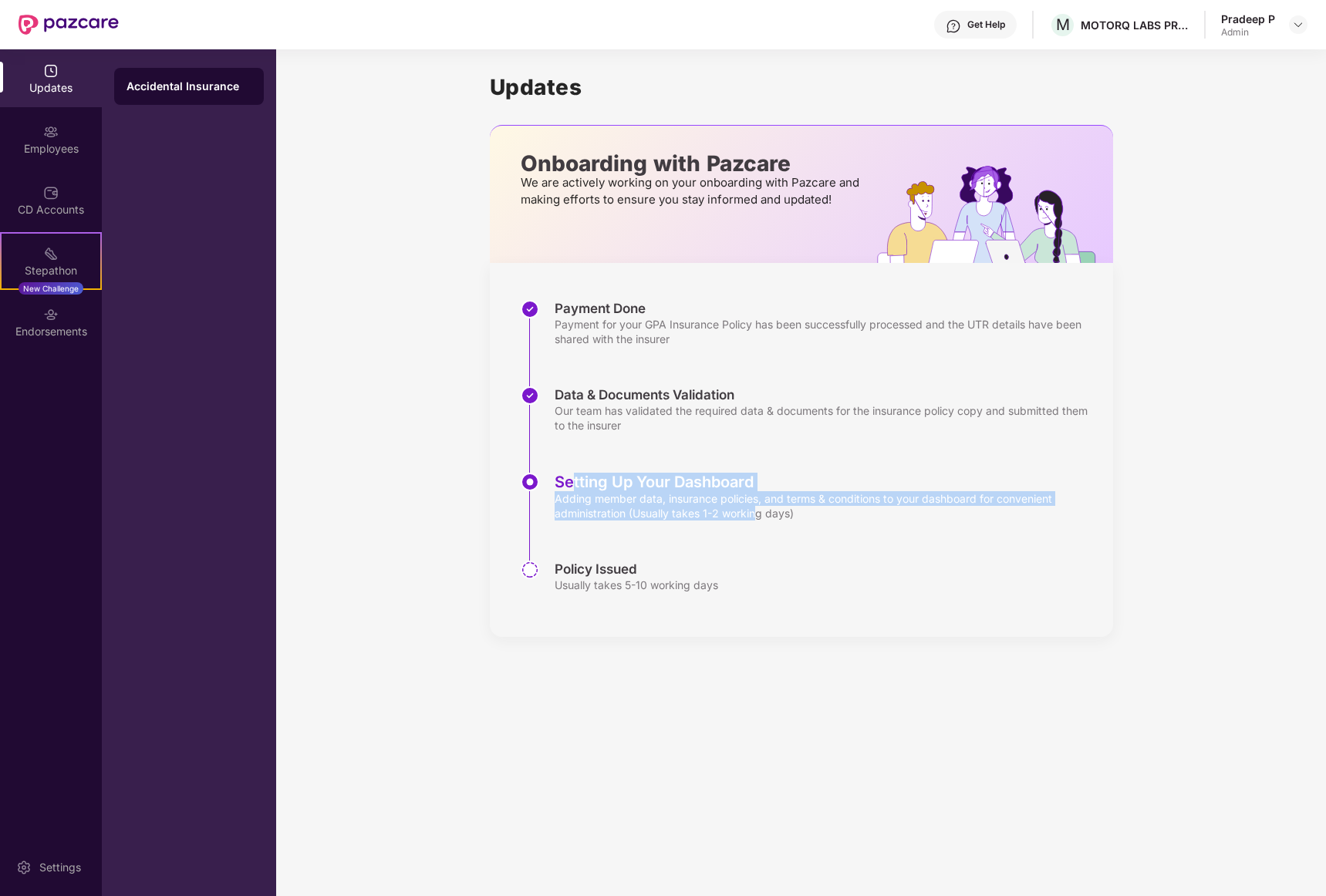
drag, startPoint x: 755, startPoint y: 517, endPoint x: 575, endPoint y: 473, distance: 185.3
click at [575, 473] on div "Setting Up Your Dashboard Adding member data, insurance policies, and terms & c…" at bounding box center [826, 496] width 543 height 48
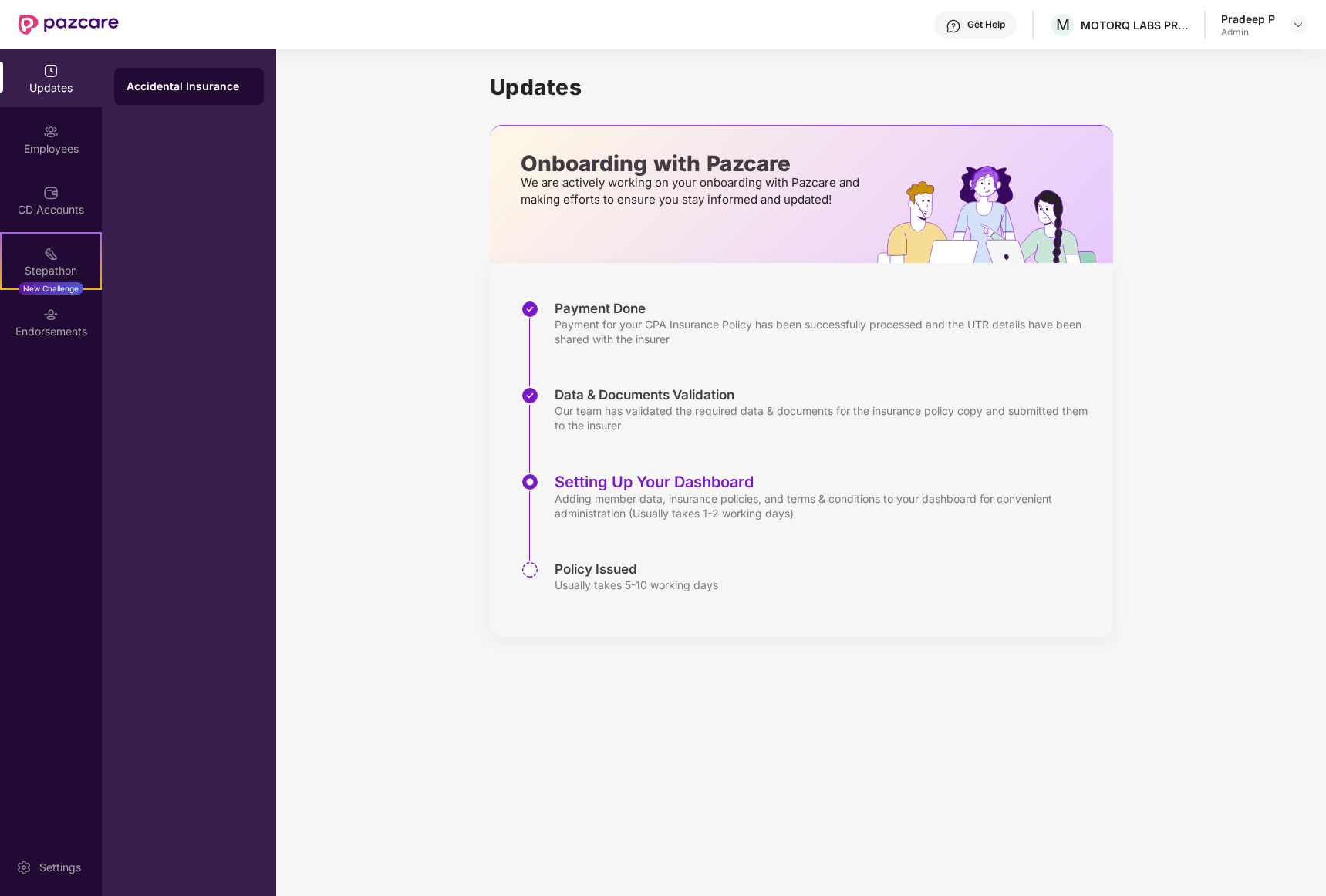
click at [491, 529] on div "Payment Done Payment for your GPA Insurance Policy has been successfully proces…" at bounding box center [801, 450] width 623 height 374
click at [497, 93] on h1 "Updates" at bounding box center [801, 87] width 623 height 26
click at [158, 80] on div "Accidental Insurance" at bounding box center [188, 86] width 125 height 15
